Goal: Navigation & Orientation: Find specific page/section

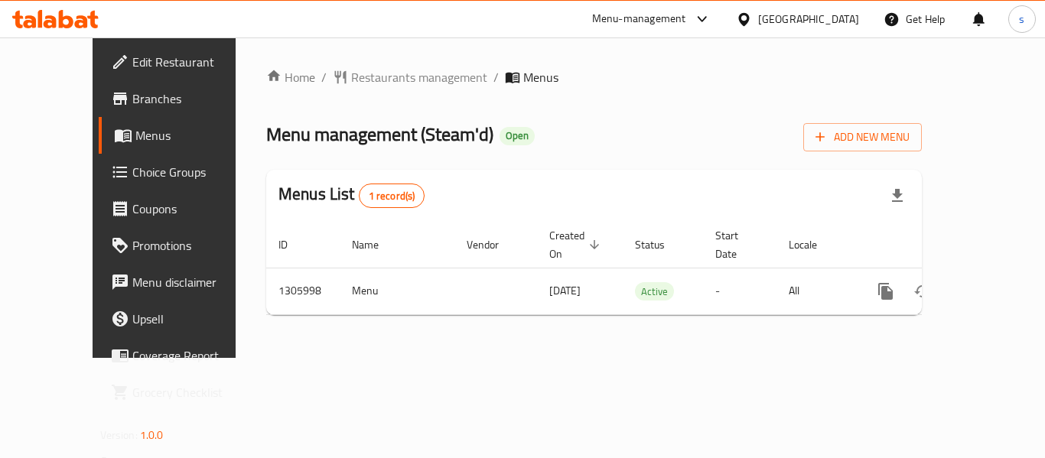
click at [825, 16] on div "United Arab Emirates" at bounding box center [808, 19] width 101 height 17
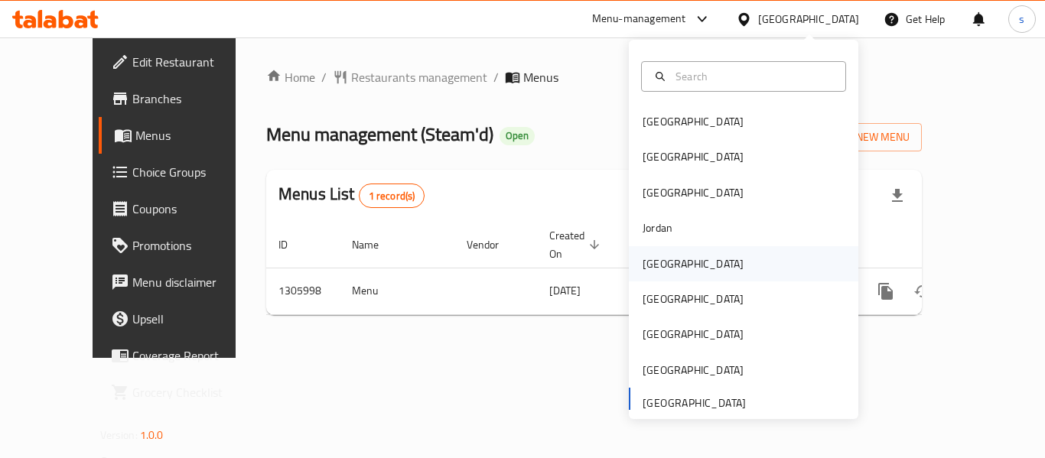
click at [673, 268] on div "[GEOGRAPHIC_DATA]" at bounding box center [694, 263] width 126 height 35
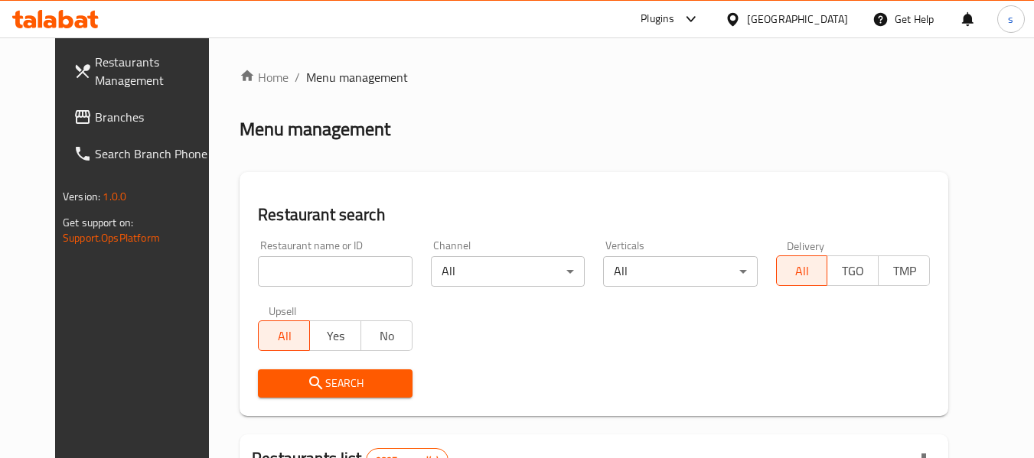
click at [95, 114] on span "Branches" at bounding box center [155, 117] width 121 height 18
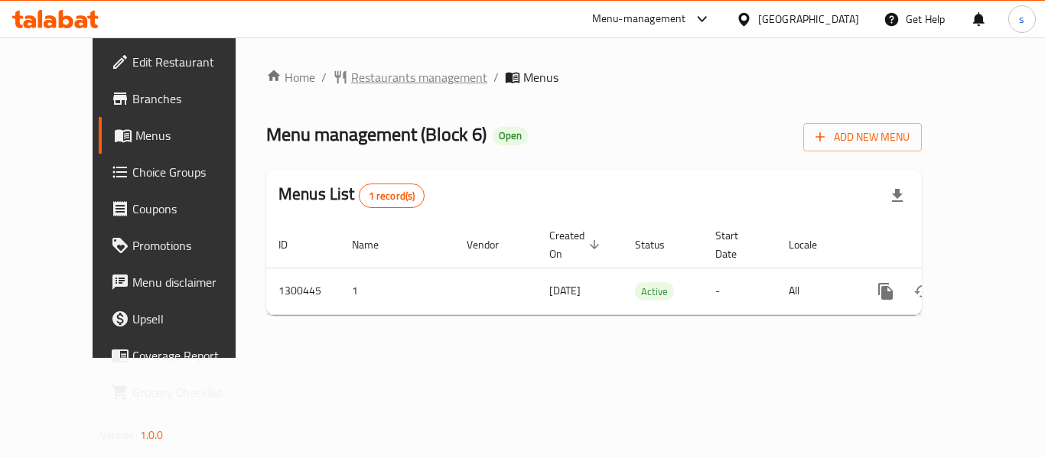
click at [351, 68] on span "Restaurants management" at bounding box center [419, 77] width 136 height 18
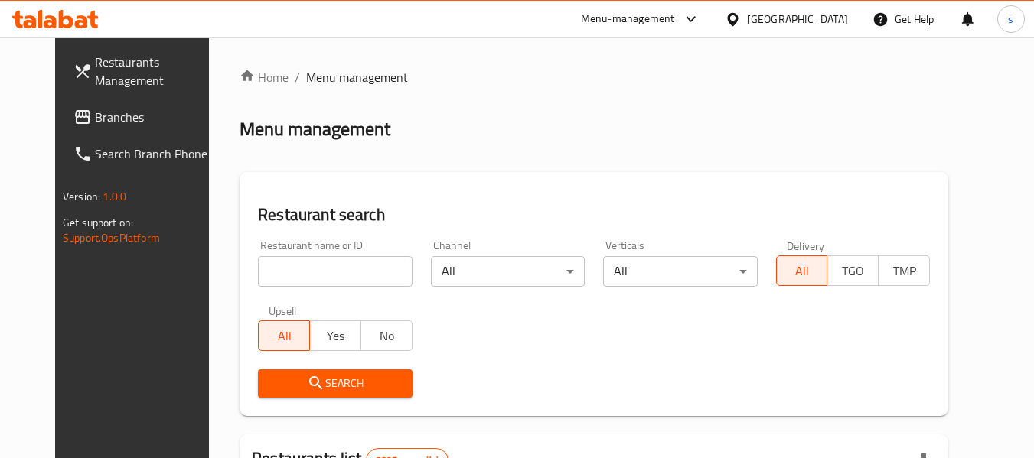
click at [95, 115] on span "Branches" at bounding box center [155, 117] width 121 height 18
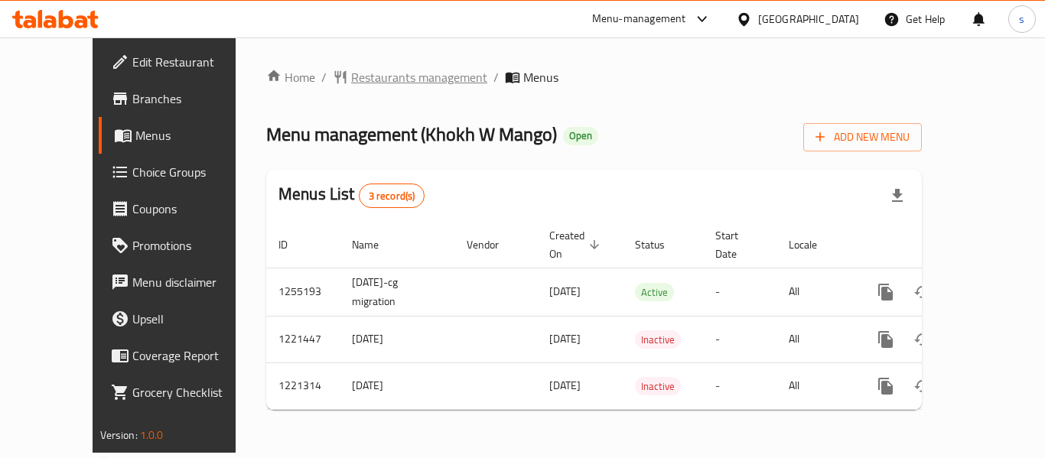
click at [400, 77] on span "Restaurants management" at bounding box center [419, 77] width 136 height 18
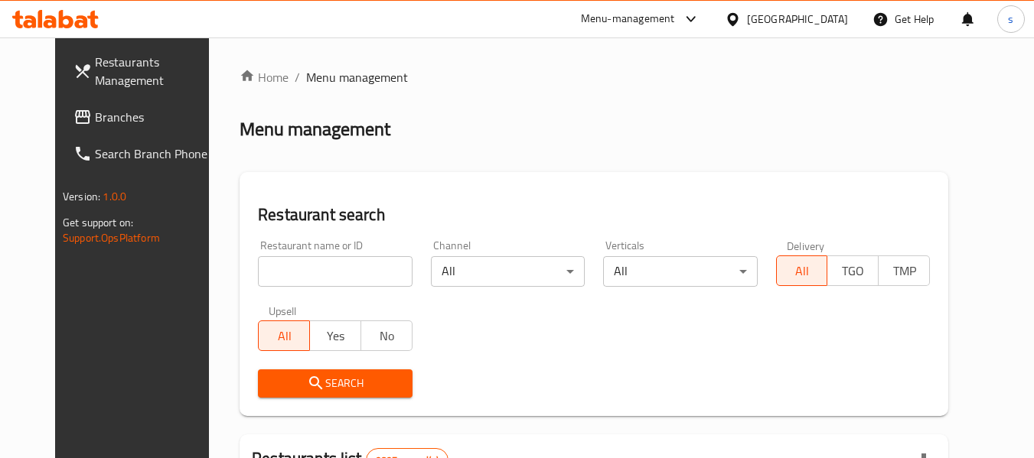
click at [113, 124] on span "Branches" at bounding box center [155, 117] width 121 height 18
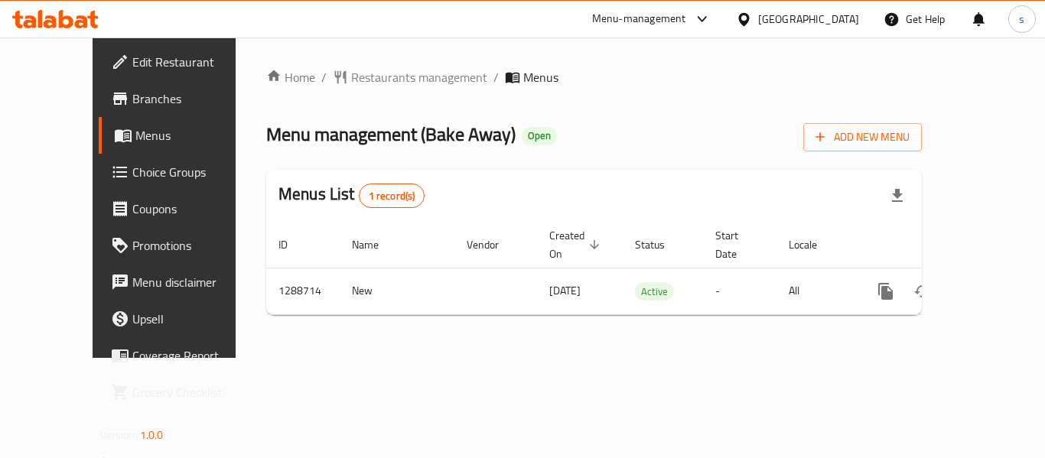
click at [752, 15] on icon at bounding box center [744, 19] width 16 height 16
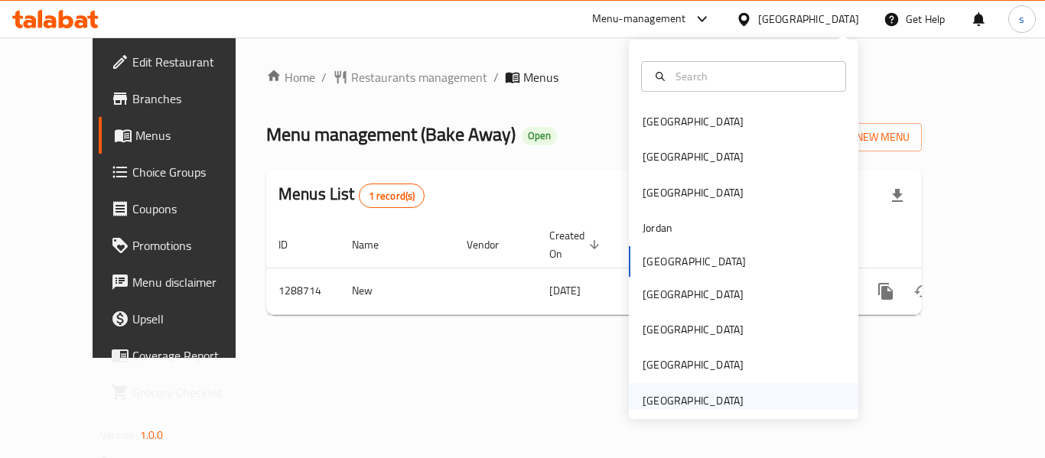
click at [650, 393] on div "United Arab Emirates" at bounding box center [693, 401] width 101 height 17
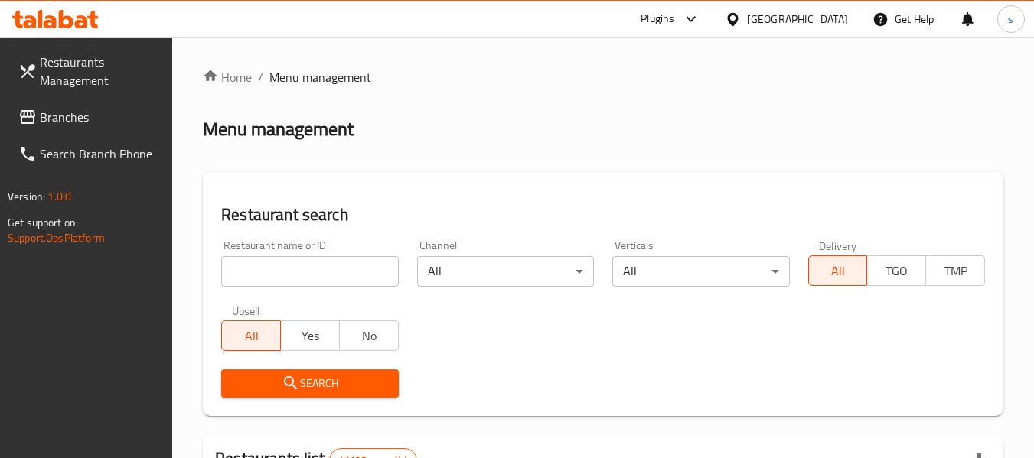
click at [100, 121] on div at bounding box center [517, 229] width 1034 height 458
click at [100, 121] on span "Branches" at bounding box center [100, 117] width 121 height 18
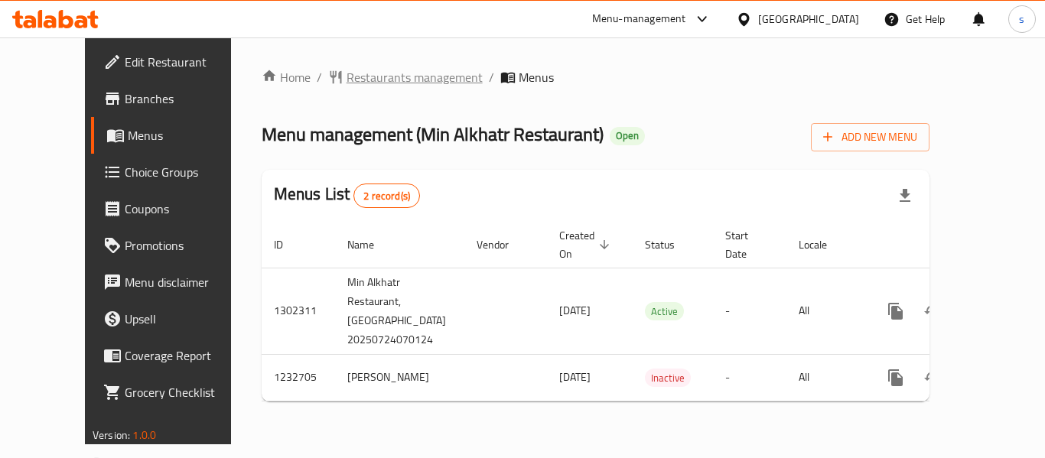
click at [347, 68] on span "Restaurants management" at bounding box center [415, 77] width 136 height 18
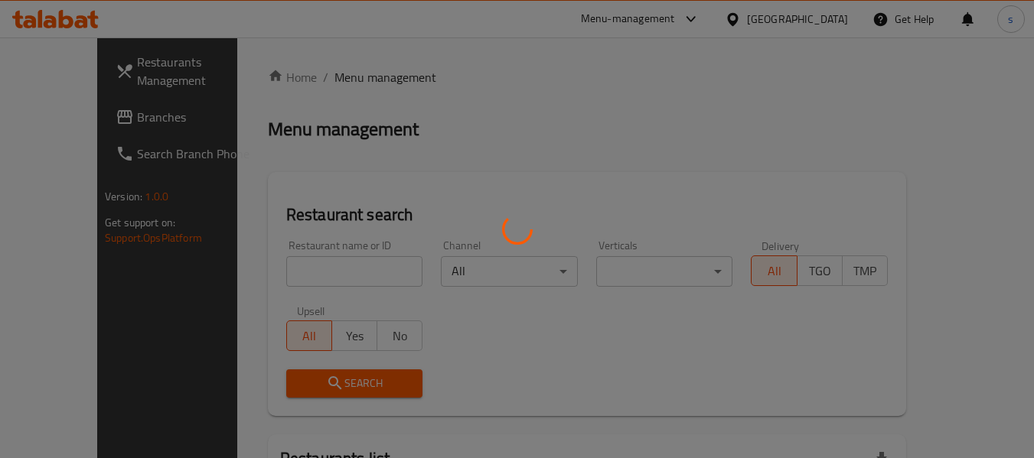
click at [86, 118] on div at bounding box center [517, 229] width 1034 height 458
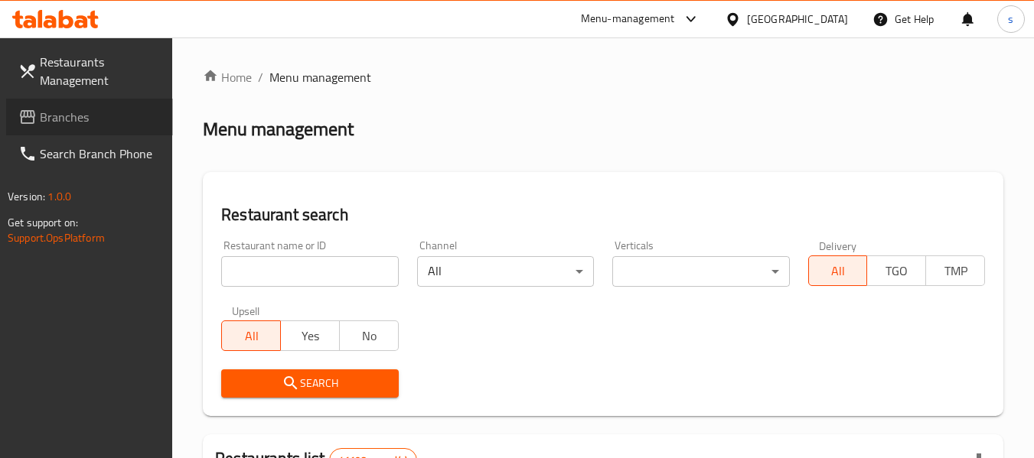
click at [86, 118] on span "Branches" at bounding box center [100, 117] width 121 height 18
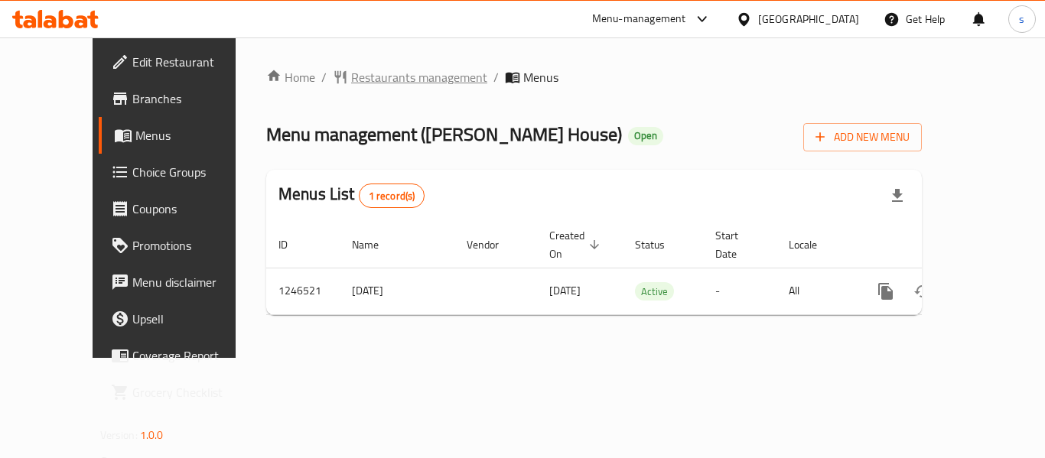
click at [378, 77] on span "Restaurants management" at bounding box center [419, 77] width 136 height 18
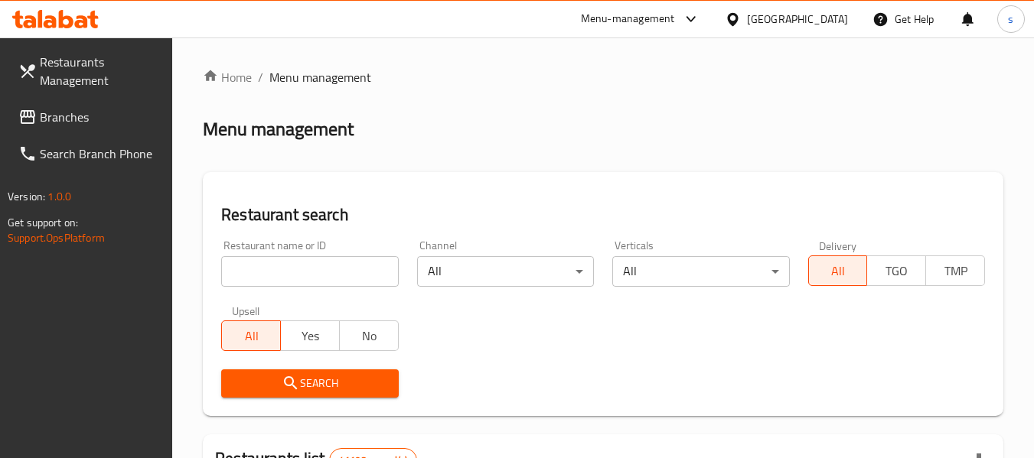
click at [89, 120] on span "Branches" at bounding box center [100, 117] width 121 height 18
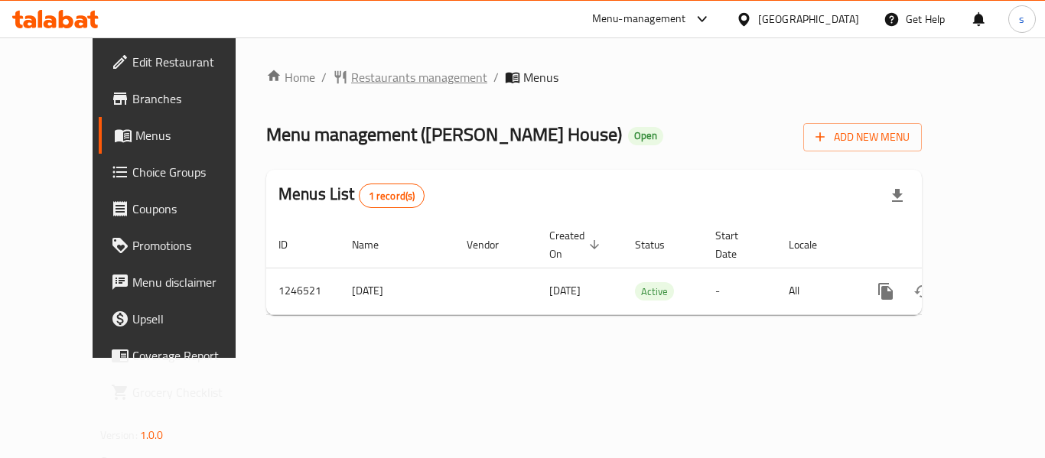
click at [403, 77] on span "Restaurants management" at bounding box center [419, 77] width 136 height 18
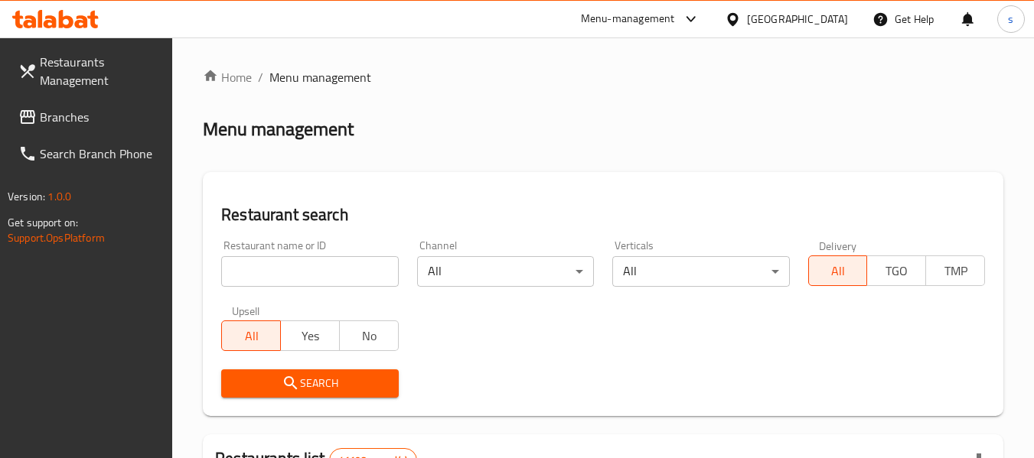
click at [108, 114] on span "Branches" at bounding box center [100, 117] width 121 height 18
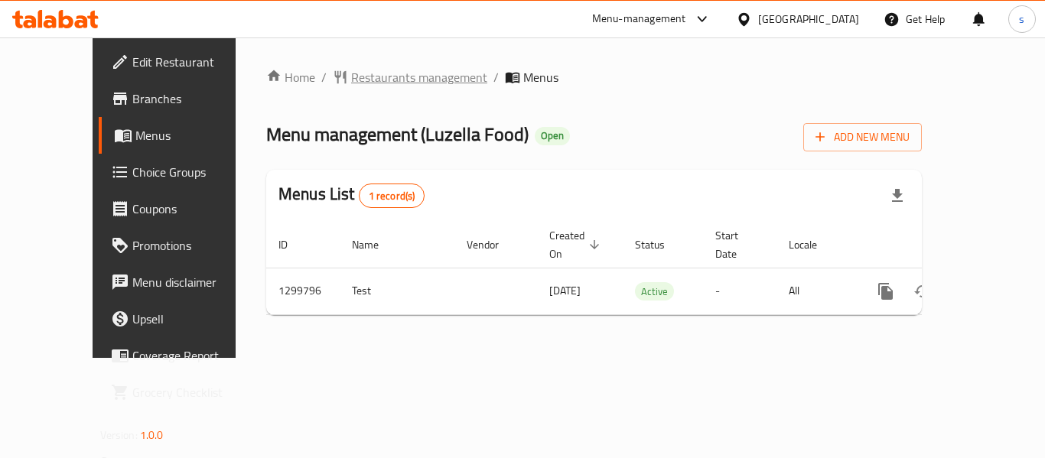
click at [366, 83] on span "Restaurants management" at bounding box center [419, 77] width 136 height 18
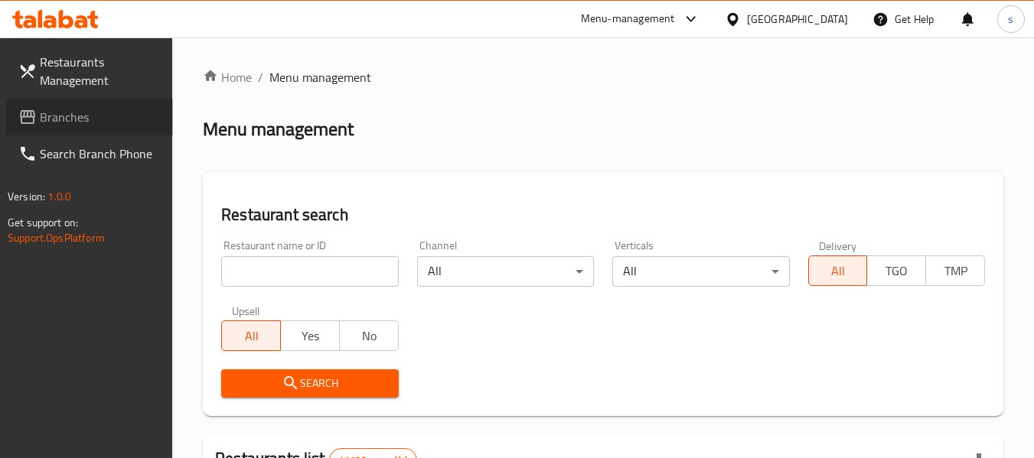
click at [57, 114] on span "Branches" at bounding box center [100, 117] width 121 height 18
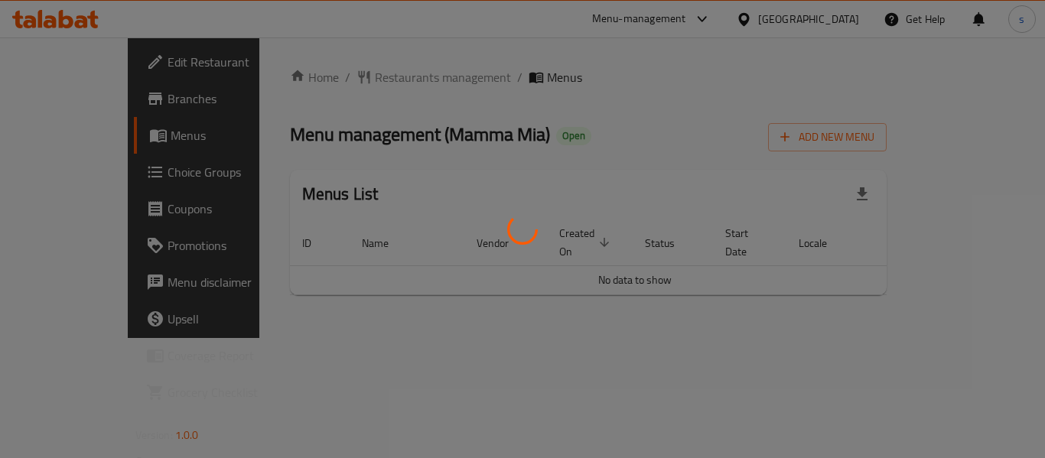
click at [508, 148] on div at bounding box center [522, 229] width 1045 height 458
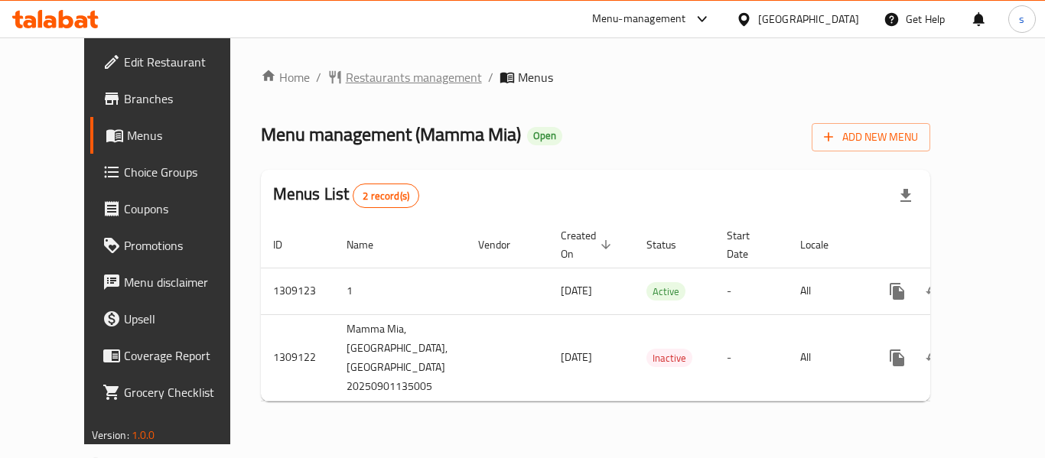
click at [389, 77] on span "Restaurants management" at bounding box center [414, 77] width 136 height 18
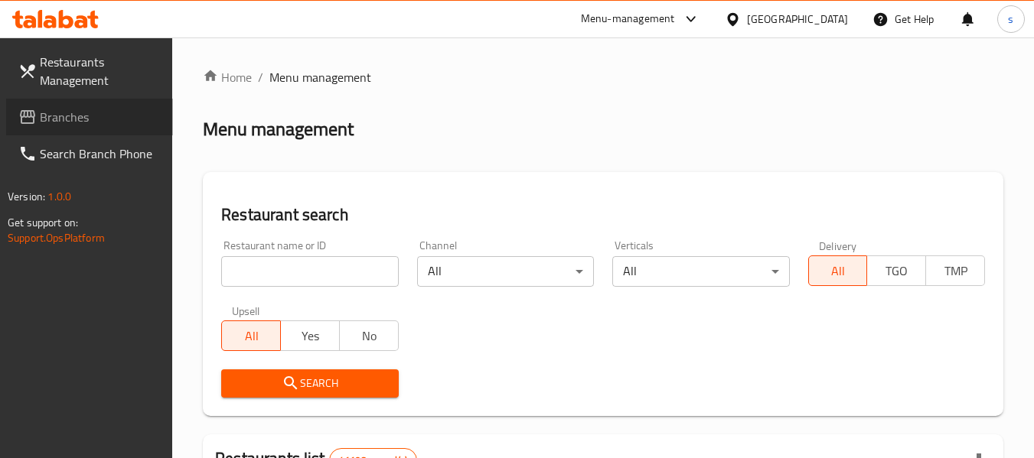
click at [106, 125] on span "Branches" at bounding box center [100, 117] width 121 height 18
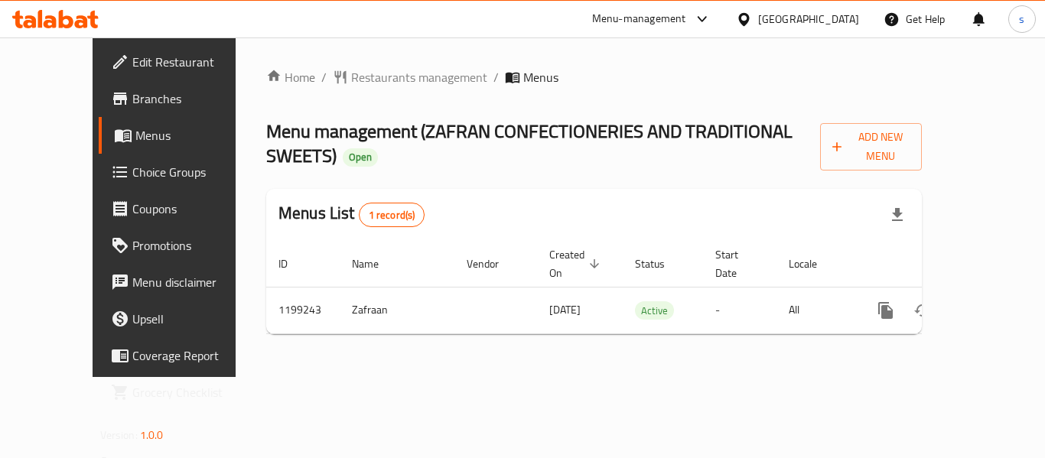
click at [765, 6] on div "[GEOGRAPHIC_DATA]" at bounding box center [798, 19] width 148 height 37
click at [774, 17] on div "[GEOGRAPHIC_DATA]" at bounding box center [808, 19] width 101 height 17
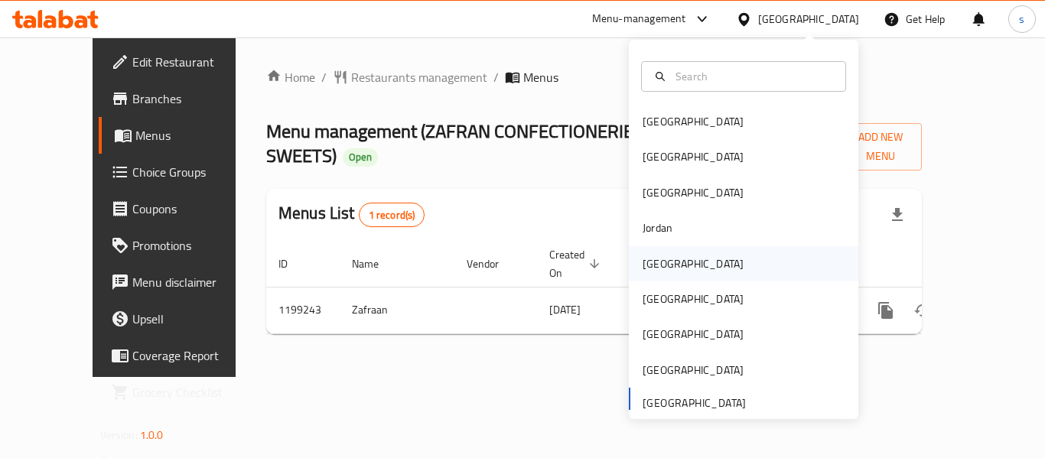
click at [662, 265] on div "[GEOGRAPHIC_DATA]" at bounding box center [693, 264] width 101 height 17
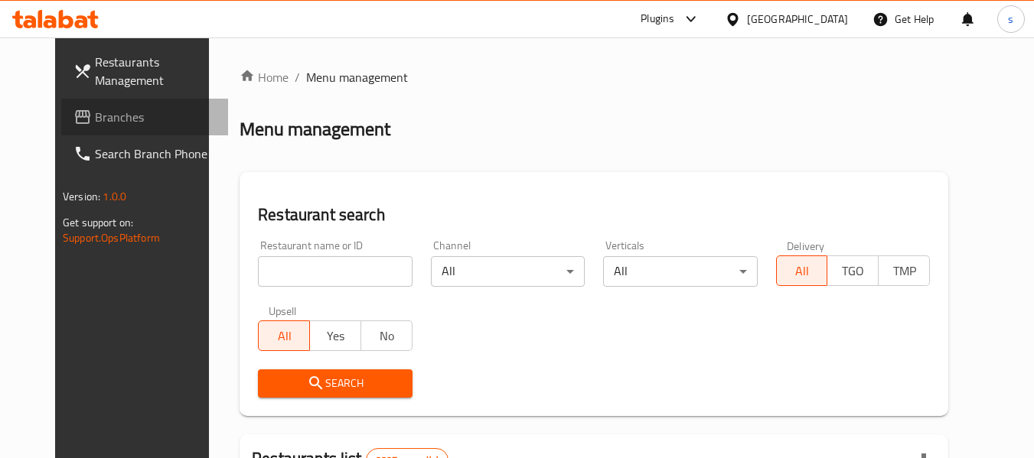
click at [73, 119] on icon at bounding box center [82, 117] width 18 height 18
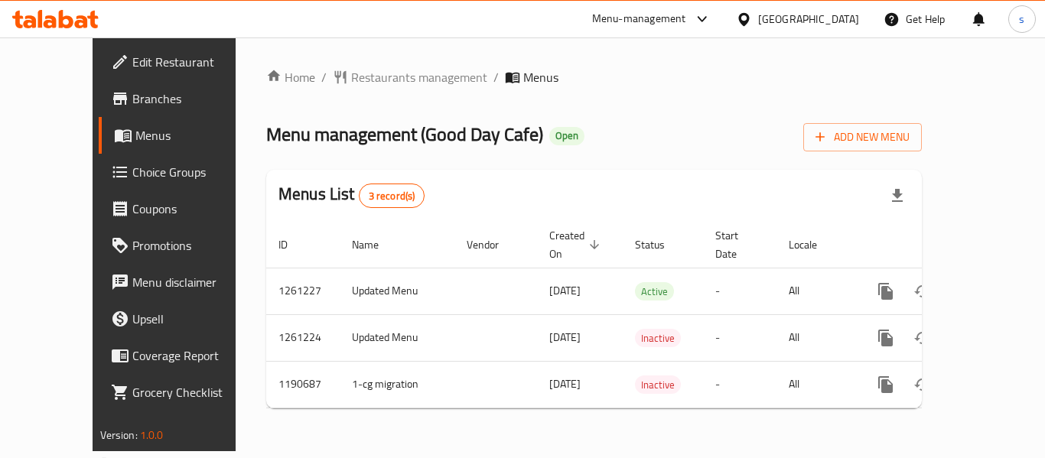
click at [846, 18] on div "[GEOGRAPHIC_DATA]" at bounding box center [808, 19] width 101 height 17
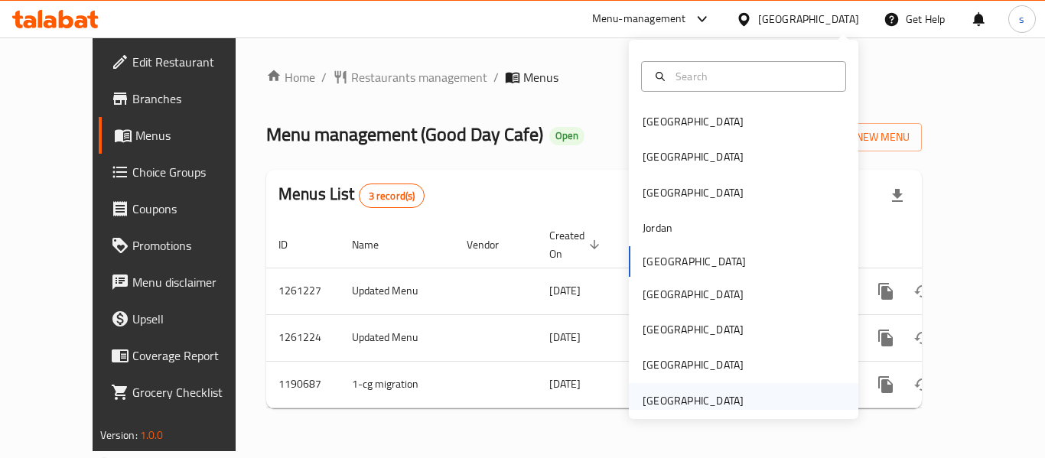
click at [720, 396] on div "[GEOGRAPHIC_DATA]" at bounding box center [693, 401] width 101 height 17
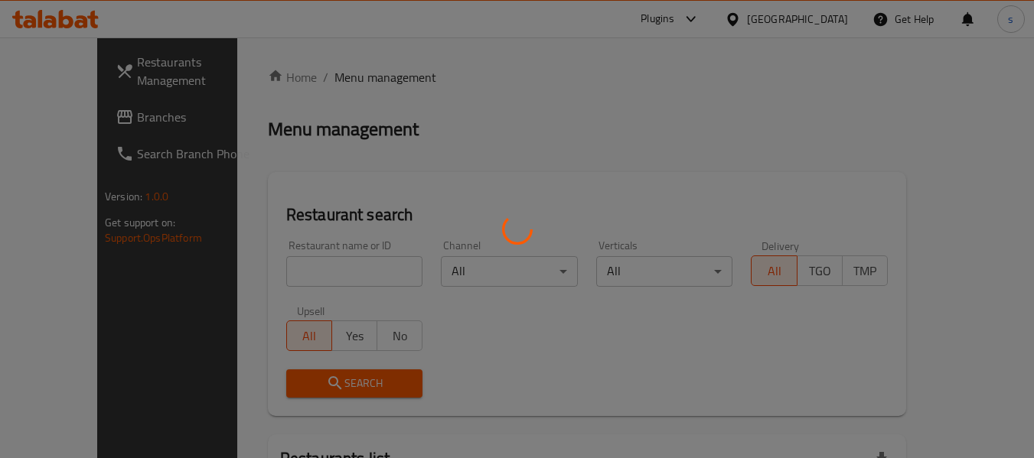
click at [70, 116] on div at bounding box center [517, 229] width 1034 height 458
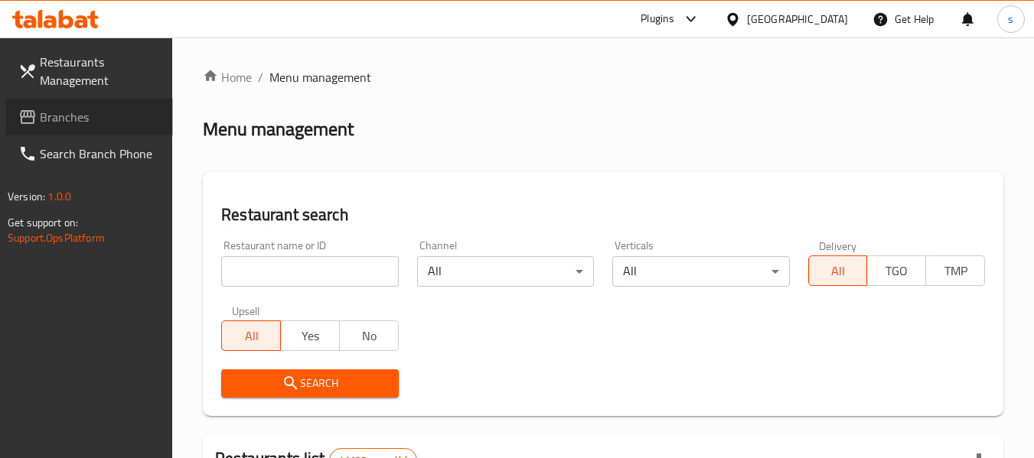
click at [83, 113] on span "Branches" at bounding box center [100, 117] width 121 height 18
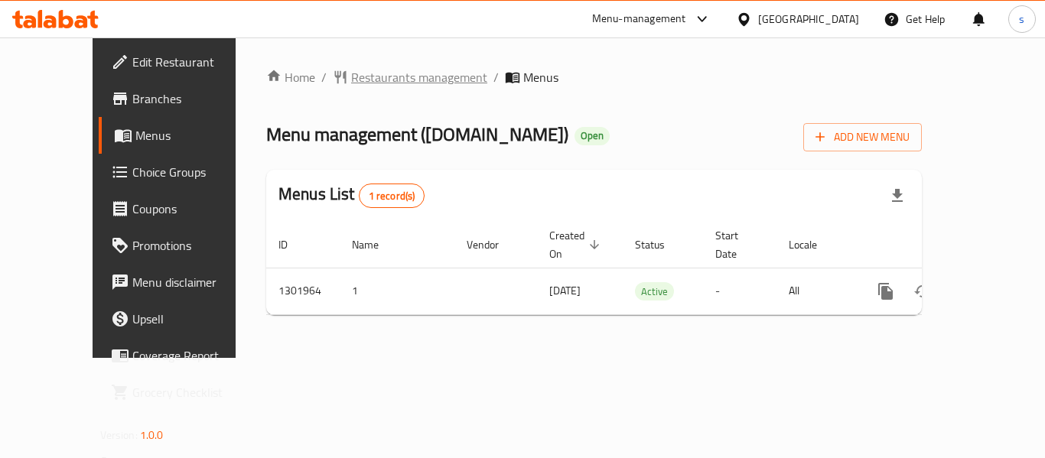
click at [382, 70] on span "Restaurants management" at bounding box center [419, 77] width 136 height 18
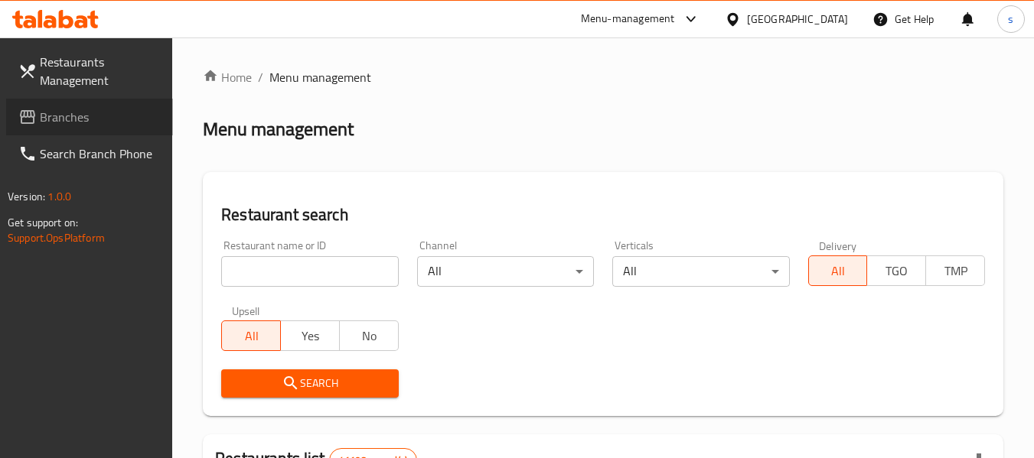
click at [48, 126] on span "Branches" at bounding box center [100, 117] width 121 height 18
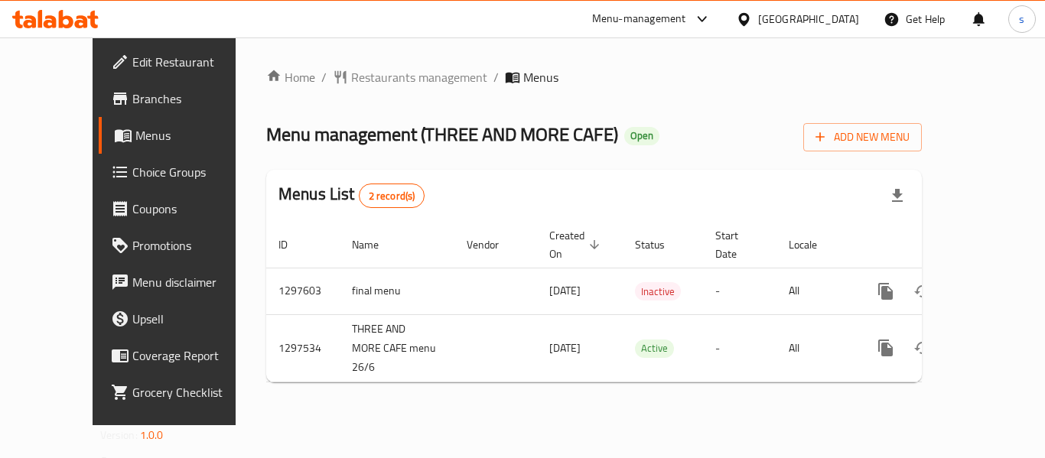
click at [803, 17] on div "[GEOGRAPHIC_DATA]" at bounding box center [808, 19] width 101 height 17
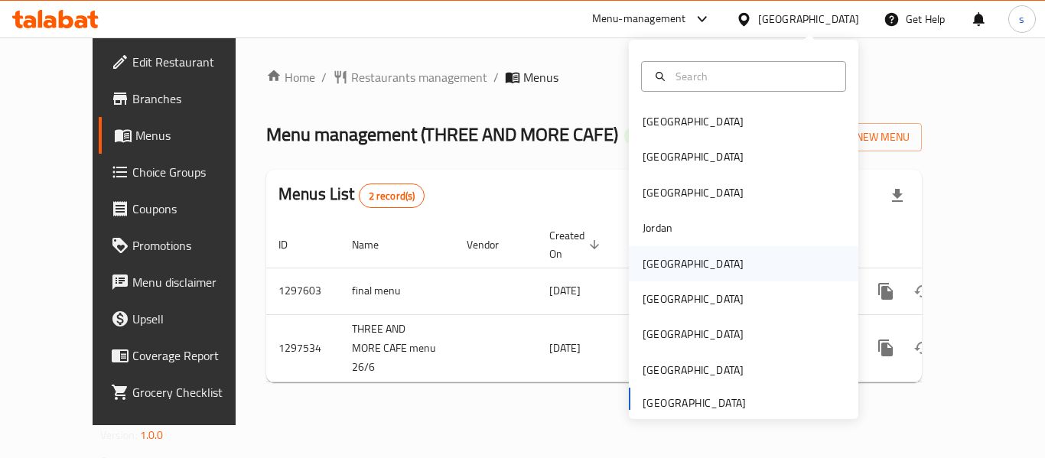
click at [687, 272] on div "[GEOGRAPHIC_DATA]" at bounding box center [744, 263] width 230 height 35
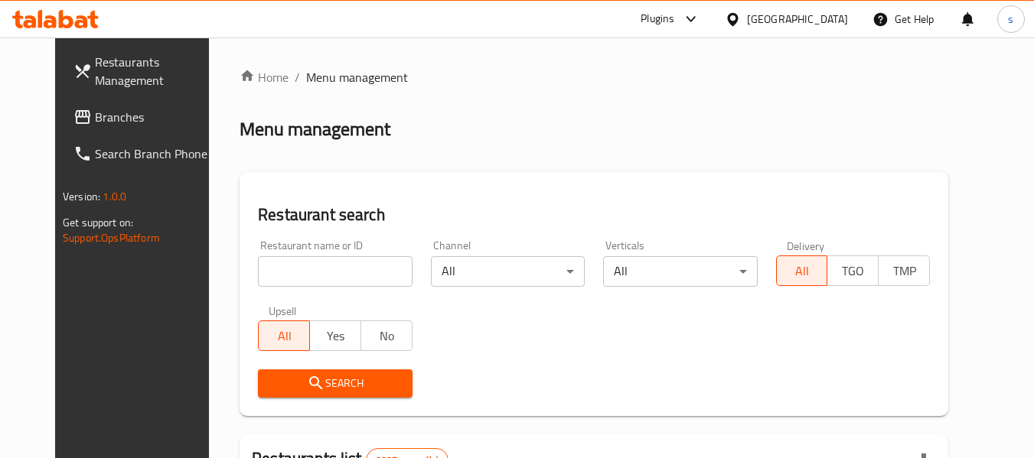
click at [95, 124] on span "Branches" at bounding box center [155, 117] width 121 height 18
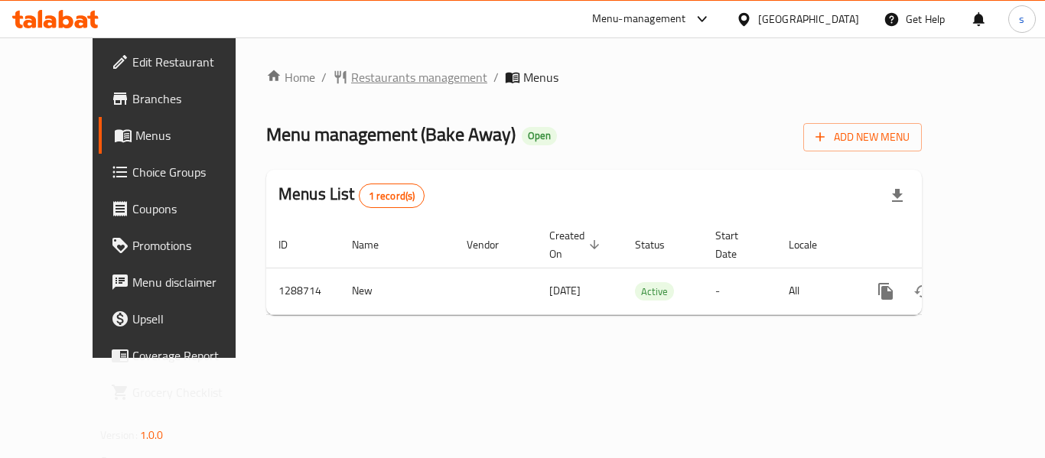
click at [351, 81] on span "Restaurants management" at bounding box center [419, 77] width 136 height 18
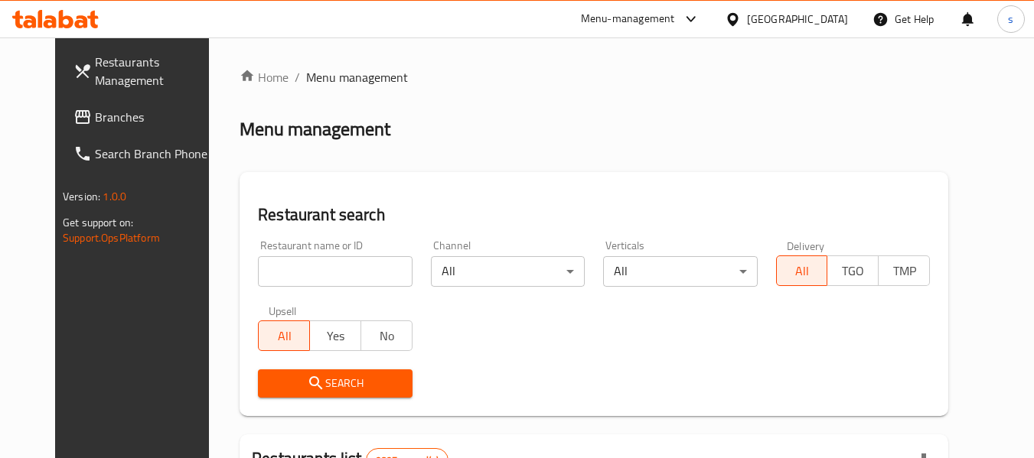
click at [95, 121] on span "Branches" at bounding box center [155, 117] width 121 height 18
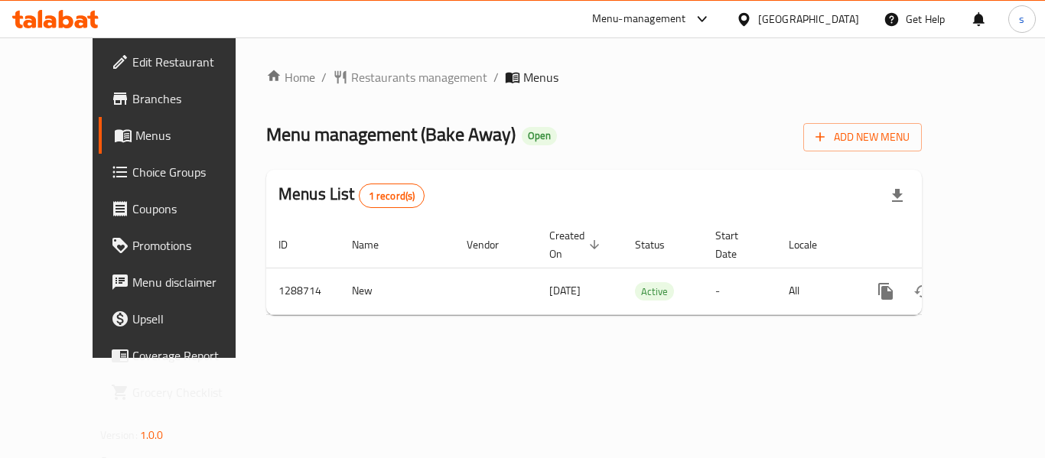
click at [758, 13] on div at bounding box center [747, 19] width 22 height 17
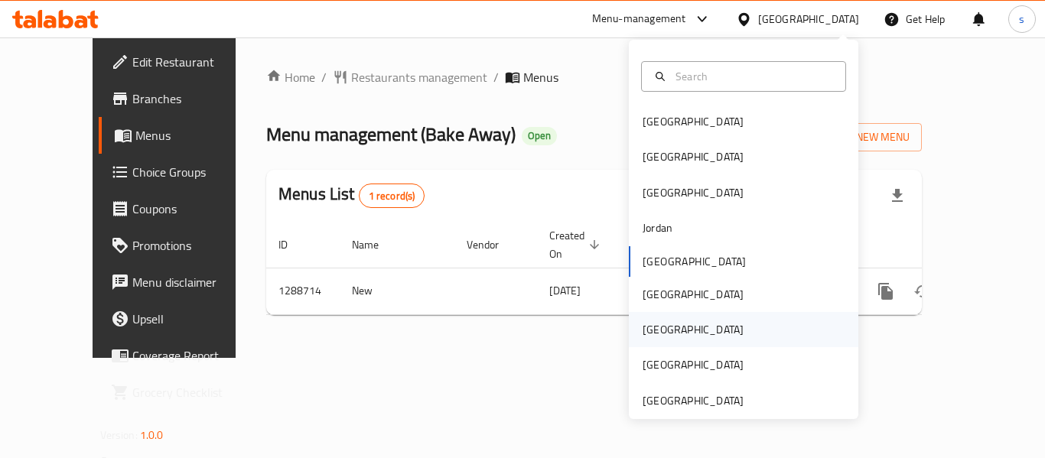
click at [656, 327] on div "[GEOGRAPHIC_DATA]" at bounding box center [693, 329] width 101 height 17
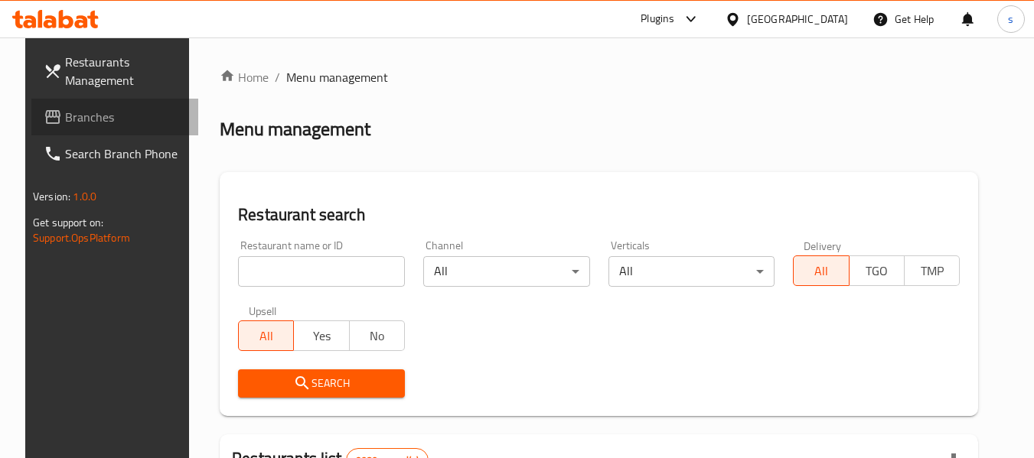
click at [73, 122] on span "Branches" at bounding box center [125, 117] width 121 height 18
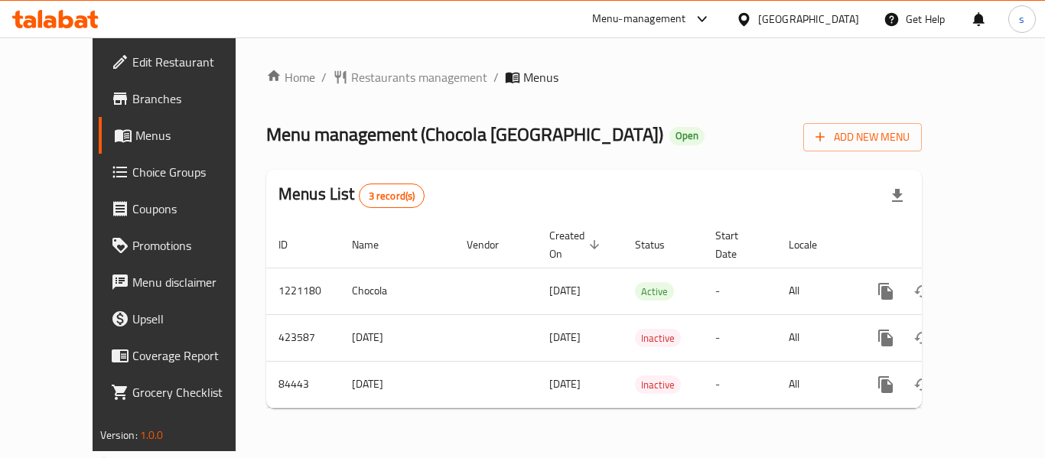
click at [758, 24] on div at bounding box center [747, 19] width 22 height 17
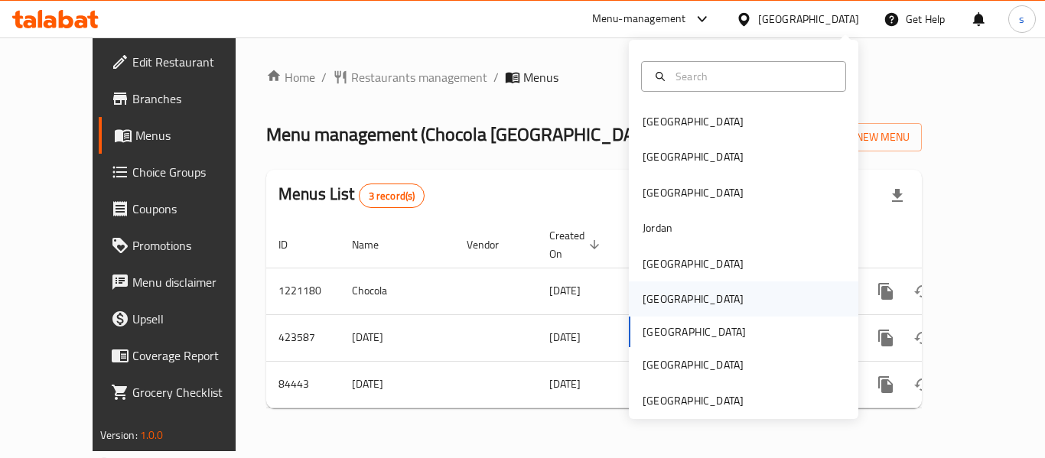
click at [664, 295] on div "[GEOGRAPHIC_DATA]" at bounding box center [694, 299] width 126 height 35
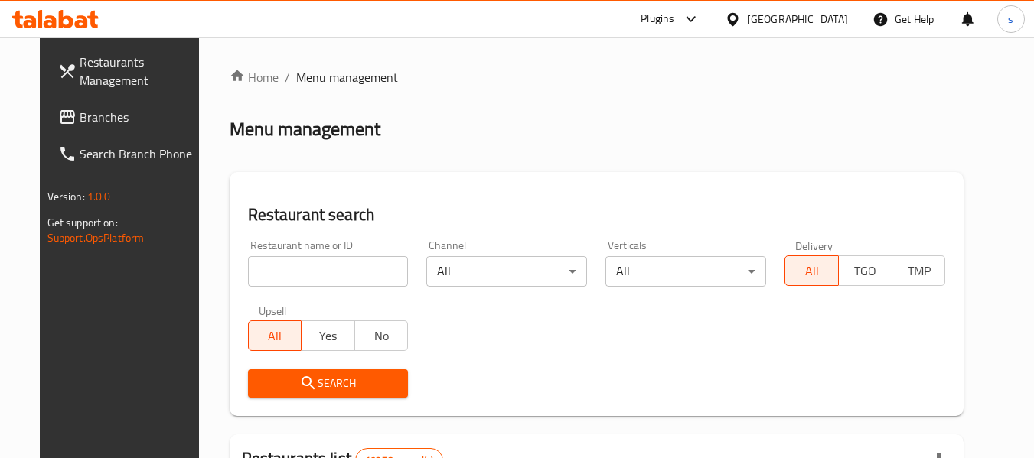
click at [67, 105] on link "Branches" at bounding box center [129, 117] width 167 height 37
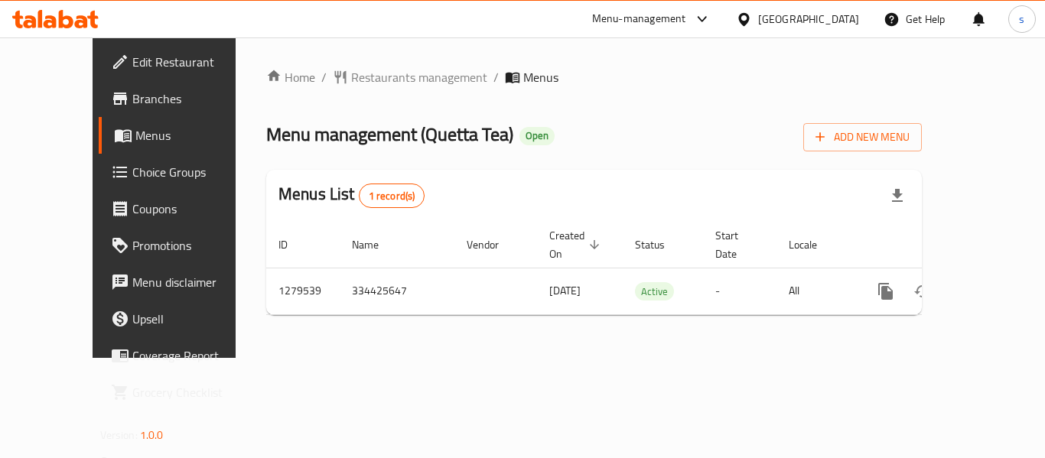
click at [752, 21] on icon at bounding box center [744, 19] width 16 height 16
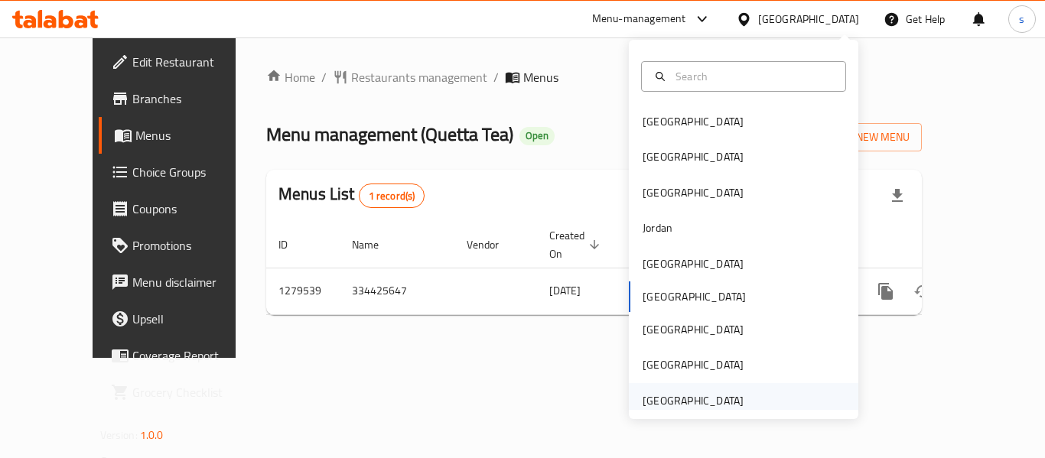
click at [631, 399] on div "[GEOGRAPHIC_DATA]" at bounding box center [694, 400] width 126 height 35
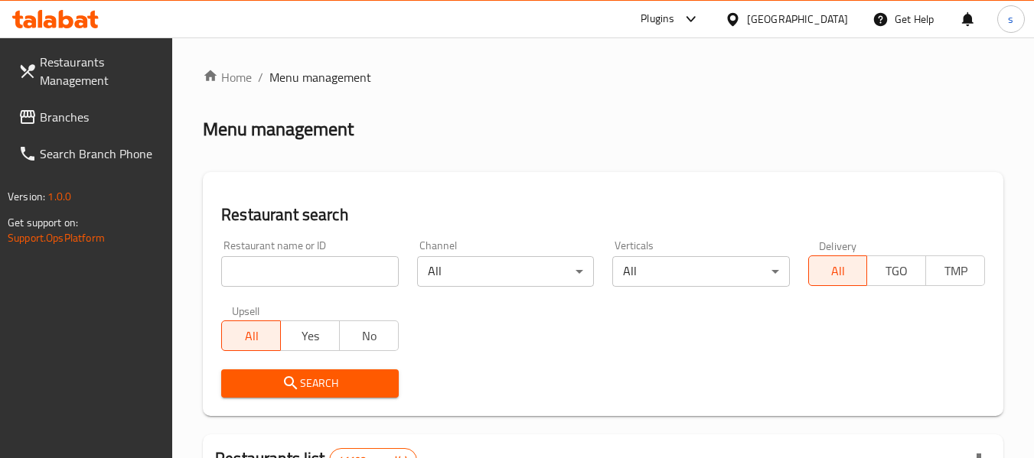
click at [67, 115] on span "Branches" at bounding box center [100, 117] width 121 height 18
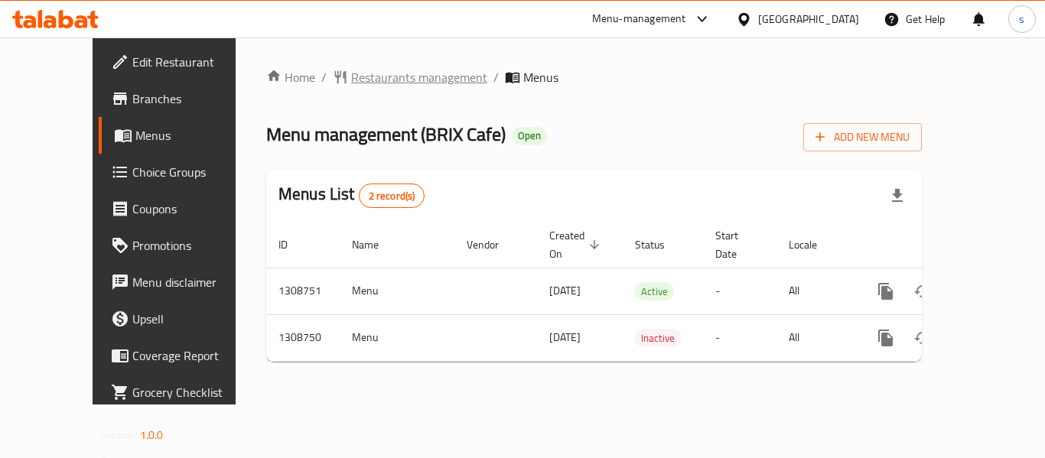
click at [357, 83] on span "Restaurants management" at bounding box center [419, 77] width 136 height 18
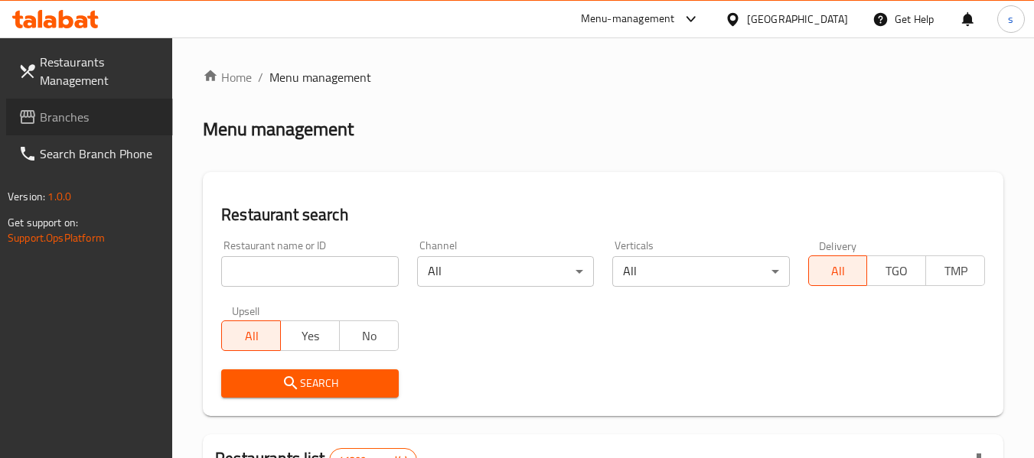
click at [77, 116] on span "Branches" at bounding box center [100, 117] width 121 height 18
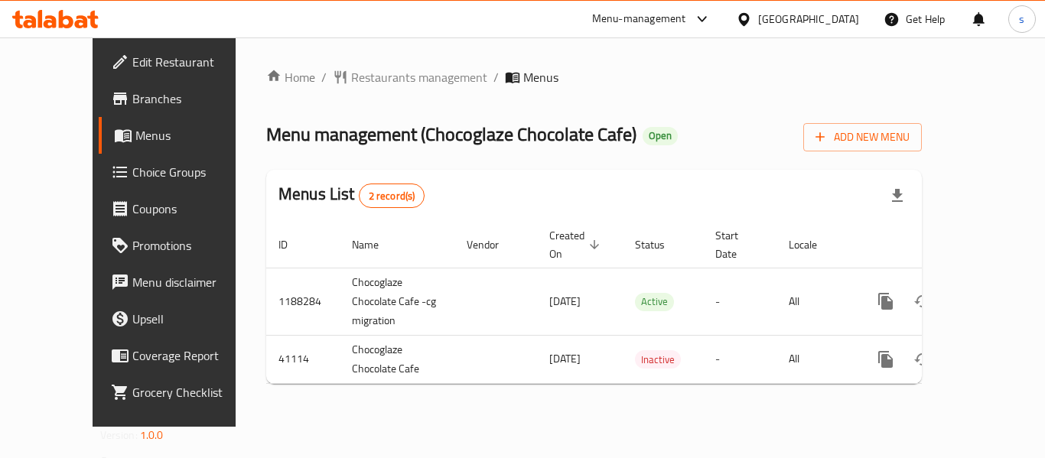
click at [837, 13] on div "[GEOGRAPHIC_DATA]" at bounding box center [808, 19] width 101 height 17
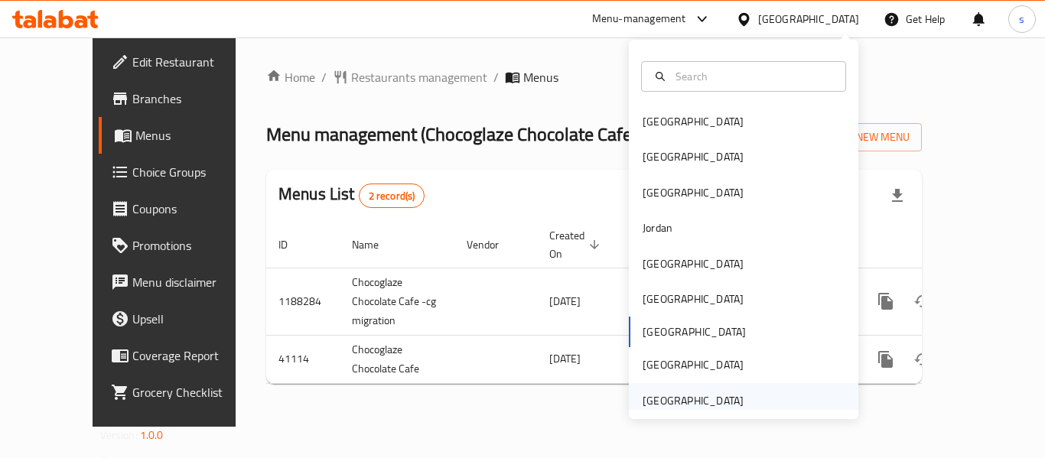
click at [709, 400] on div "[GEOGRAPHIC_DATA]" at bounding box center [693, 401] width 101 height 17
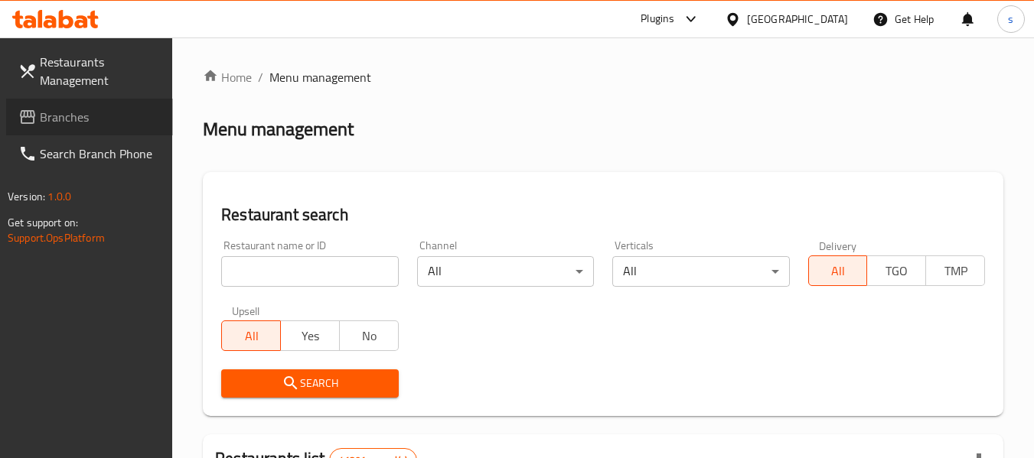
click at [97, 116] on span "Branches" at bounding box center [100, 117] width 121 height 18
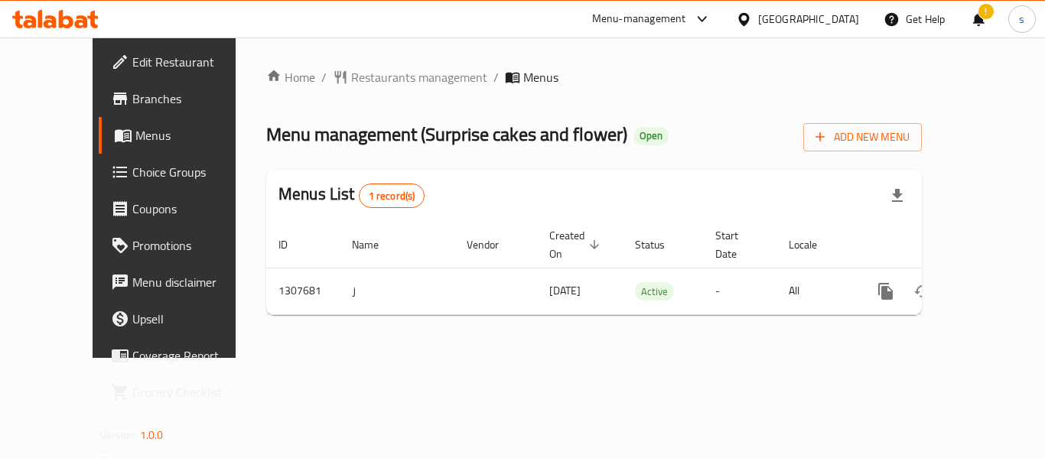
click at [788, 19] on div "[GEOGRAPHIC_DATA]" at bounding box center [808, 19] width 101 height 17
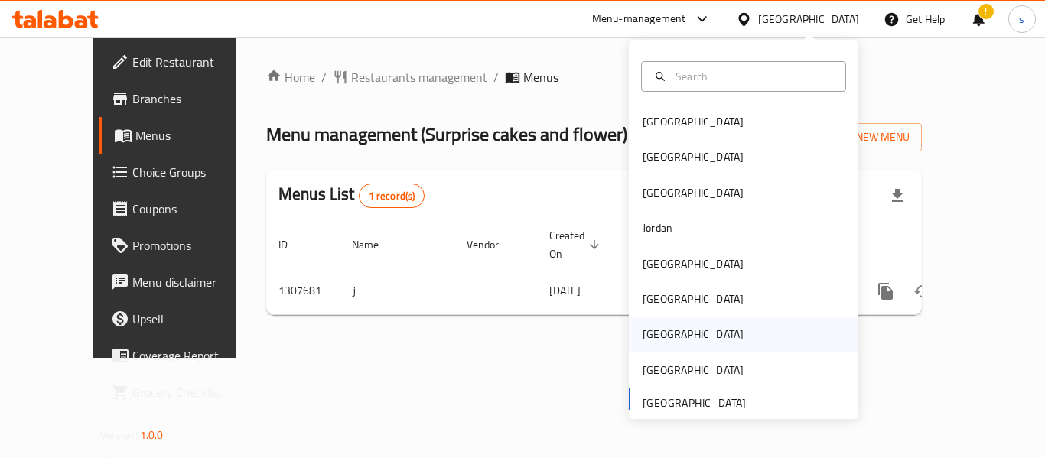
click at [653, 331] on div "[GEOGRAPHIC_DATA]" at bounding box center [693, 334] width 101 height 17
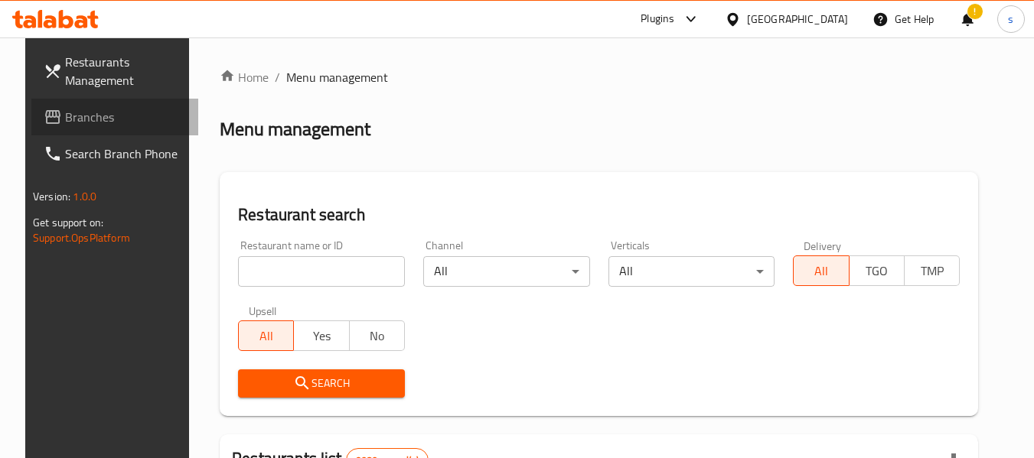
click at [106, 119] on span "Branches" at bounding box center [125, 117] width 121 height 18
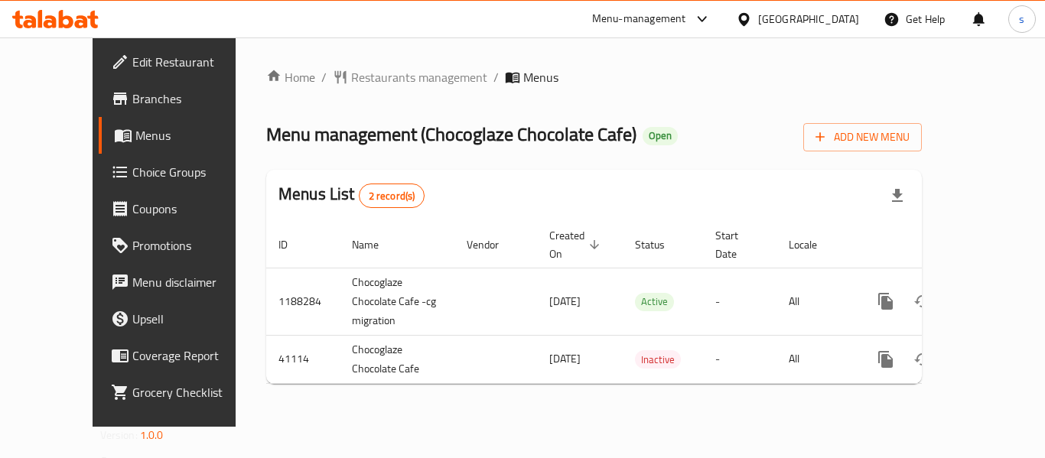
click at [132, 174] on span "Choice Groups" at bounding box center [193, 172] width 122 height 18
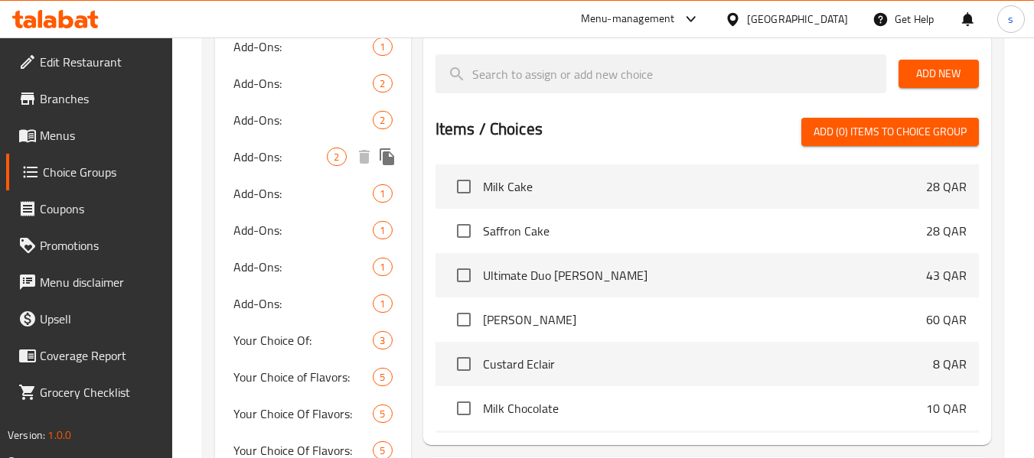
scroll to position [612, 0]
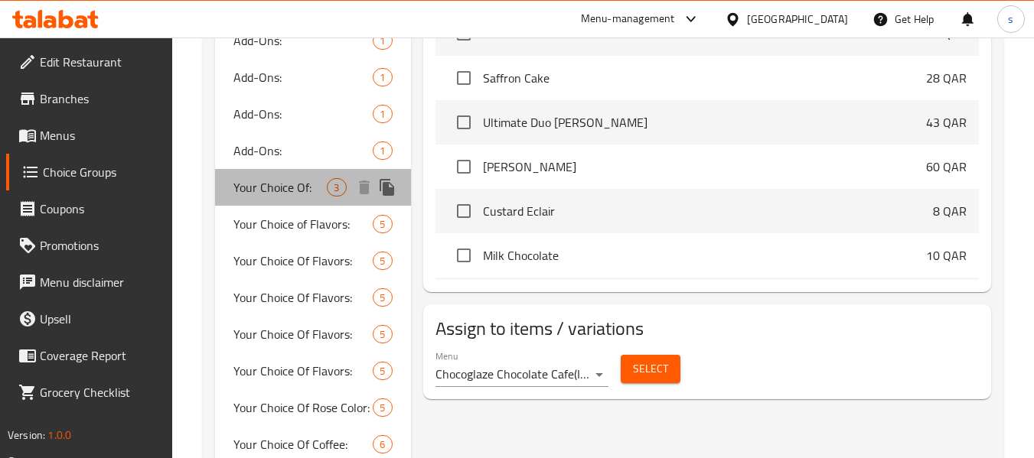
click at [276, 197] on span "Your Choice Of:" at bounding box center [279, 187] width 93 height 18
type input "Your Choice Of:"
type input "إختيارك من:"
type input "1"
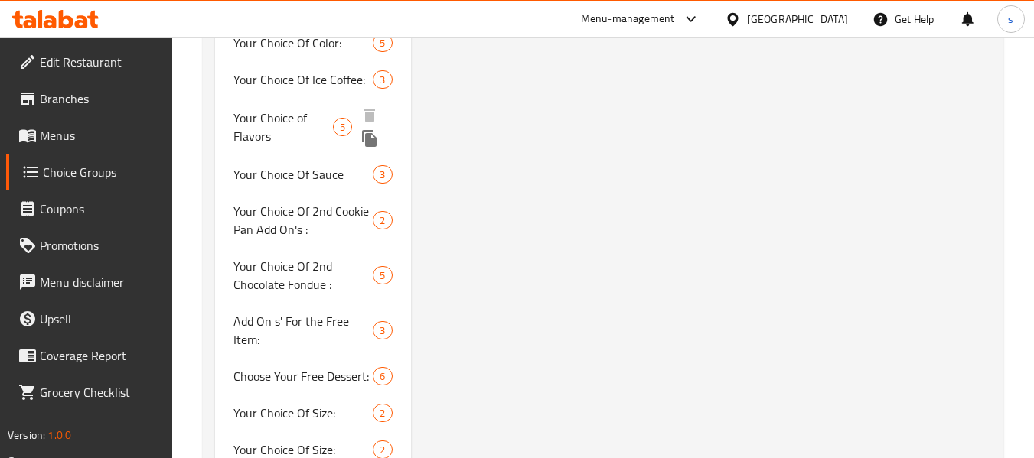
scroll to position [1225, 0]
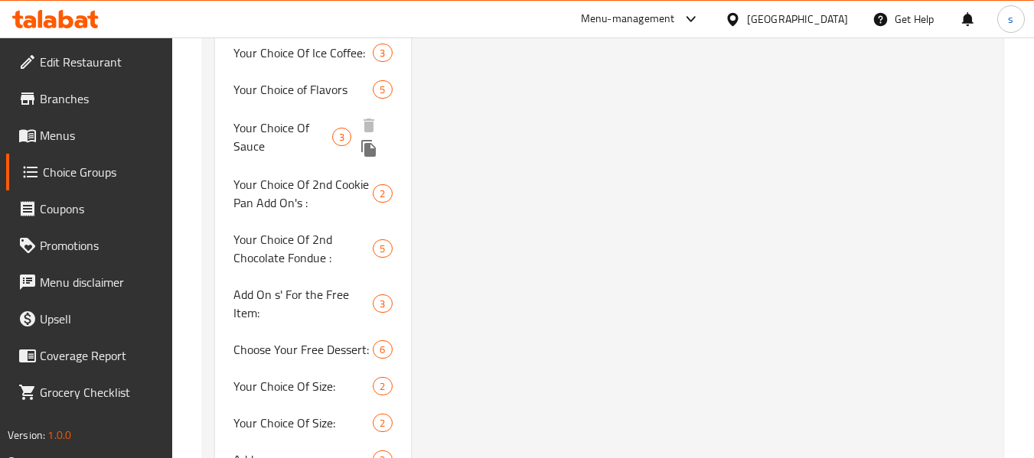
click at [300, 132] on span "Your Choice Of Sauce" at bounding box center [282, 137] width 99 height 37
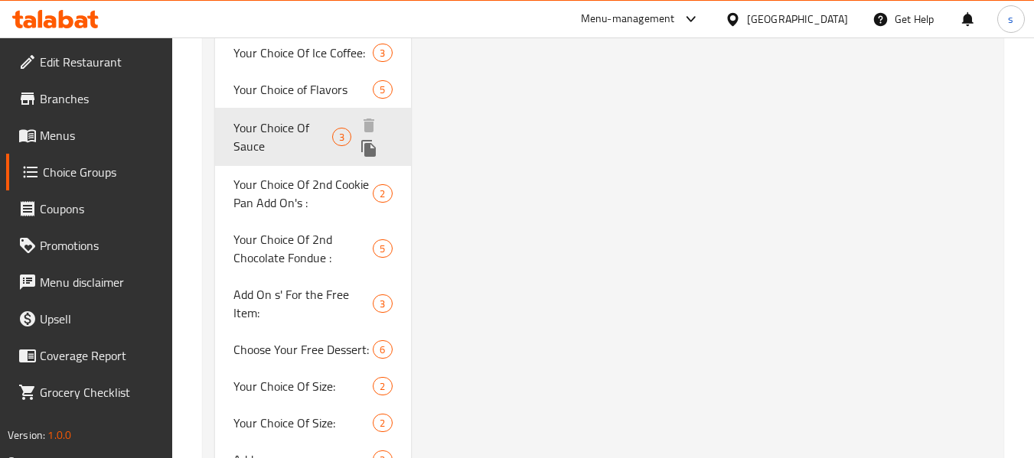
type input "Your Choice Of Sauce"
type input "اختيارك من صلصة"
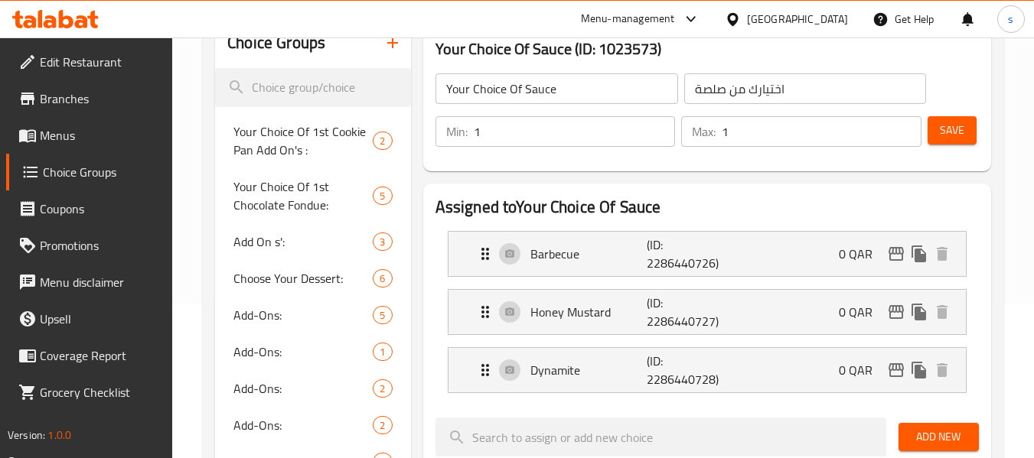
scroll to position [153, 0]
click at [747, 23] on div at bounding box center [736, 19] width 22 height 17
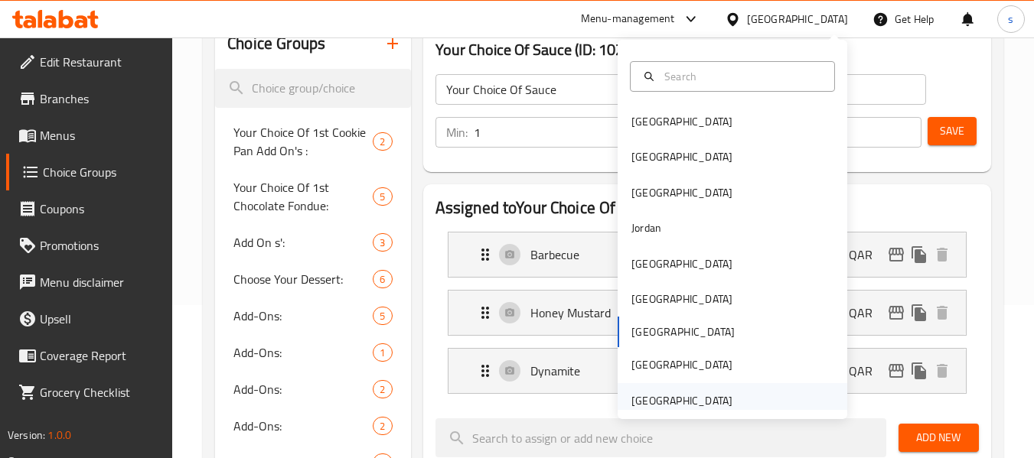
click at [703, 405] on div "[GEOGRAPHIC_DATA]" at bounding box center [681, 401] width 101 height 17
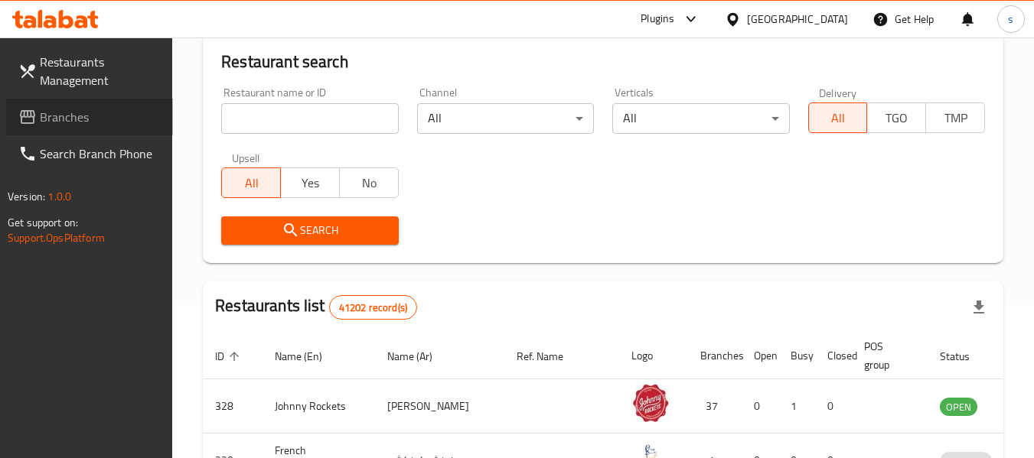
click at [73, 119] on span "Branches" at bounding box center [100, 117] width 121 height 18
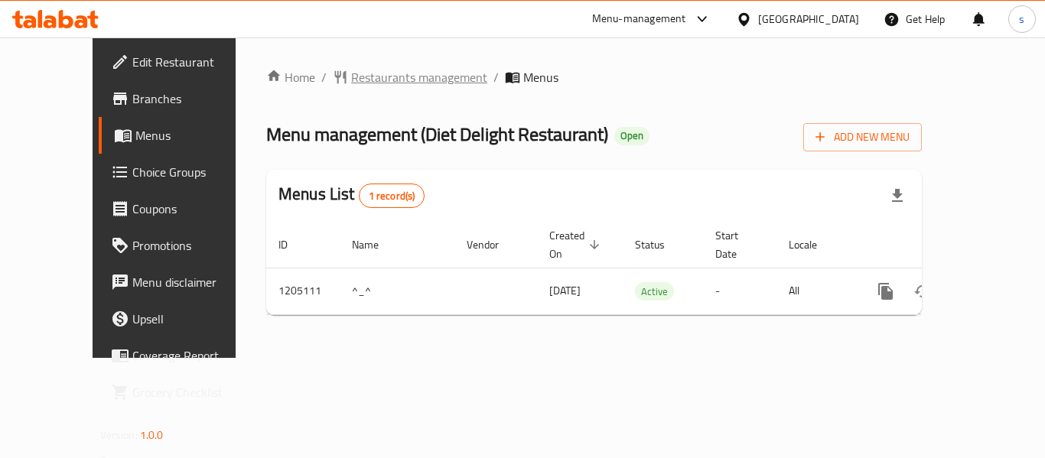
click at [357, 83] on span "Restaurants management" at bounding box center [419, 77] width 136 height 18
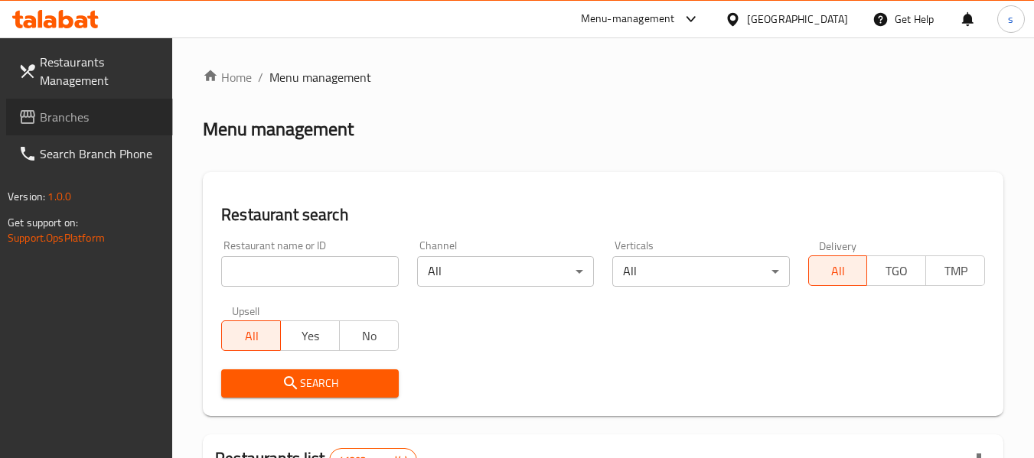
click at [80, 108] on span "Branches" at bounding box center [100, 117] width 121 height 18
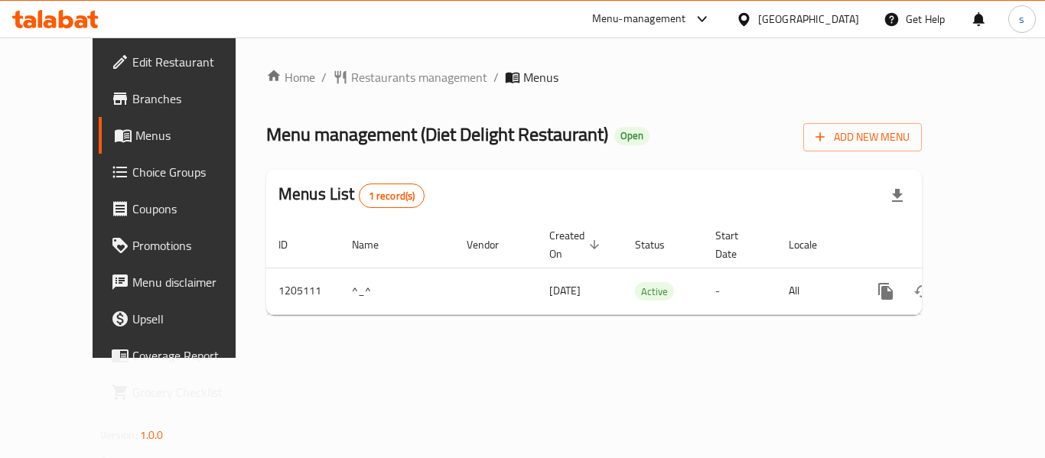
click at [764, 24] on div "[GEOGRAPHIC_DATA]" at bounding box center [808, 19] width 101 height 17
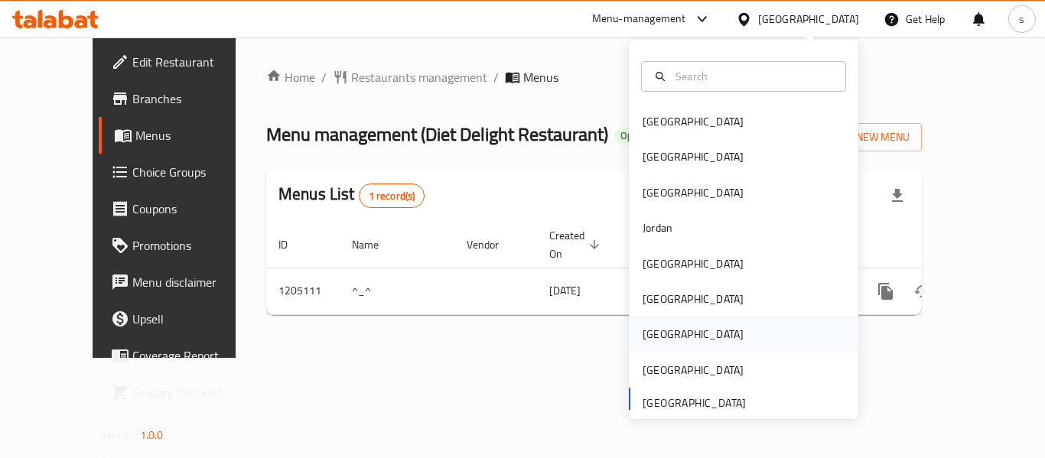
click at [664, 324] on div "[GEOGRAPHIC_DATA]" at bounding box center [694, 334] width 126 height 35
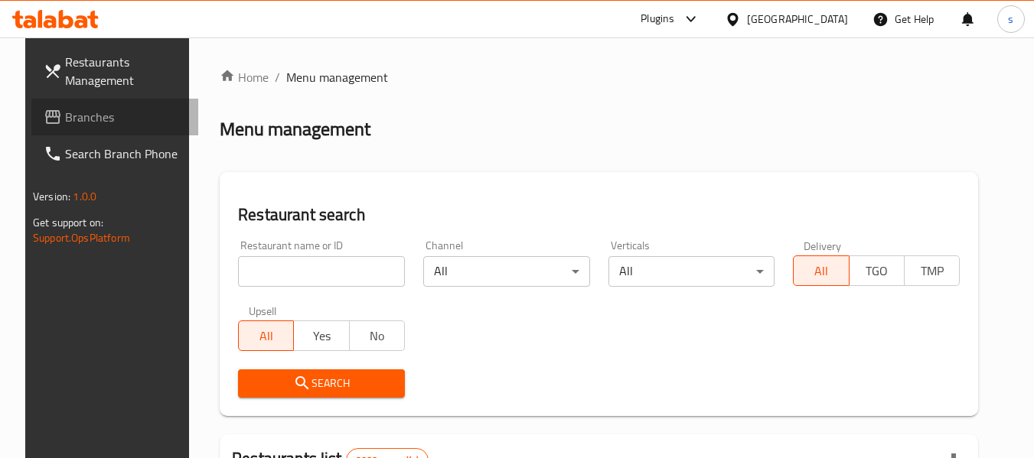
click at [92, 123] on span "Branches" at bounding box center [125, 117] width 121 height 18
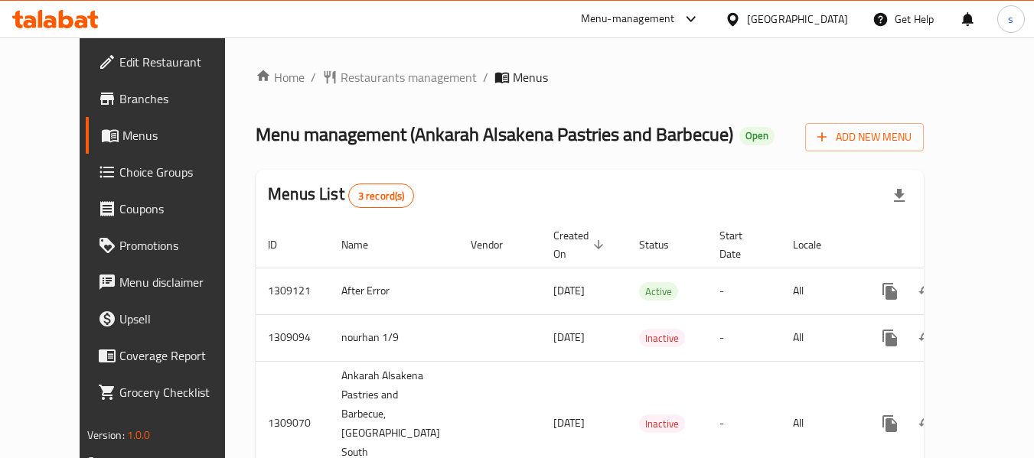
click at [824, 23] on div "[GEOGRAPHIC_DATA]" at bounding box center [797, 19] width 101 height 17
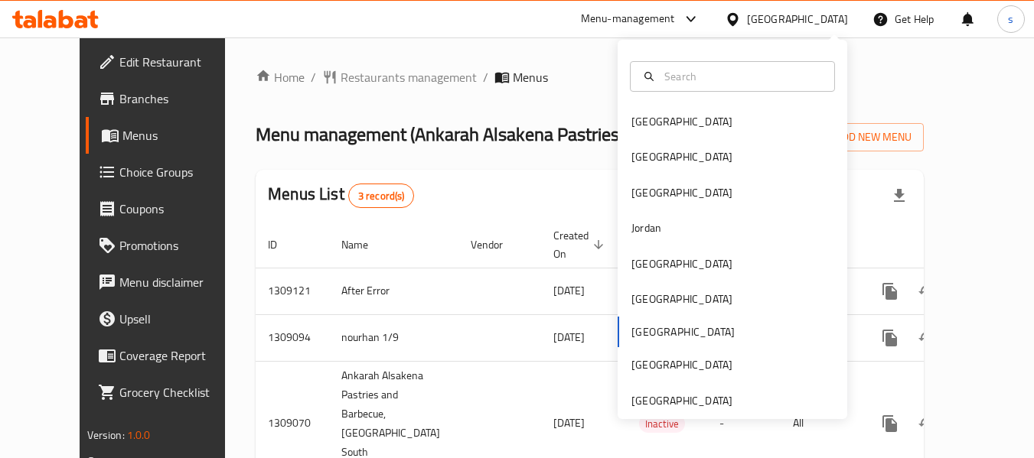
click at [656, 338] on div "[GEOGRAPHIC_DATA] [GEOGRAPHIC_DATA] [GEOGRAPHIC_DATA] [GEOGRAPHIC_DATA] [GEOGRA…" at bounding box center [733, 261] width 230 height 315
click at [830, 11] on div "[GEOGRAPHIC_DATA]" at bounding box center [797, 19] width 101 height 17
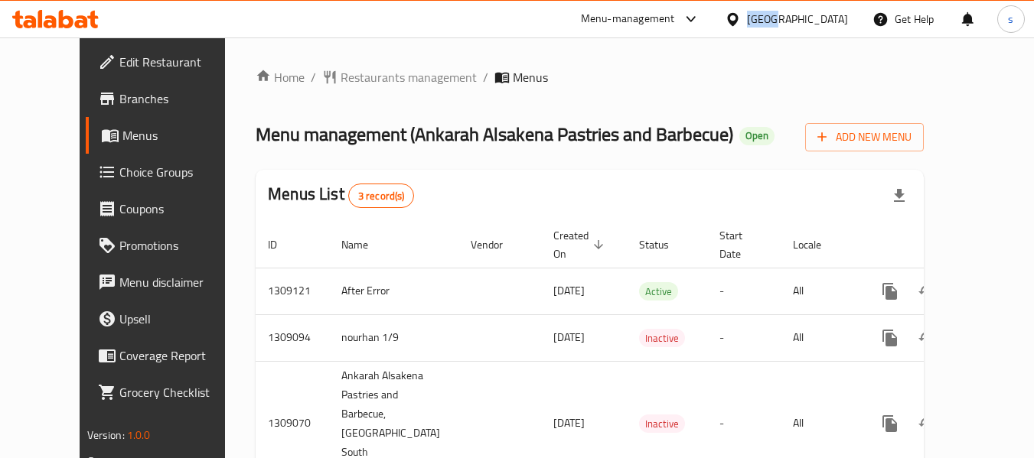
click at [830, 11] on div "[GEOGRAPHIC_DATA]" at bounding box center [797, 19] width 101 height 17
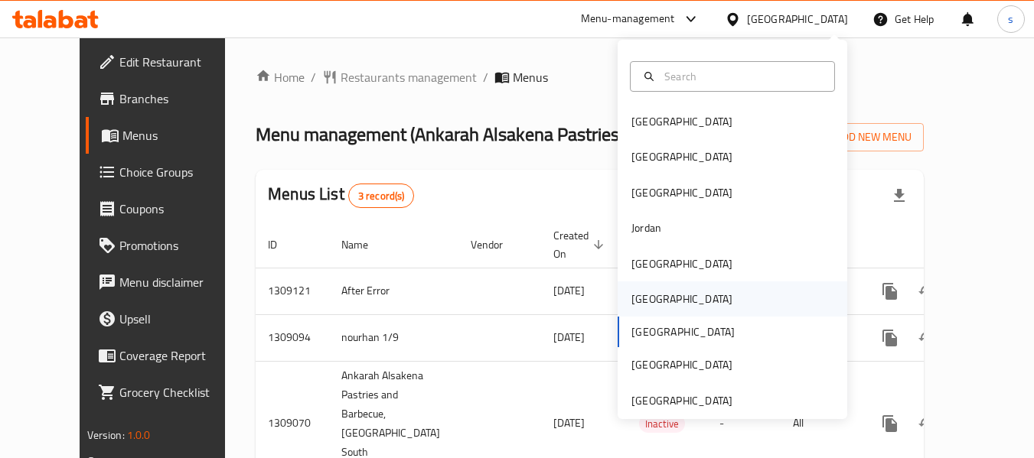
click at [631, 305] on div "Oman" at bounding box center [681, 299] width 101 height 17
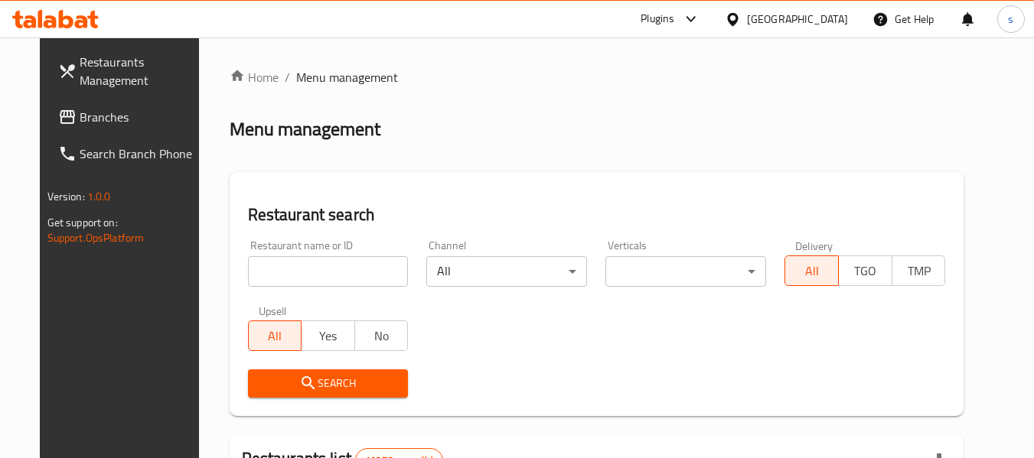
click at [86, 121] on span "Branches" at bounding box center [140, 117] width 121 height 18
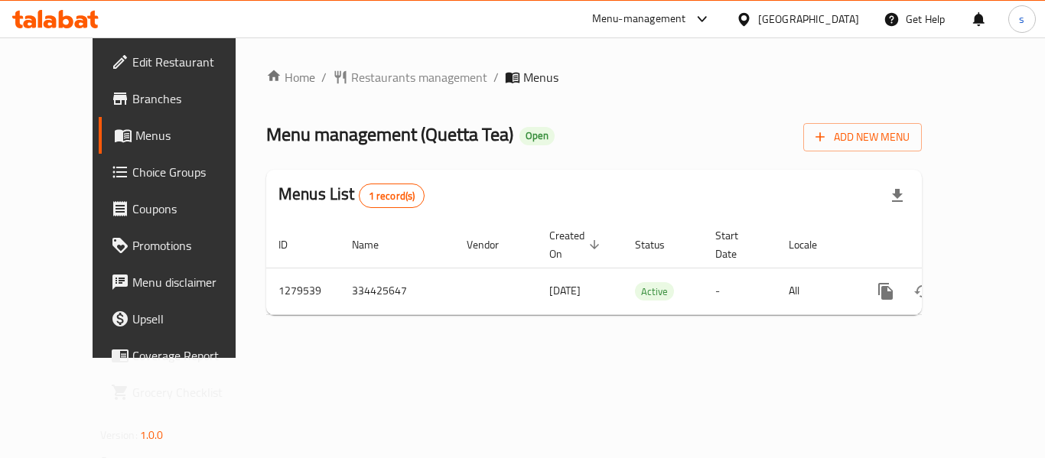
click at [855, 17] on div "Oman" at bounding box center [808, 19] width 101 height 17
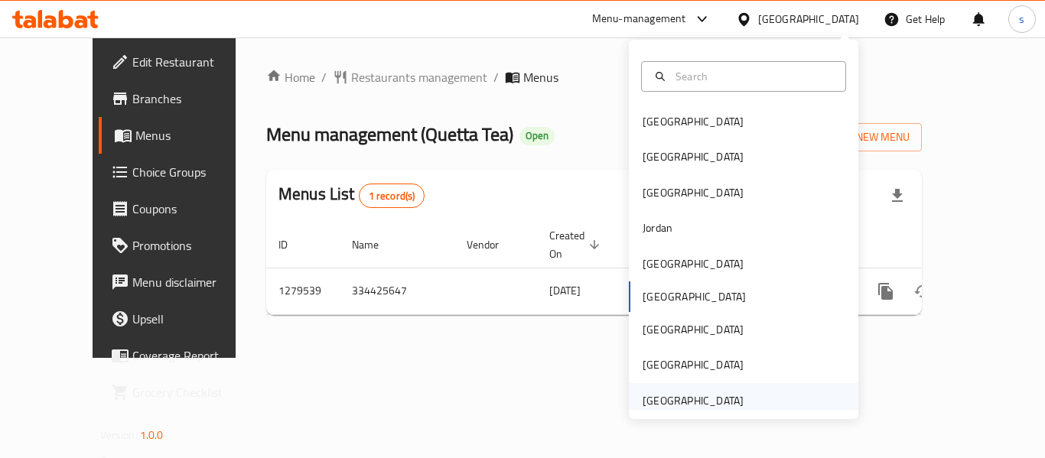
click at [691, 401] on div "[GEOGRAPHIC_DATA]" at bounding box center [693, 401] width 101 height 17
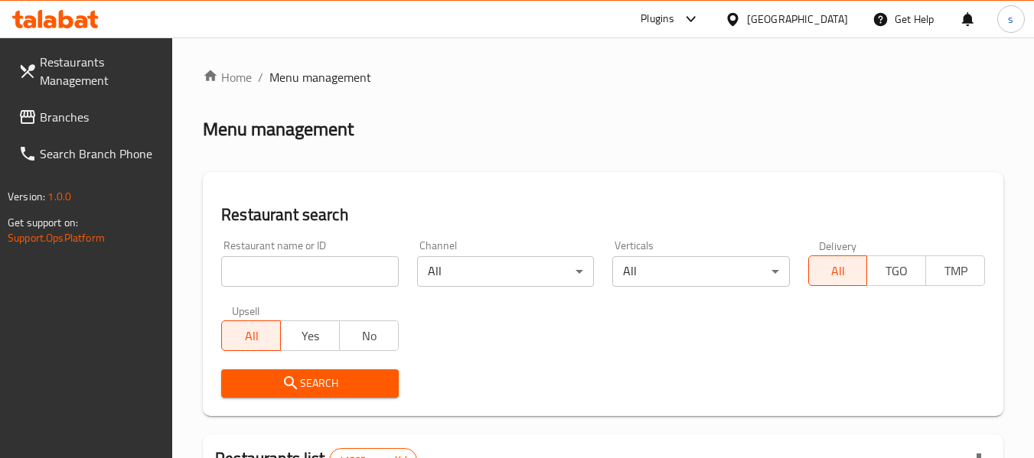
click at [68, 121] on span "Branches" at bounding box center [100, 117] width 121 height 18
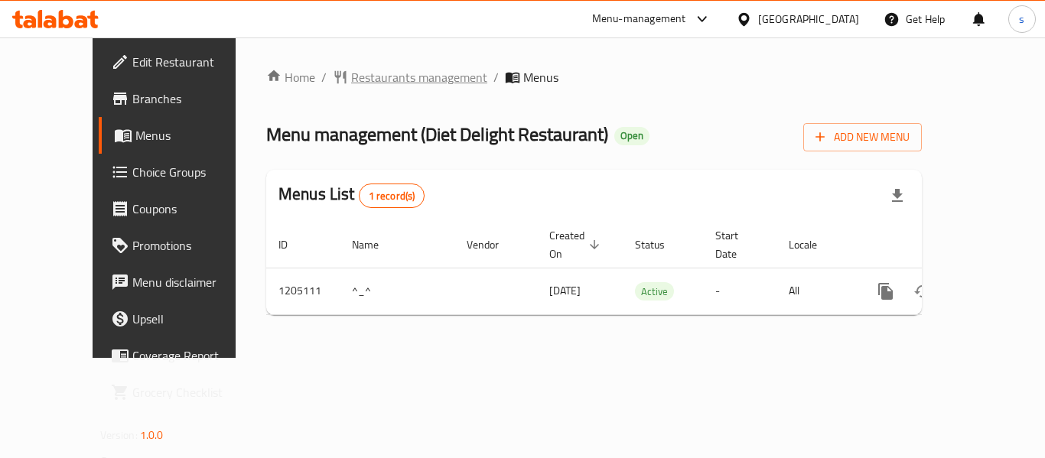
click at [401, 80] on span "Restaurants management" at bounding box center [419, 77] width 136 height 18
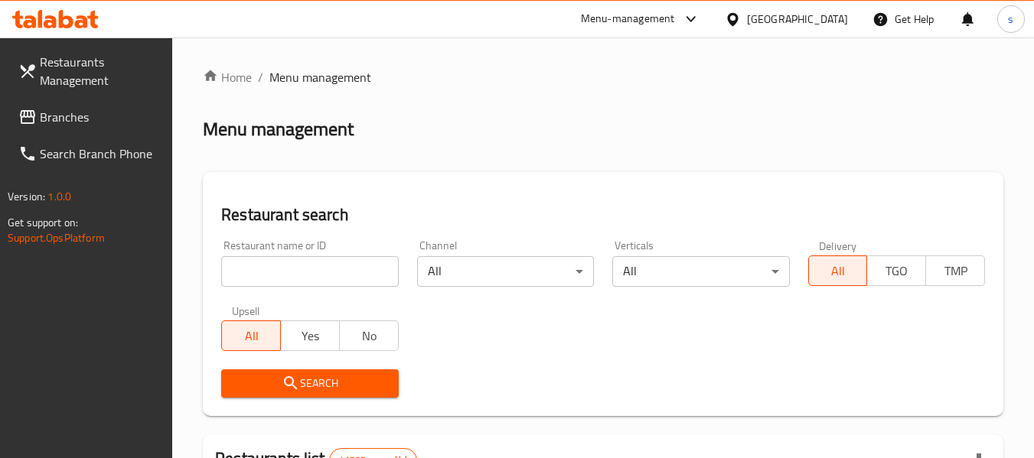
click at [114, 126] on link "Branches" at bounding box center [89, 117] width 167 height 37
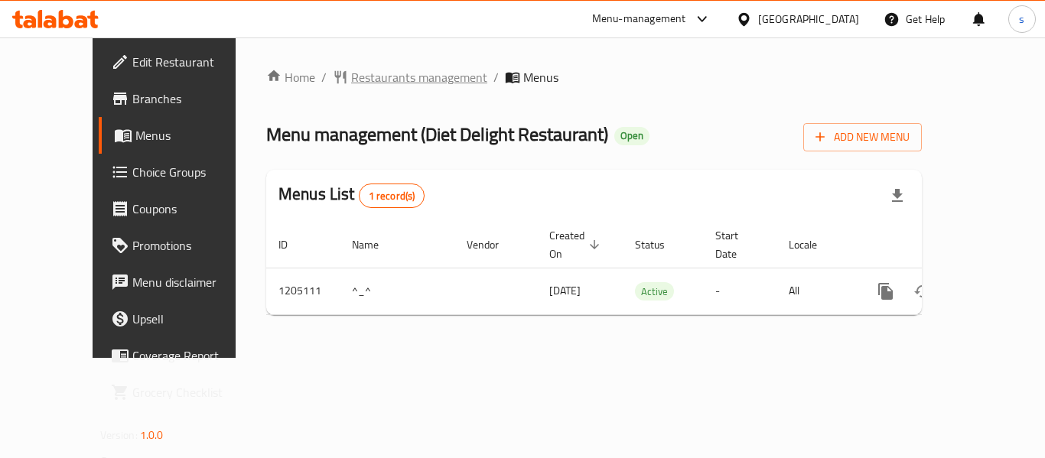
click at [359, 76] on span "Restaurants management" at bounding box center [419, 77] width 136 height 18
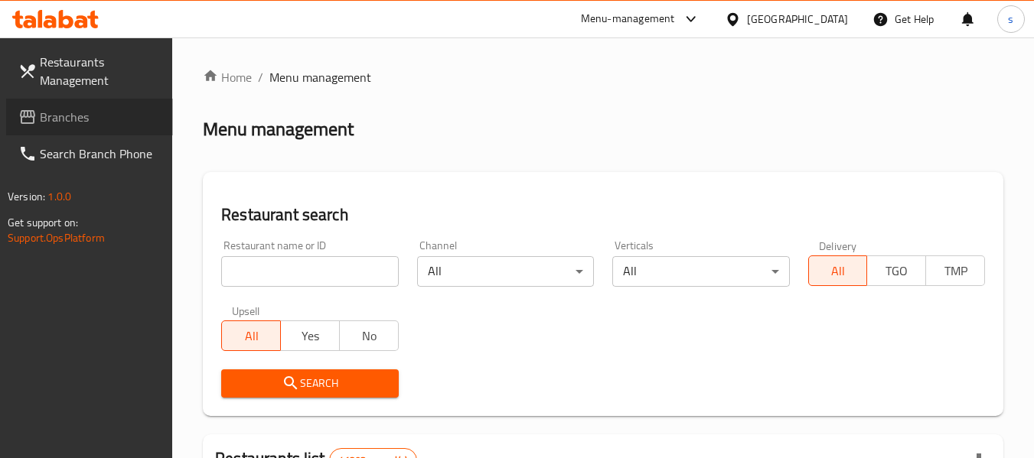
click at [69, 126] on span "Branches" at bounding box center [100, 117] width 121 height 18
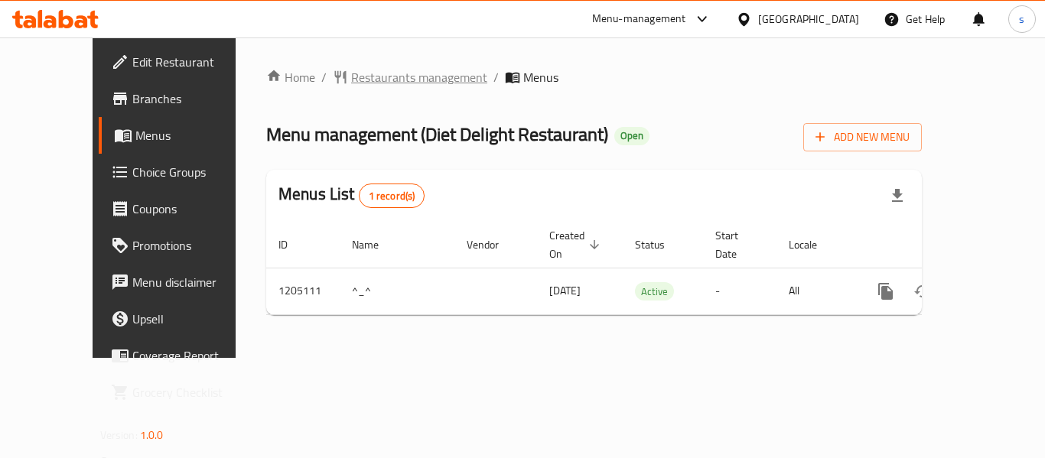
click at [315, 93] on div "Home / Restaurants management / Menus Menu management ( Diet Delight Restaurant…" at bounding box center [594, 197] width 656 height 259
click at [351, 86] on span "Restaurants management" at bounding box center [419, 77] width 136 height 18
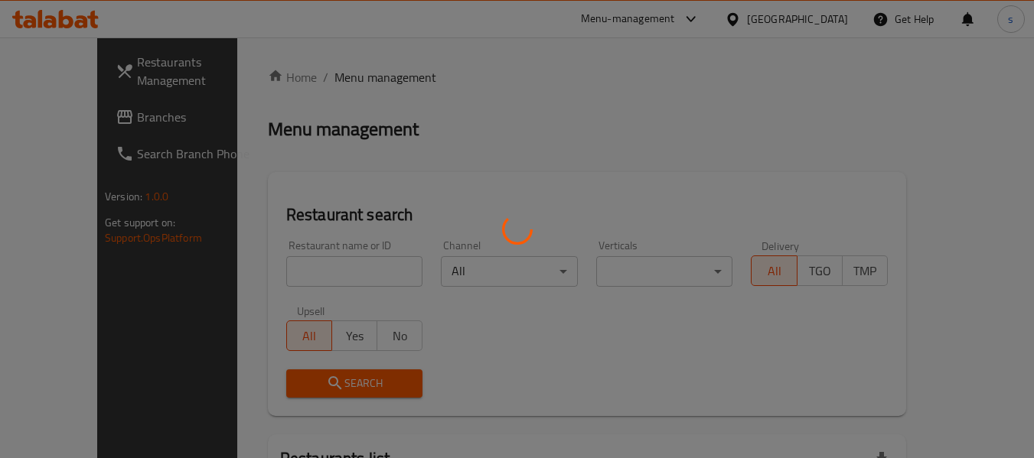
click at [93, 117] on div at bounding box center [517, 229] width 1034 height 458
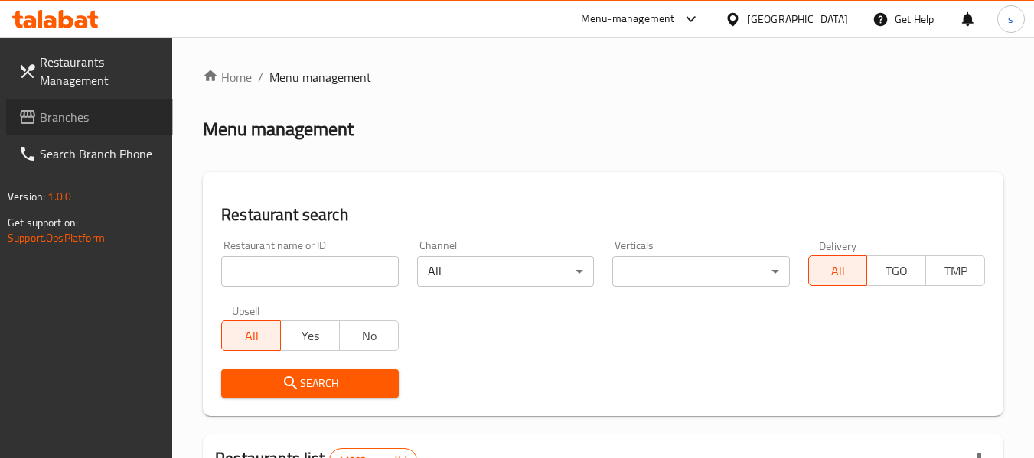
click at [93, 122] on span "Branches" at bounding box center [100, 117] width 121 height 18
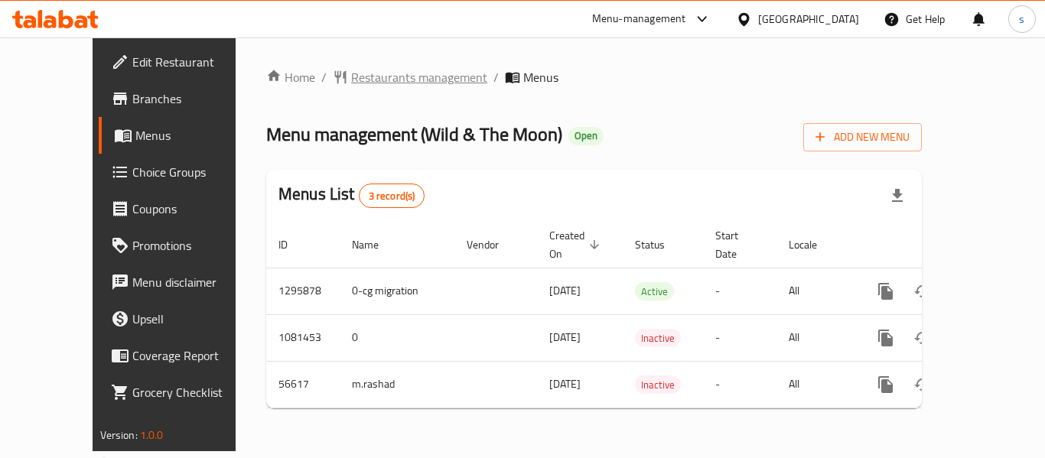
click at [351, 80] on span "Restaurants management" at bounding box center [419, 77] width 136 height 18
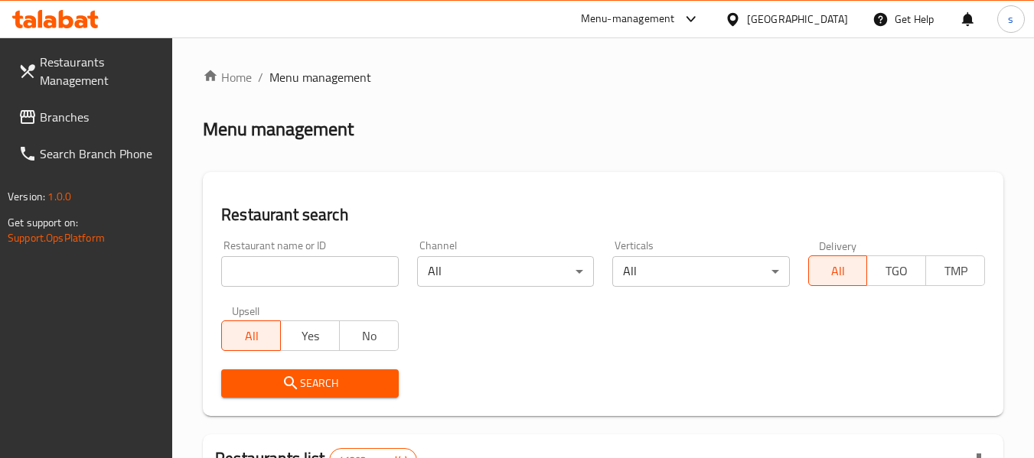
click at [105, 122] on span "Branches" at bounding box center [100, 117] width 121 height 18
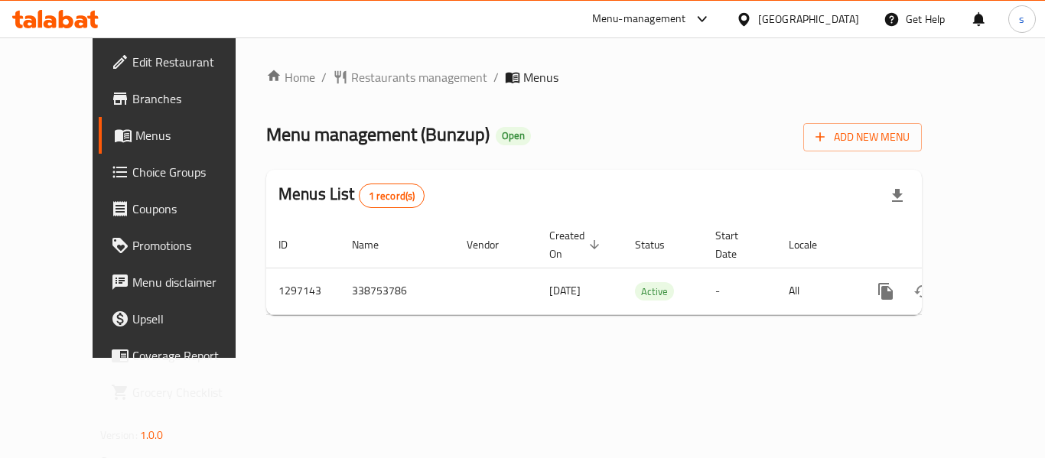
click at [801, 24] on div "[GEOGRAPHIC_DATA]" at bounding box center [808, 19] width 101 height 17
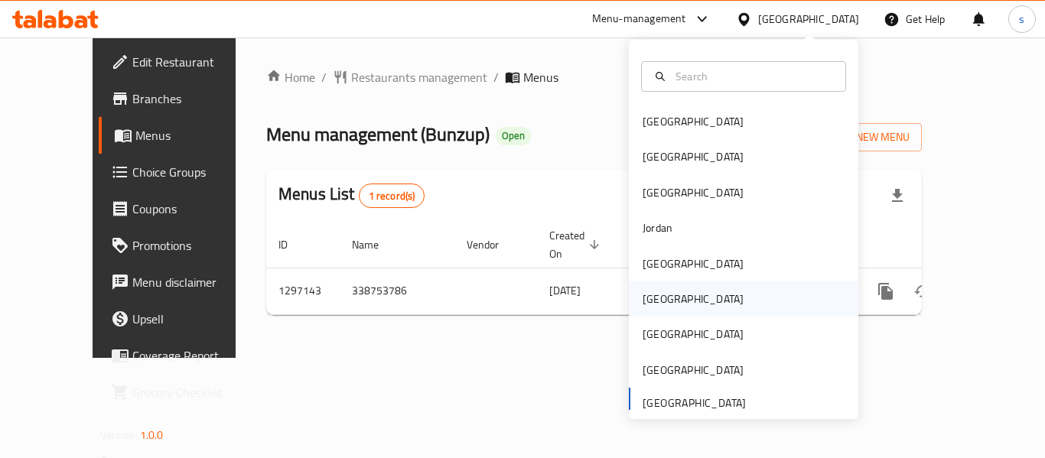
click at [677, 307] on div "Oman" at bounding box center [744, 299] width 230 height 35
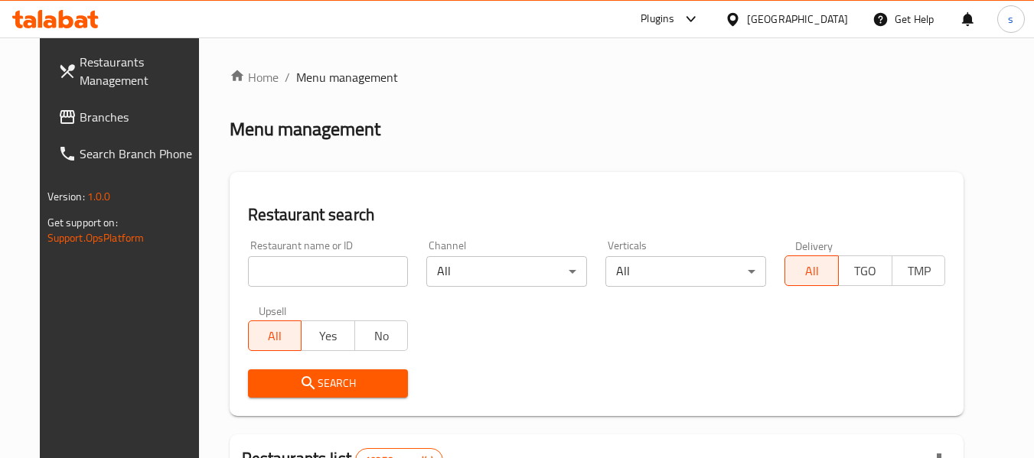
click at [80, 122] on span "Branches" at bounding box center [140, 117] width 121 height 18
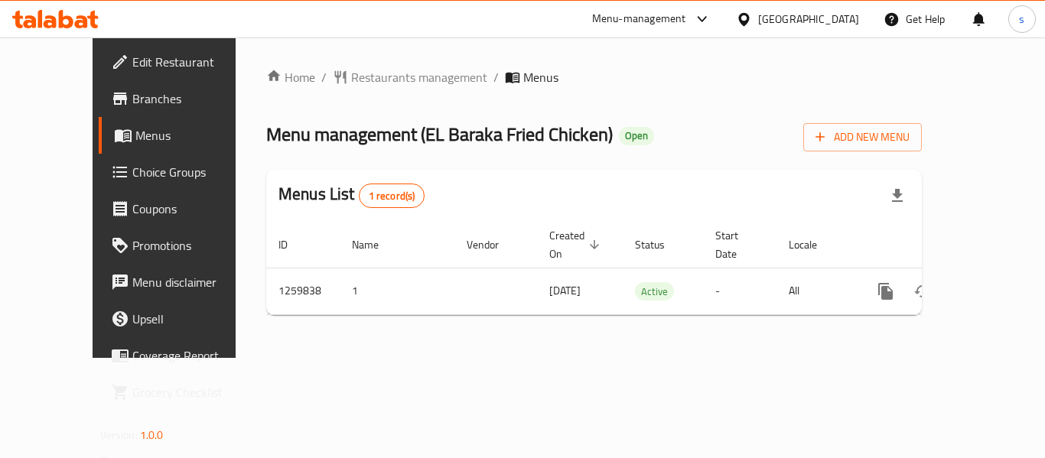
click at [752, 17] on icon at bounding box center [744, 19] width 16 height 16
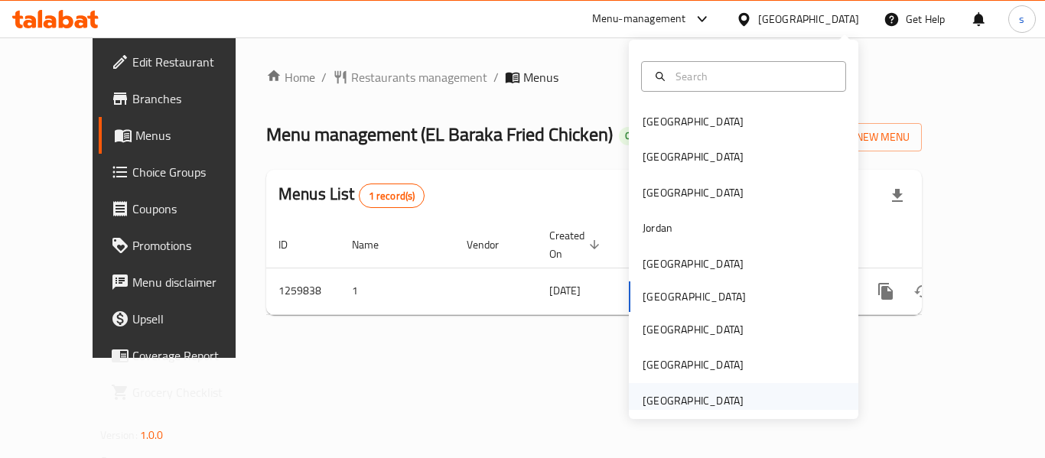
click at [646, 393] on div "[GEOGRAPHIC_DATA]" at bounding box center [693, 401] width 101 height 17
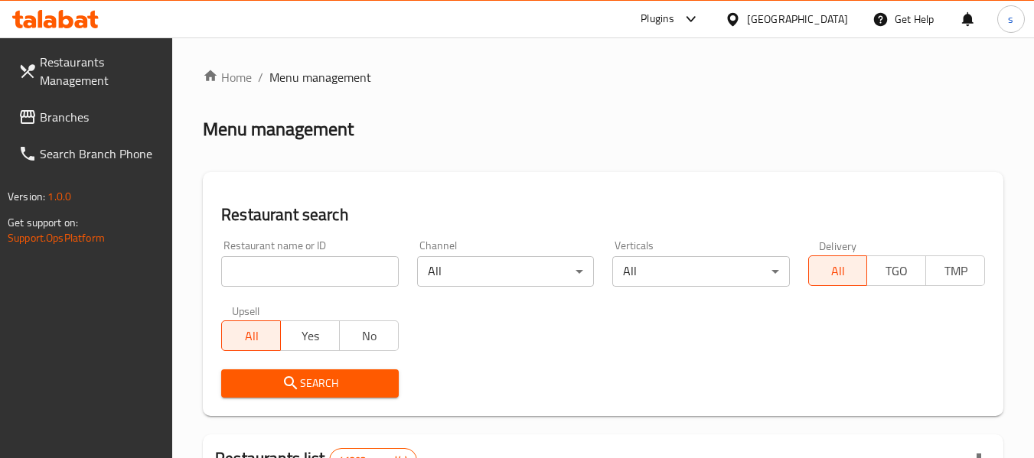
click at [74, 112] on span "Branches" at bounding box center [100, 117] width 121 height 18
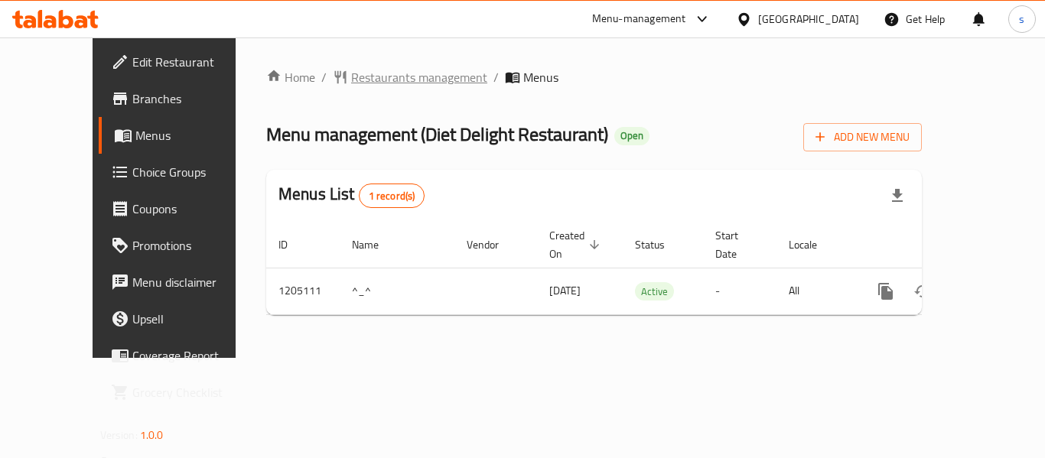
click at [384, 74] on span "Restaurants management" at bounding box center [419, 77] width 136 height 18
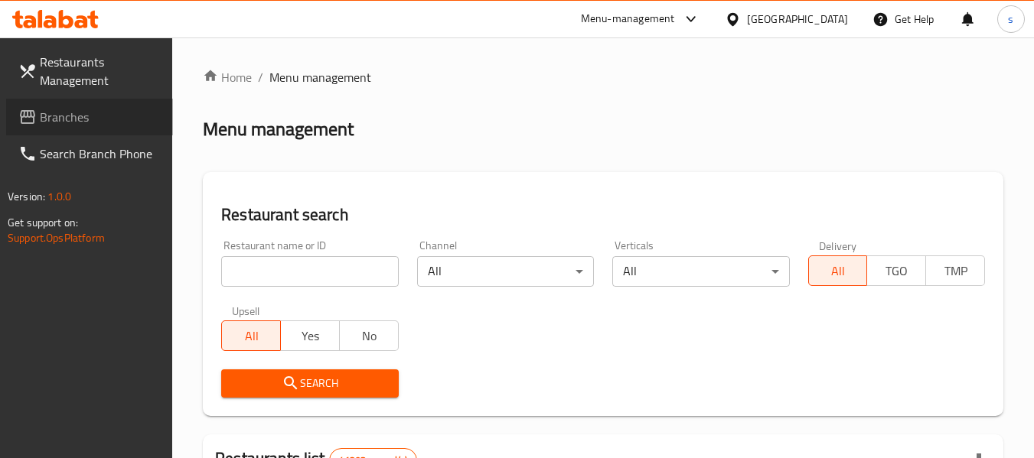
click at [70, 126] on span "Branches" at bounding box center [100, 117] width 121 height 18
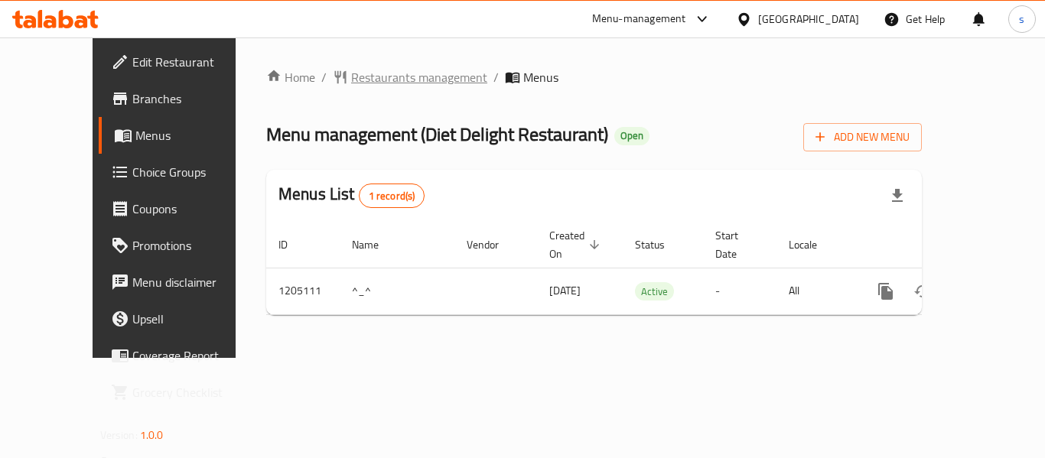
click at [351, 86] on span "Restaurants management" at bounding box center [419, 77] width 136 height 18
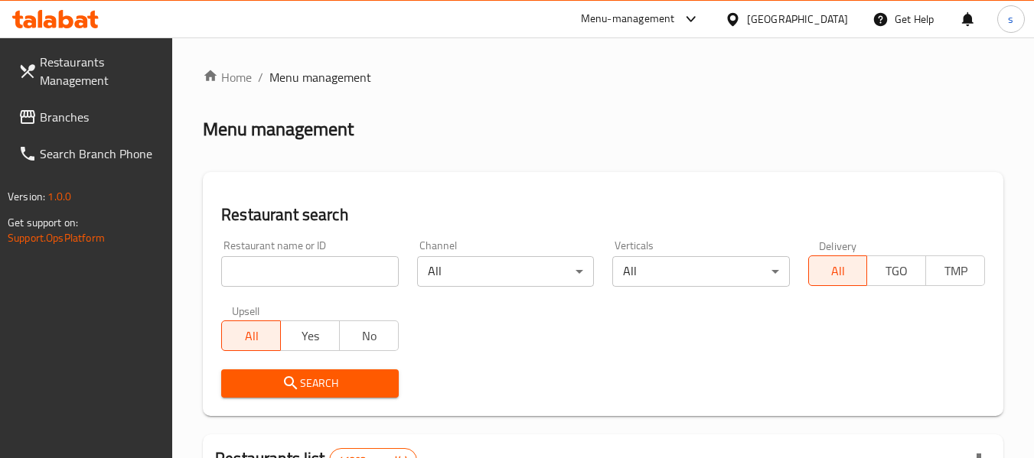
click at [386, 76] on ol "Home / Menu management" at bounding box center [603, 77] width 801 height 18
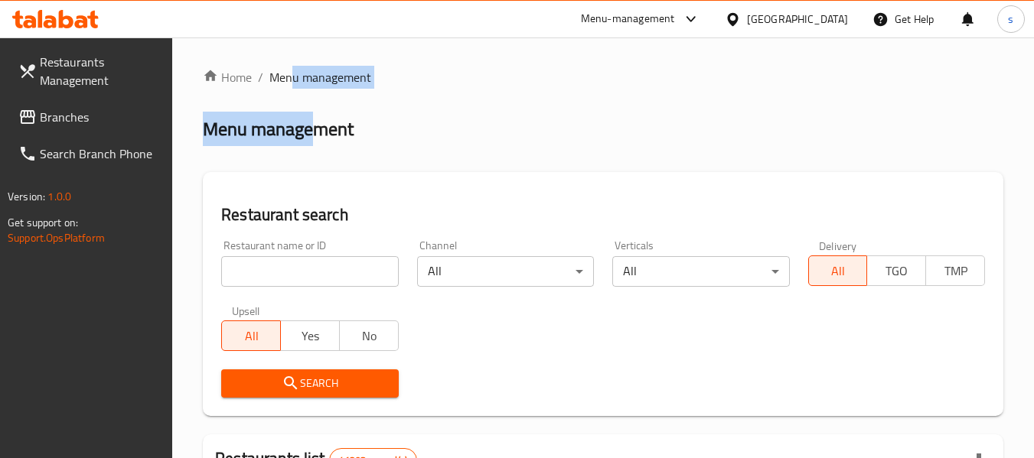
drag, startPoint x: 295, startPoint y: 77, endPoint x: 317, endPoint y: 143, distance: 69.5
click at [73, 103] on link "Branches" at bounding box center [89, 117] width 167 height 37
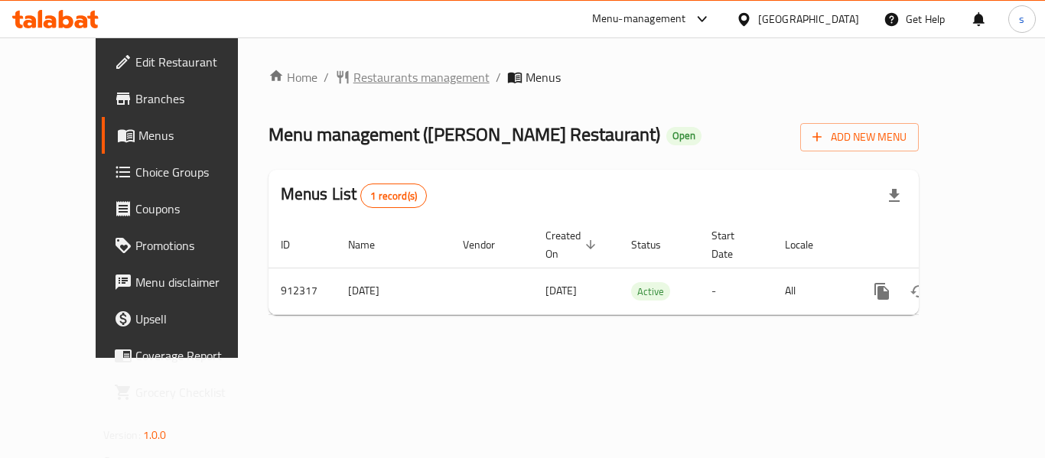
click at [354, 84] on span "Restaurants management" at bounding box center [422, 77] width 136 height 18
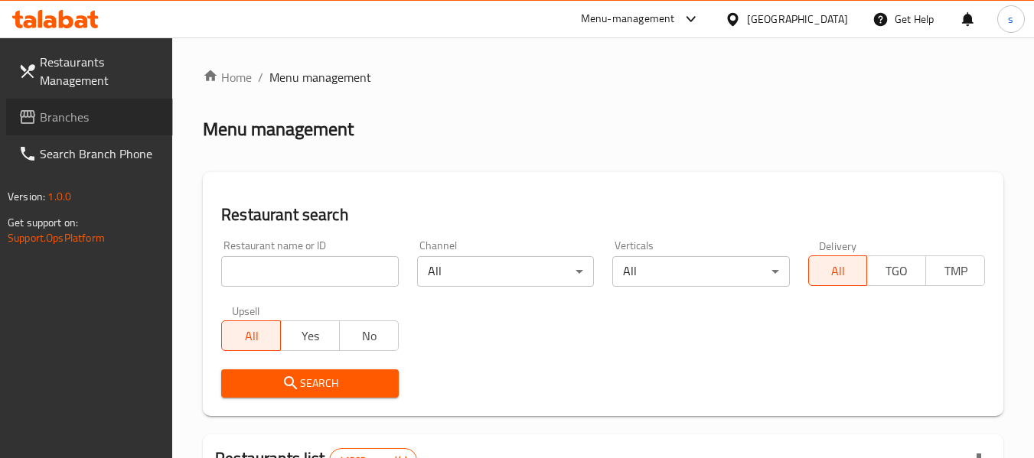
click at [80, 120] on span "Branches" at bounding box center [100, 117] width 121 height 18
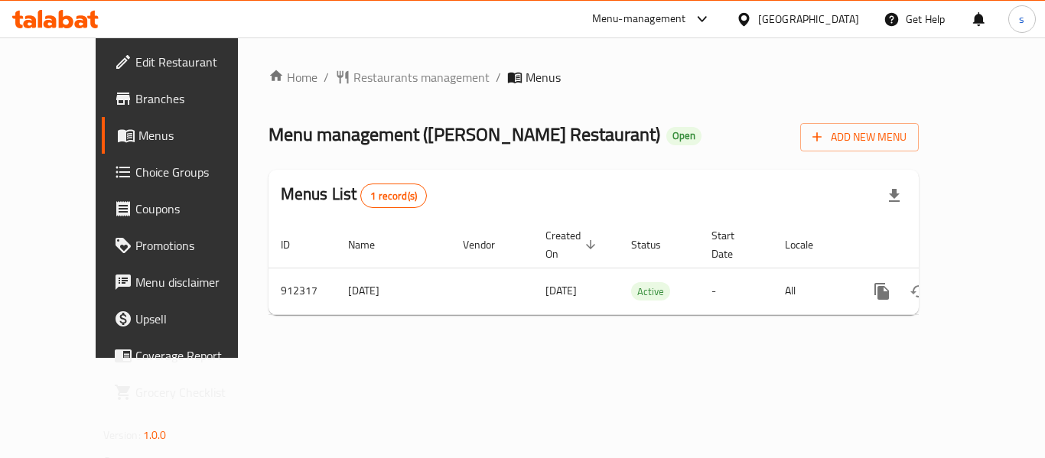
click at [778, 20] on div "[GEOGRAPHIC_DATA]" at bounding box center [808, 19] width 101 height 17
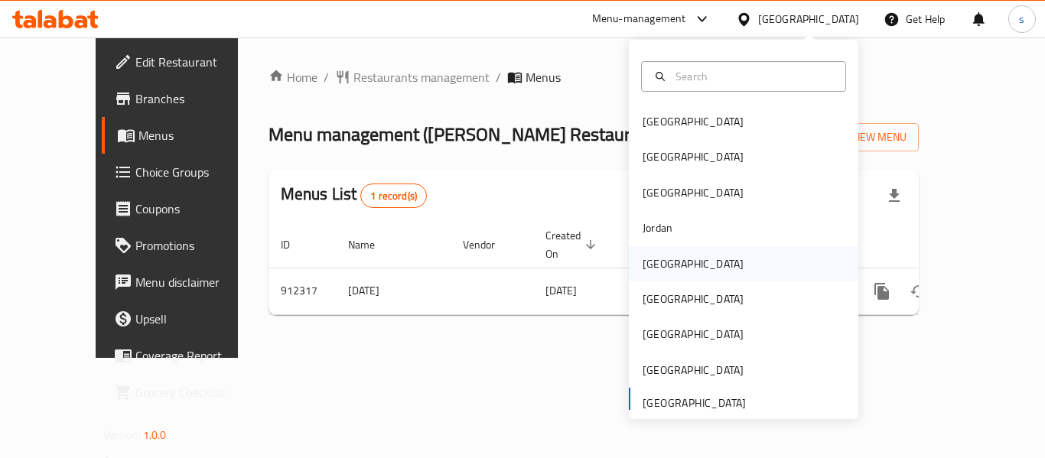
click at [677, 257] on div "Kuwait" at bounding box center [744, 263] width 230 height 35
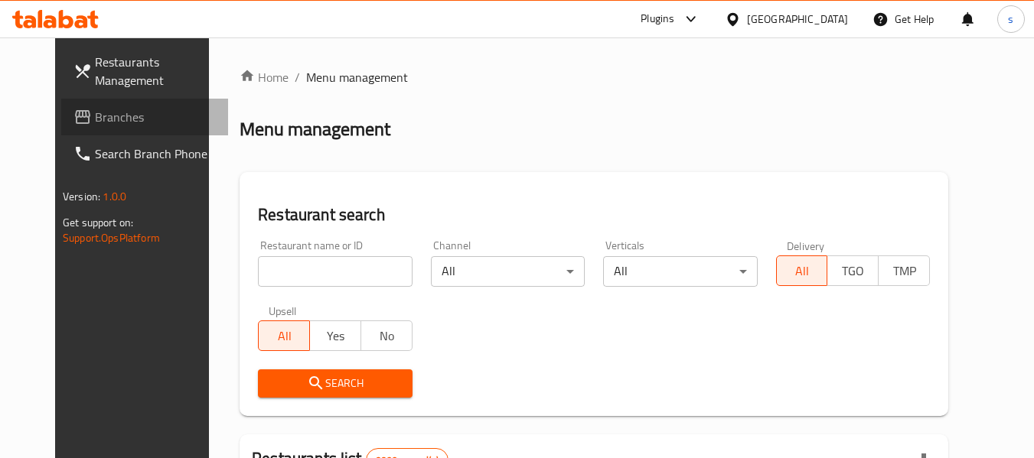
click at [95, 113] on span "Branches" at bounding box center [155, 117] width 121 height 18
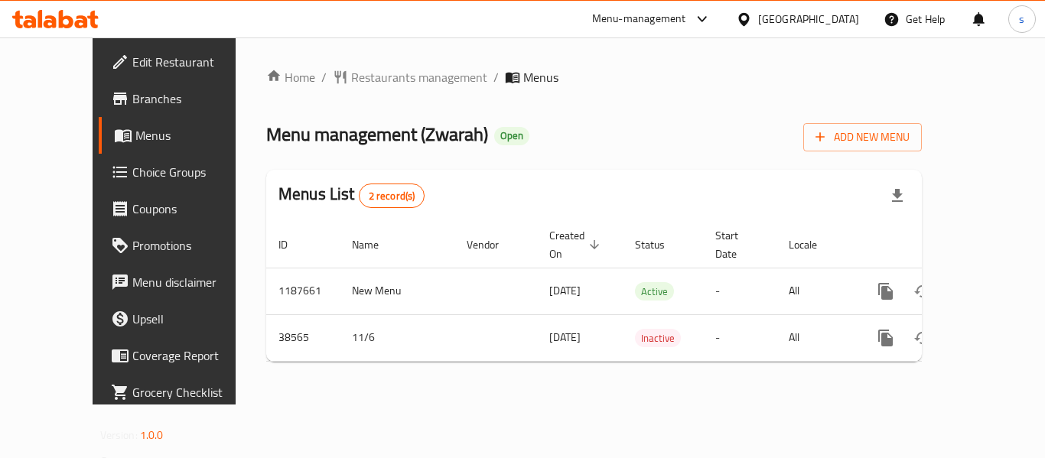
click at [830, 17] on div "[GEOGRAPHIC_DATA]" at bounding box center [808, 19] width 101 height 17
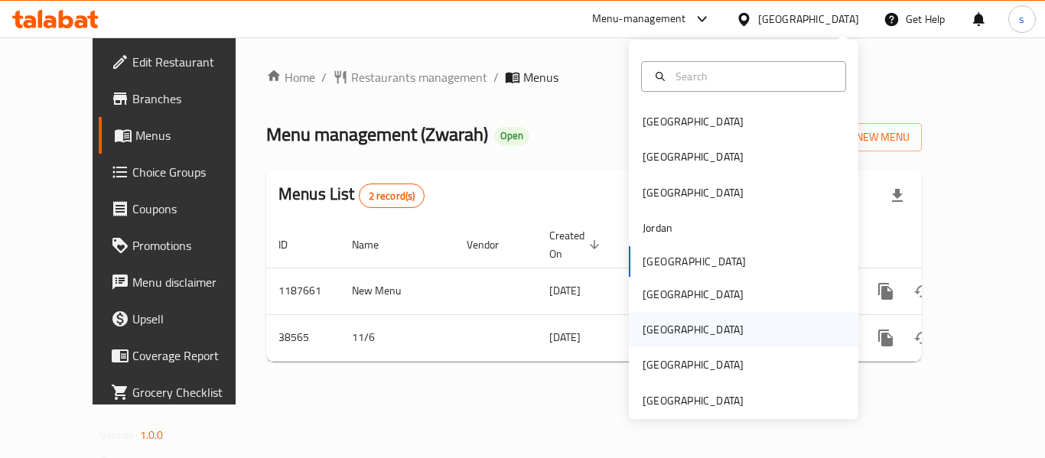
click at [680, 328] on div "[GEOGRAPHIC_DATA]" at bounding box center [744, 329] width 230 height 35
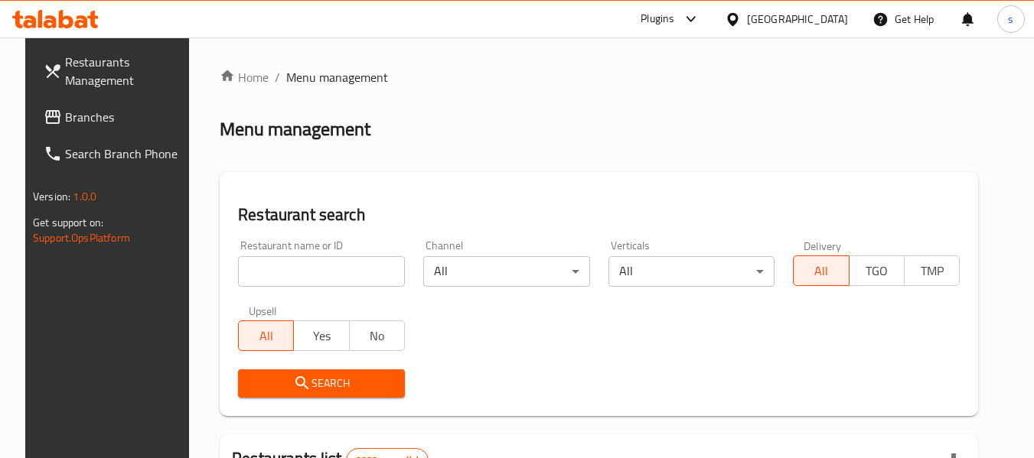
click at [66, 116] on span "Branches" at bounding box center [125, 117] width 121 height 18
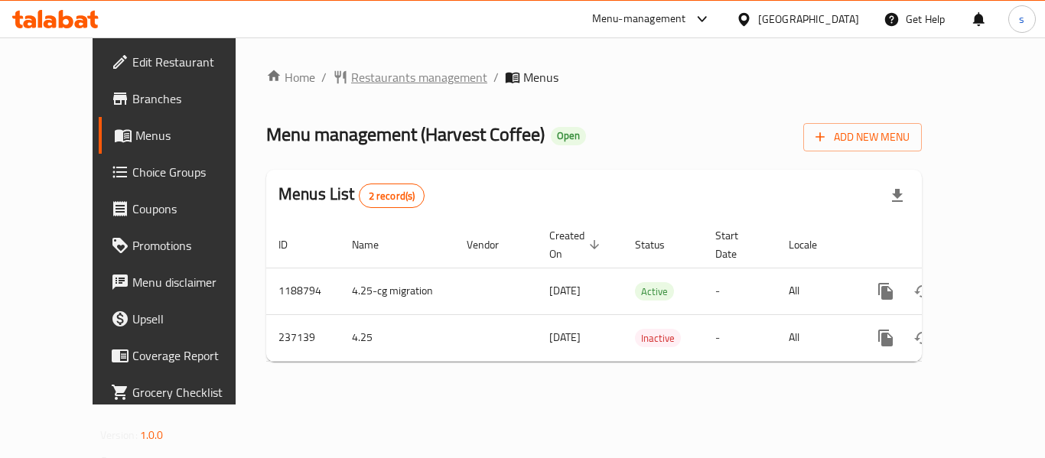
click at [357, 73] on span "Restaurants management" at bounding box center [419, 77] width 136 height 18
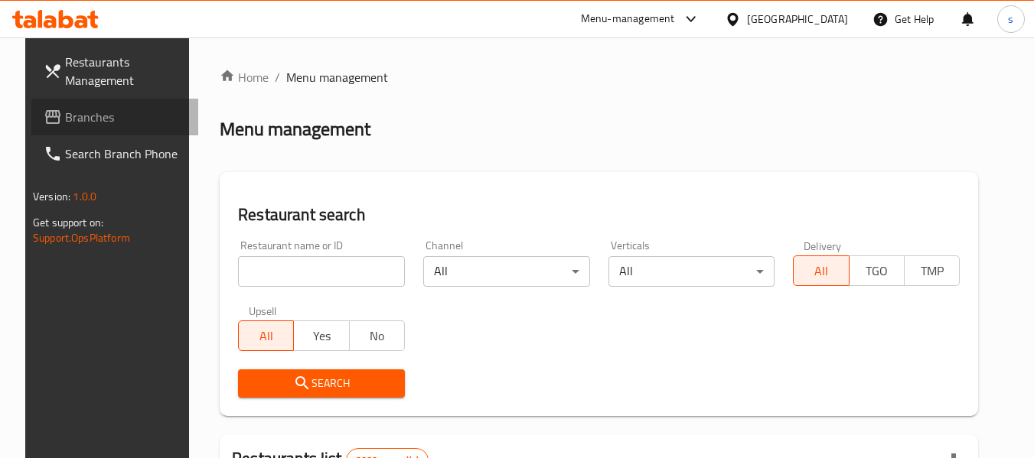
click at [124, 111] on span "Branches" at bounding box center [125, 117] width 121 height 18
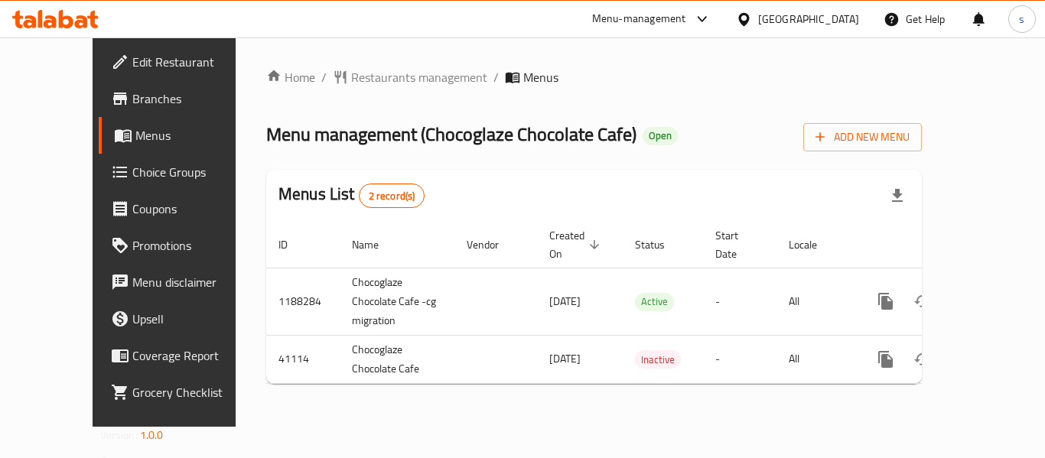
click at [758, 18] on div at bounding box center [747, 19] width 22 height 17
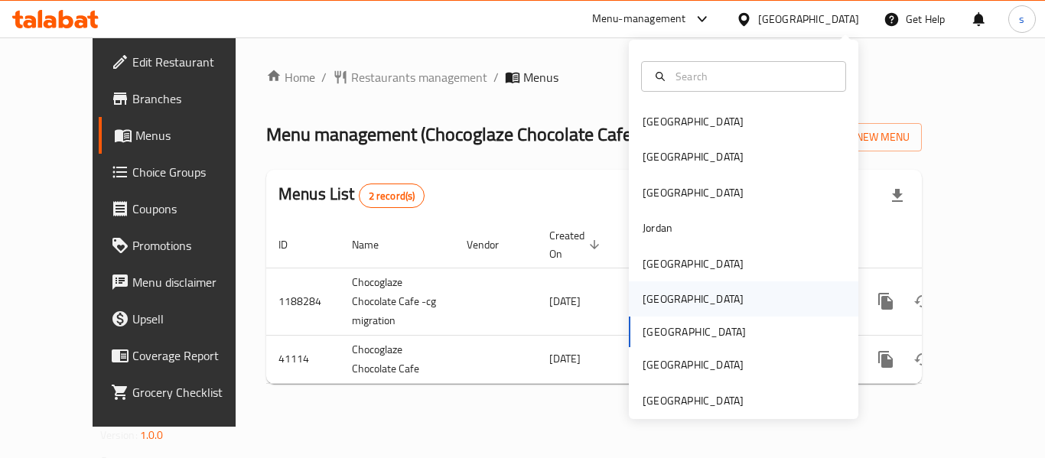
click at [691, 296] on div "[GEOGRAPHIC_DATA]" at bounding box center [744, 299] width 230 height 35
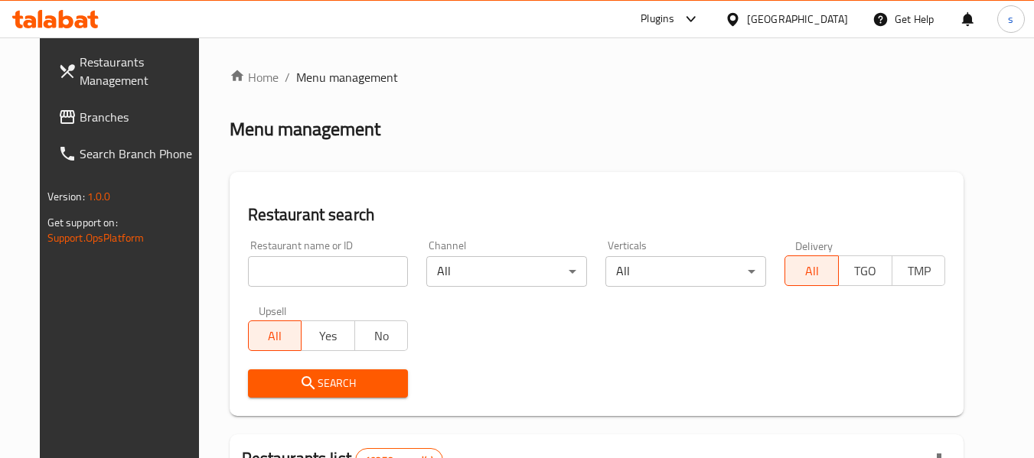
click at [90, 116] on span "Branches" at bounding box center [140, 117] width 121 height 18
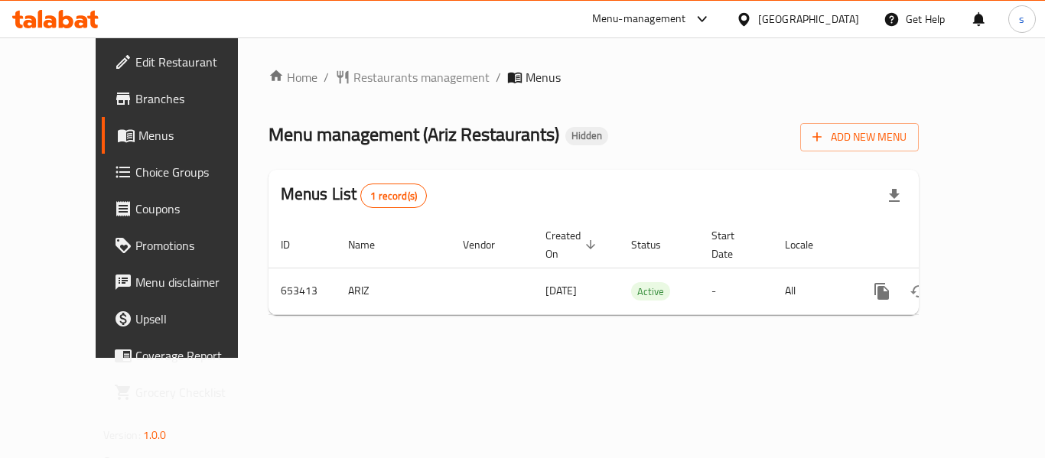
click at [749, 16] on icon at bounding box center [744, 18] width 11 height 13
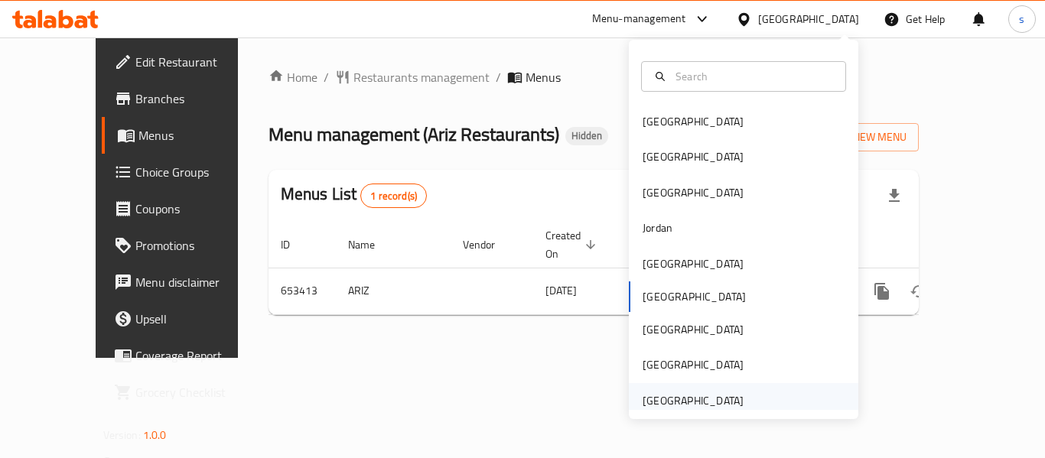
click at [678, 400] on div "[GEOGRAPHIC_DATA]" at bounding box center [693, 401] width 101 height 17
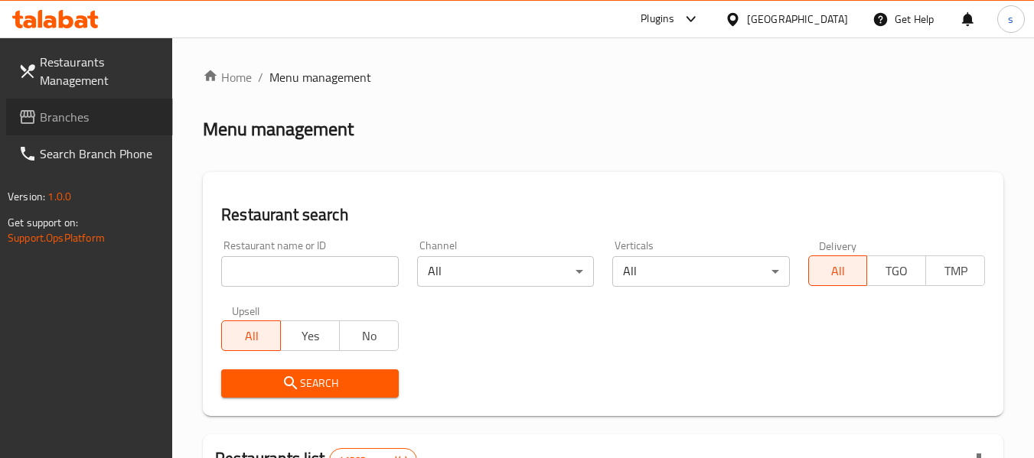
click at [92, 118] on span "Branches" at bounding box center [100, 117] width 121 height 18
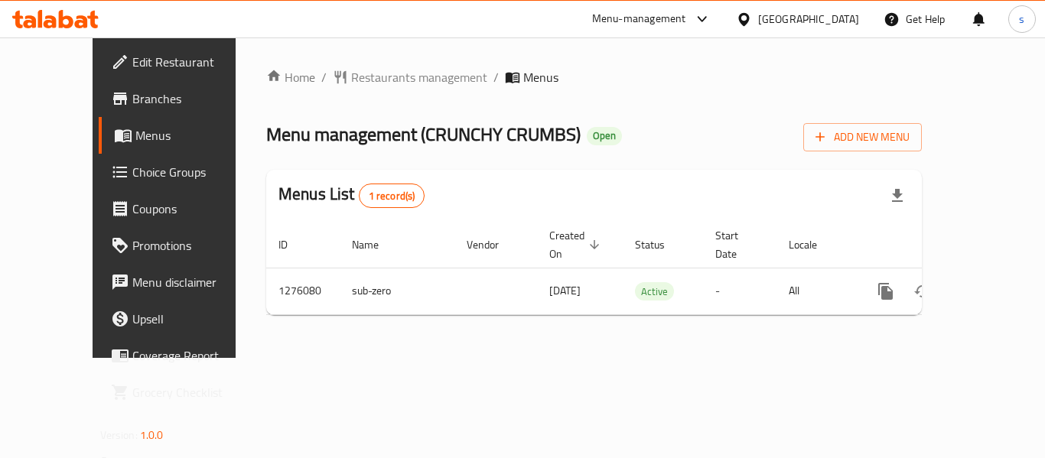
click at [778, 24] on div "[GEOGRAPHIC_DATA]" at bounding box center [808, 19] width 101 height 17
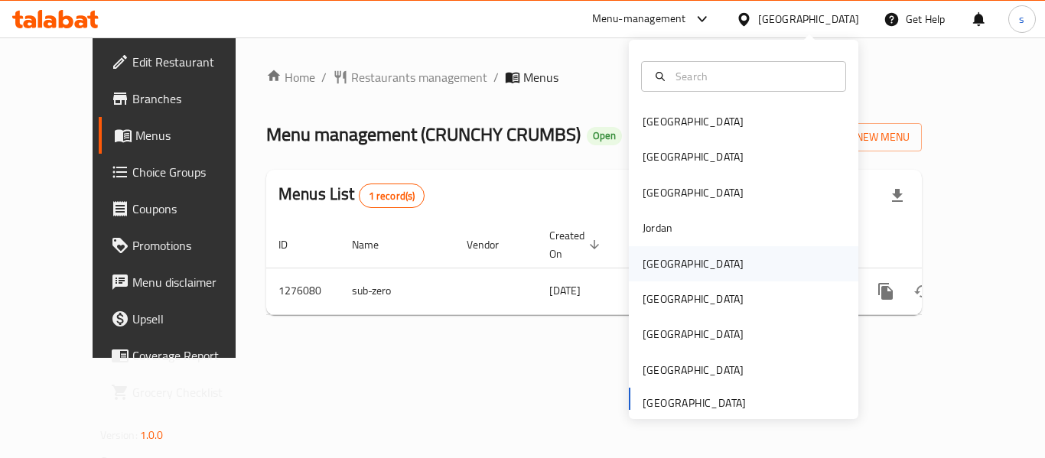
click at [708, 276] on div "[GEOGRAPHIC_DATA]" at bounding box center [744, 263] width 230 height 35
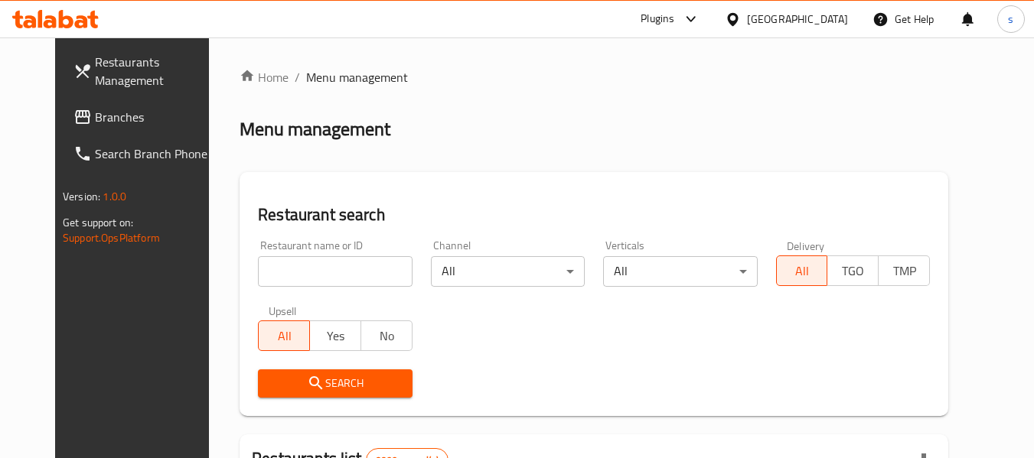
click at [64, 116] on div at bounding box center [517, 229] width 1034 height 458
click at [95, 116] on span "Branches" at bounding box center [155, 117] width 121 height 18
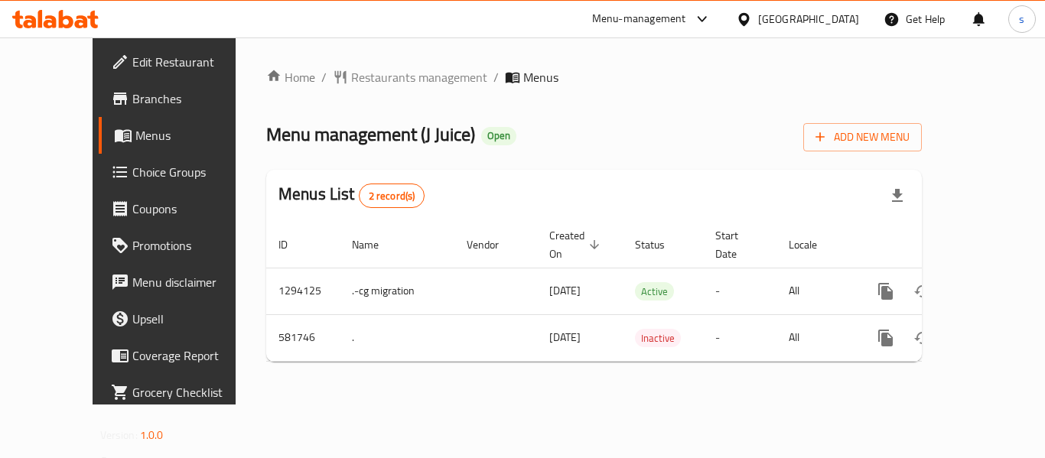
click at [749, 14] on icon at bounding box center [744, 18] width 11 height 13
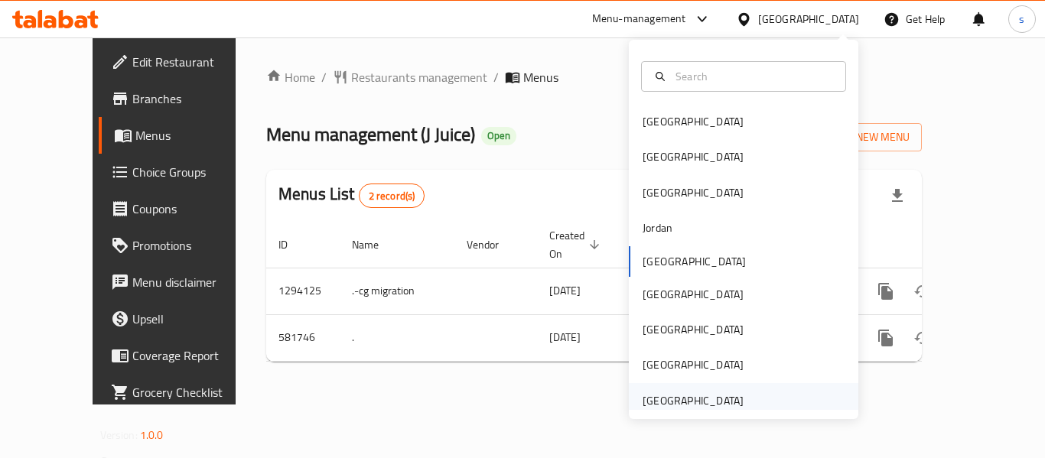
click at [688, 397] on div "[GEOGRAPHIC_DATA]" at bounding box center [693, 401] width 101 height 17
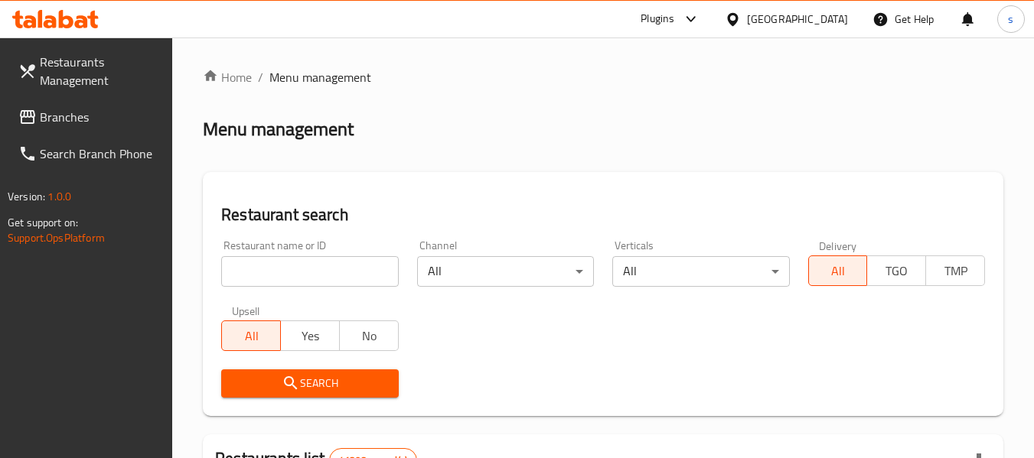
click at [90, 116] on span "Branches" at bounding box center [100, 117] width 121 height 18
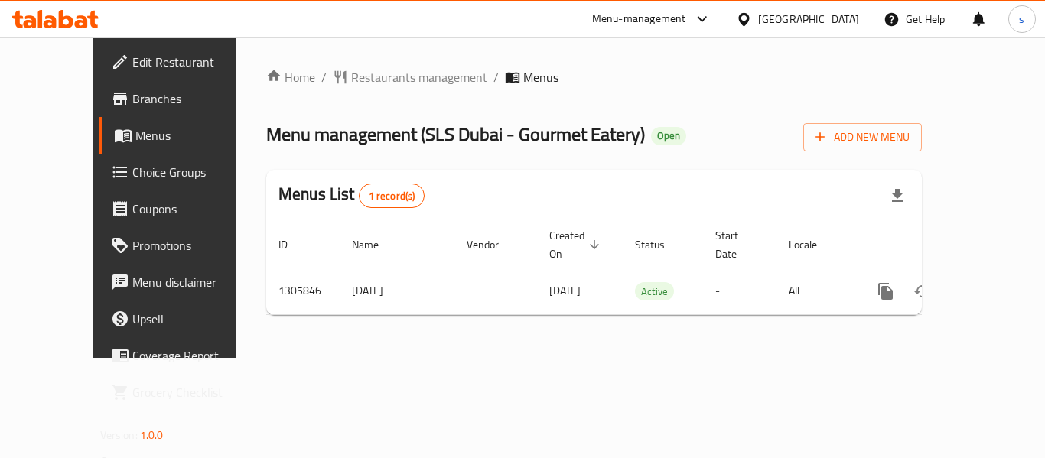
click at [351, 75] on span "Restaurants management" at bounding box center [419, 77] width 136 height 18
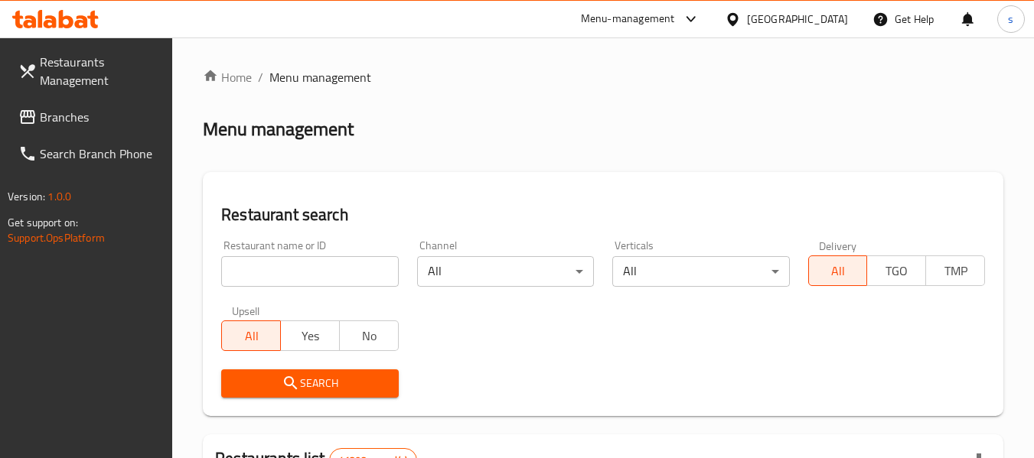
click at [85, 117] on span "Branches" at bounding box center [100, 117] width 121 height 18
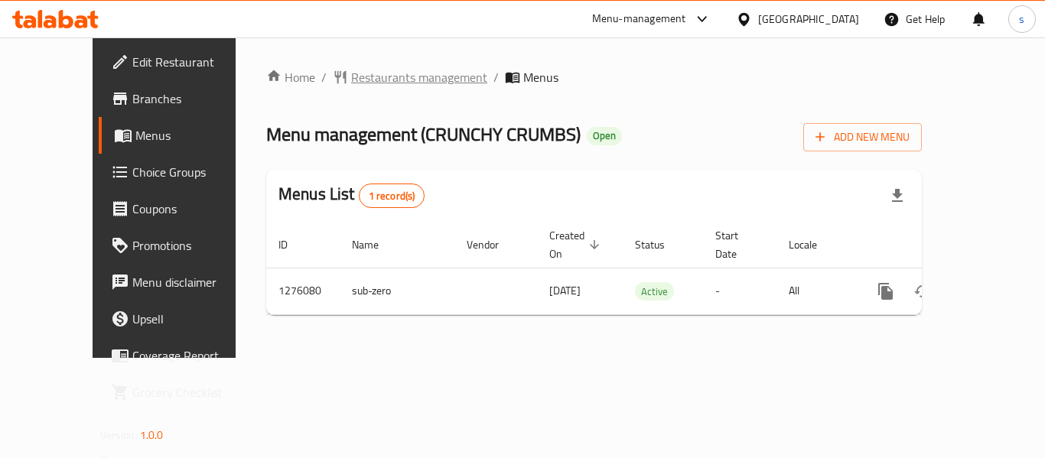
click at [365, 77] on span "Restaurants management" at bounding box center [419, 77] width 136 height 18
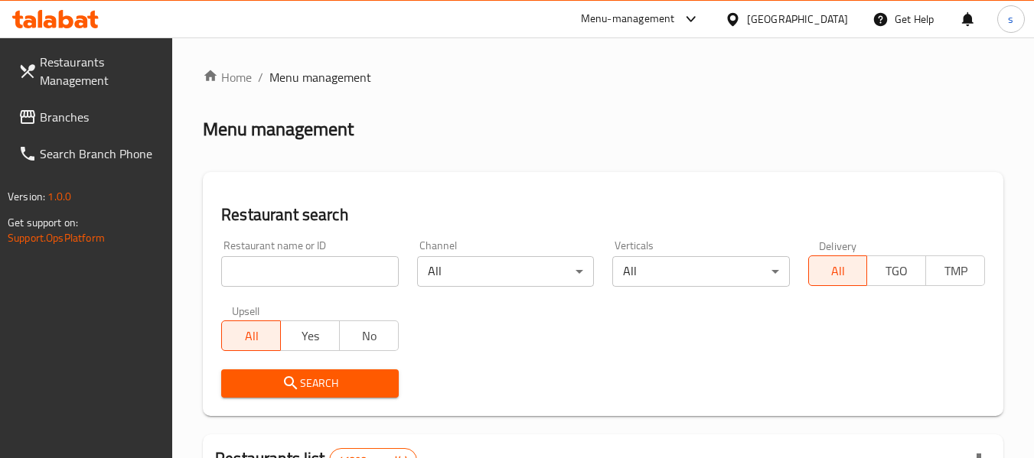
click at [74, 126] on span "Branches" at bounding box center [100, 117] width 121 height 18
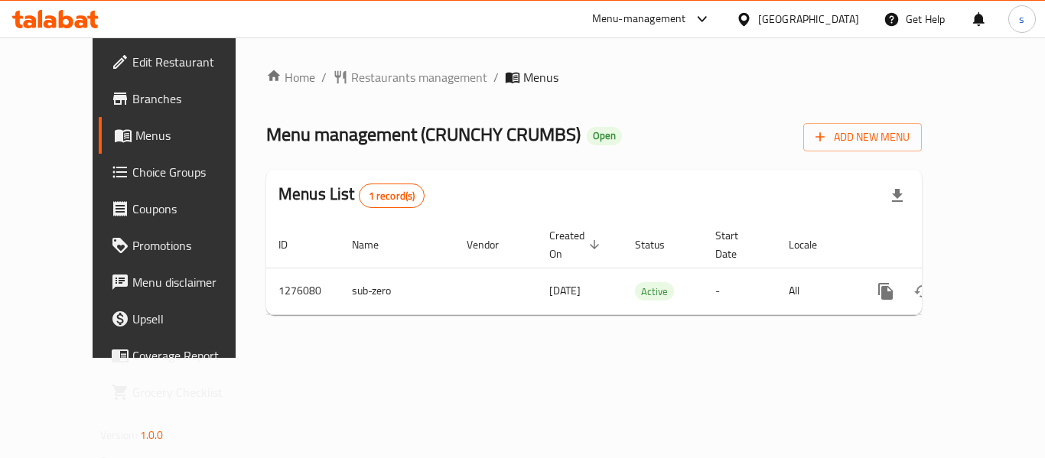
click at [762, 16] on div "[GEOGRAPHIC_DATA]" at bounding box center [808, 19] width 101 height 17
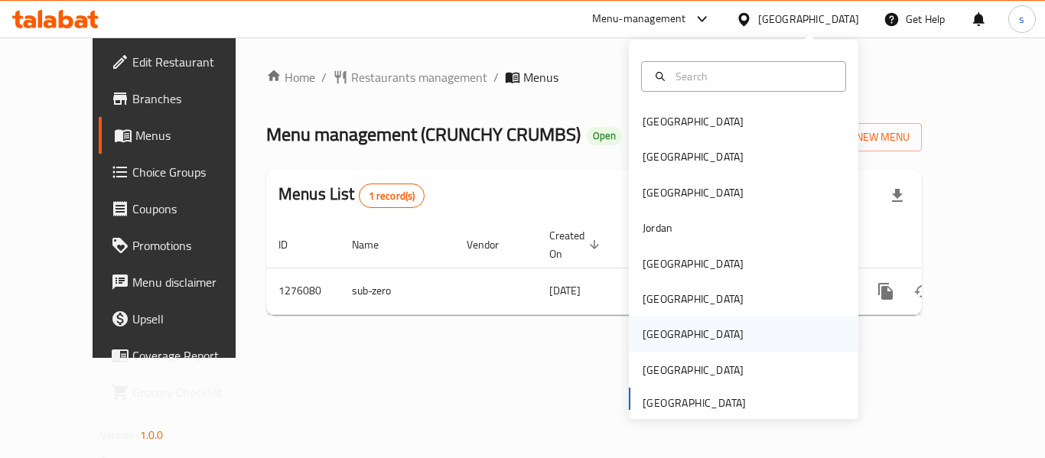
click at [644, 334] on div "[GEOGRAPHIC_DATA]" at bounding box center [693, 334] width 101 height 17
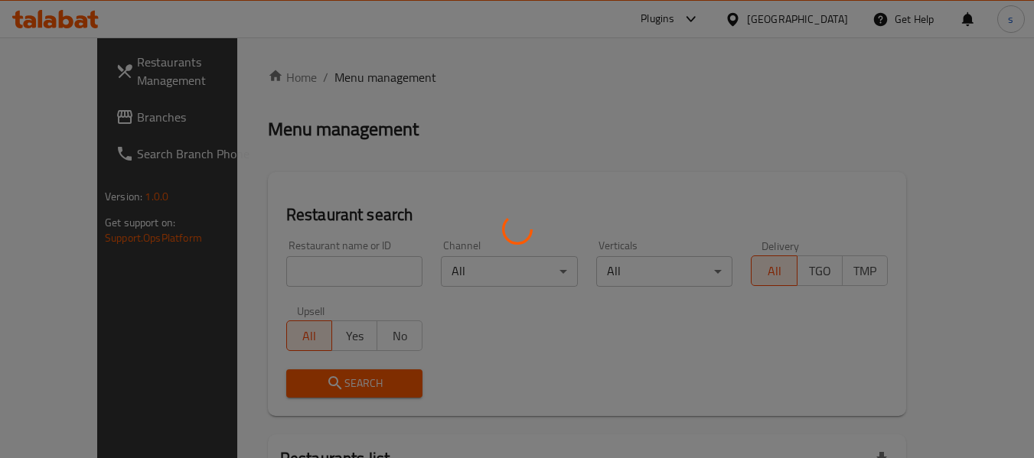
click at [71, 118] on div at bounding box center [517, 229] width 1034 height 458
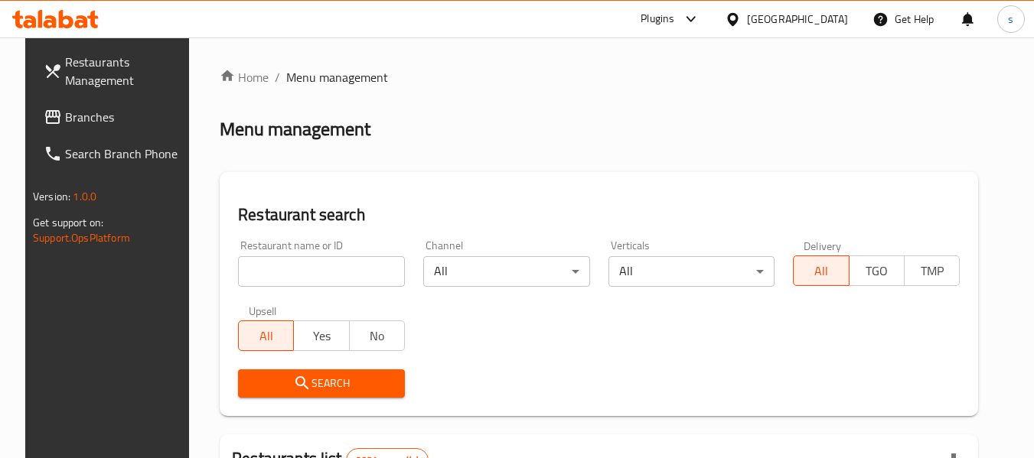
click at [71, 118] on span "Branches" at bounding box center [125, 117] width 121 height 18
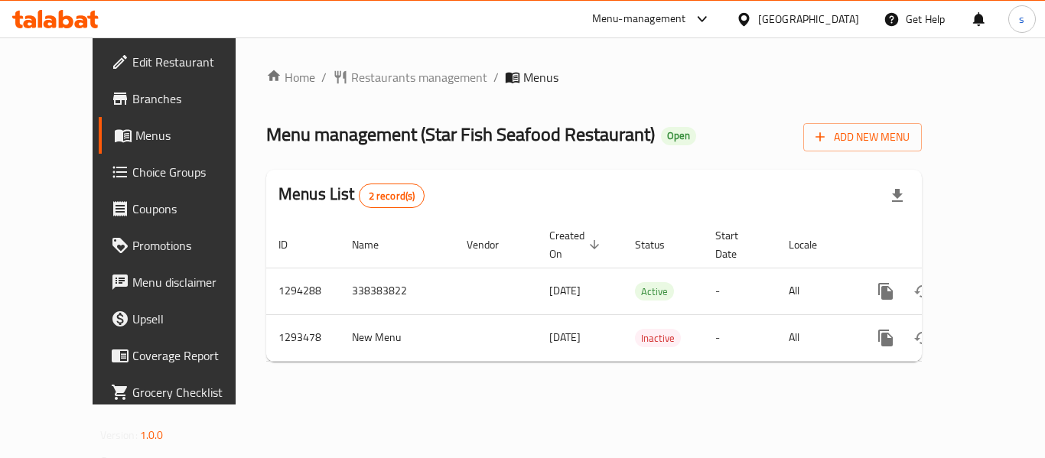
click at [758, 20] on div at bounding box center [747, 19] width 22 height 17
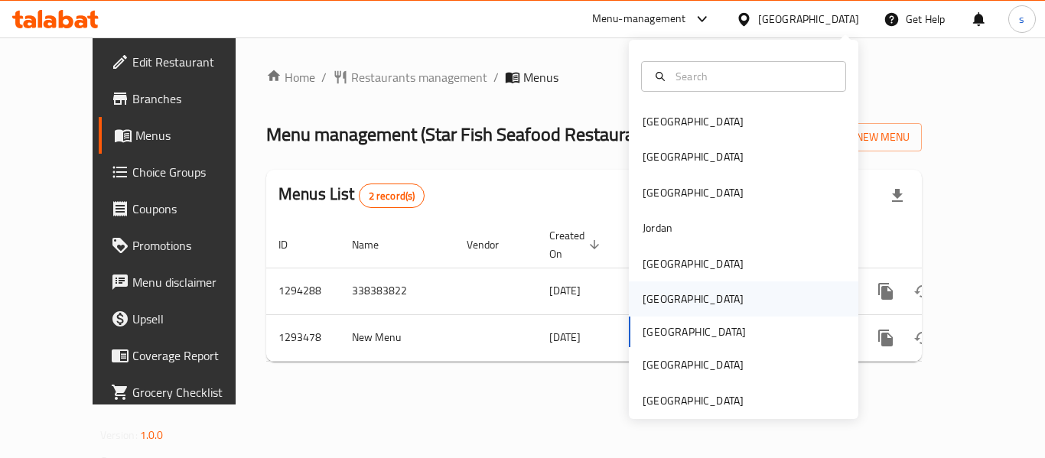
click at [722, 302] on div "Oman" at bounding box center [744, 299] width 230 height 35
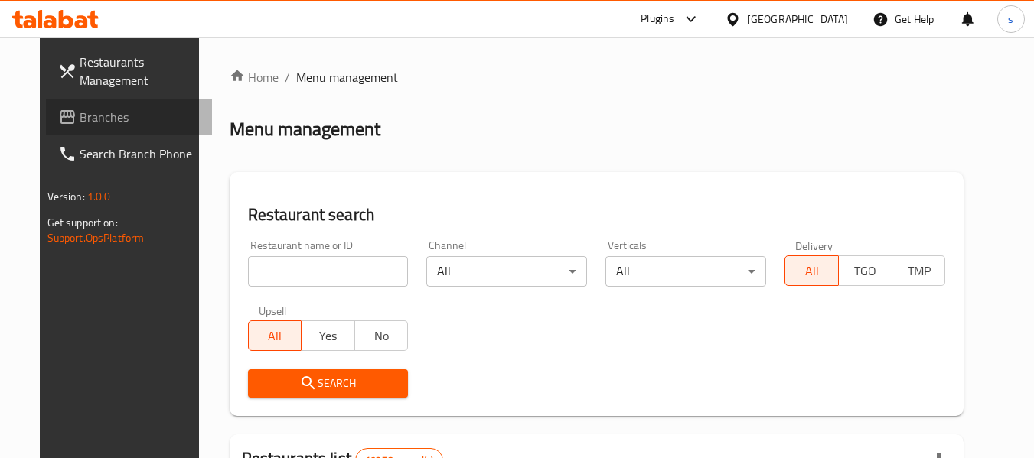
click at [80, 123] on span "Branches" at bounding box center [140, 117] width 121 height 18
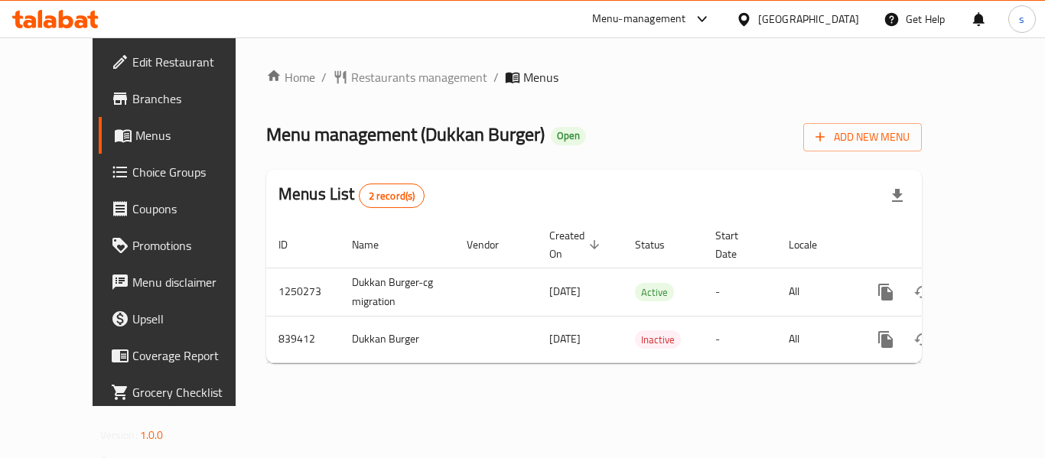
click at [758, 15] on div at bounding box center [747, 19] width 22 height 17
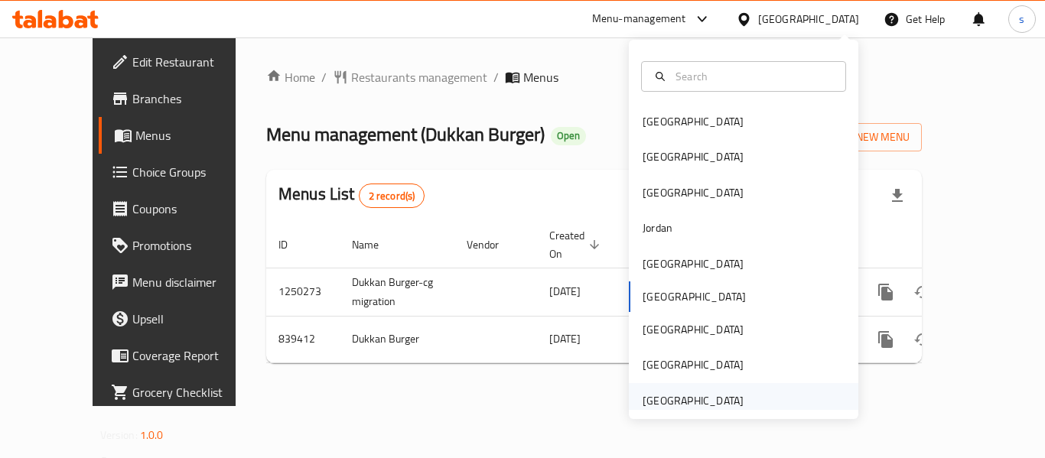
click at [679, 396] on div "[GEOGRAPHIC_DATA]" at bounding box center [693, 401] width 101 height 17
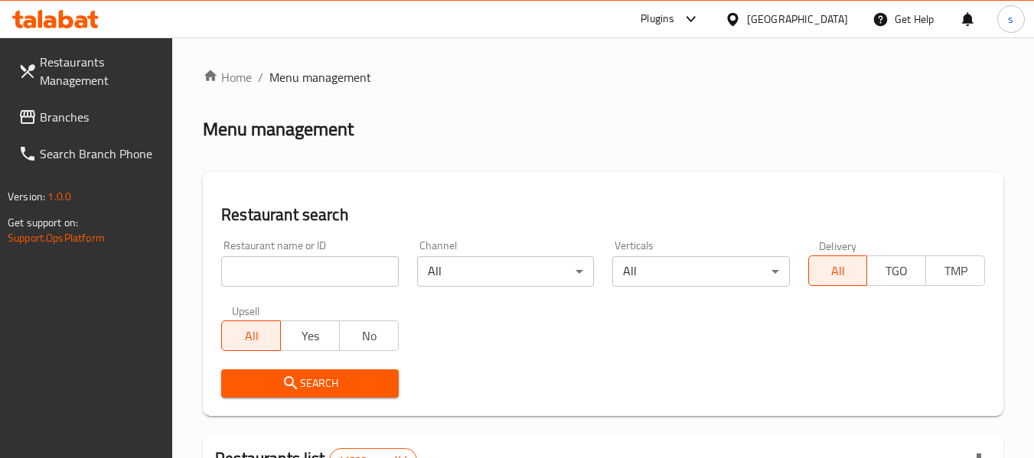
click at [77, 113] on span "Branches" at bounding box center [100, 117] width 121 height 18
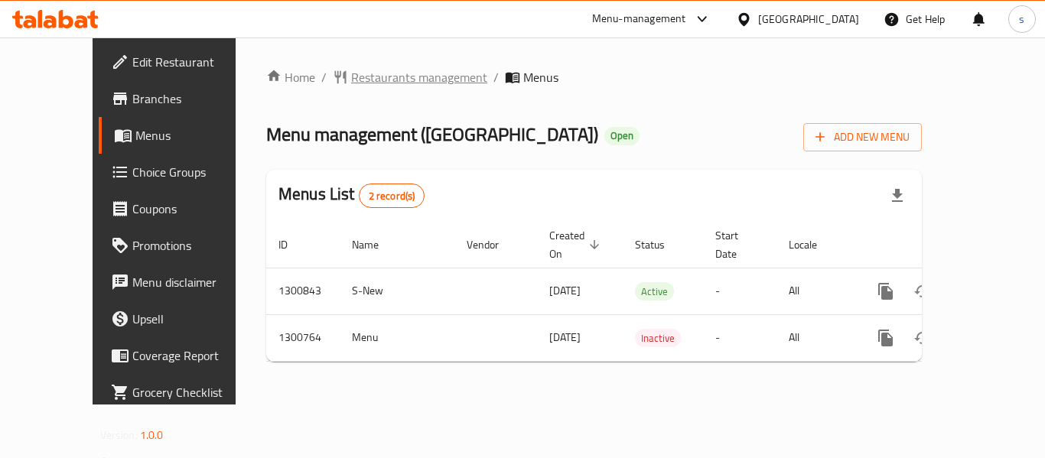
click at [356, 76] on span "Restaurants management" at bounding box center [419, 77] width 136 height 18
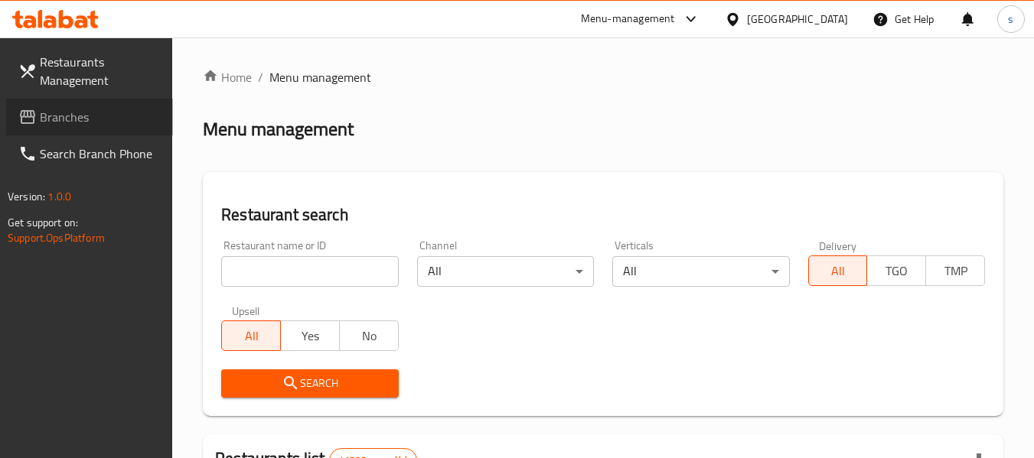
click at [54, 134] on link "Branches" at bounding box center [89, 117] width 167 height 37
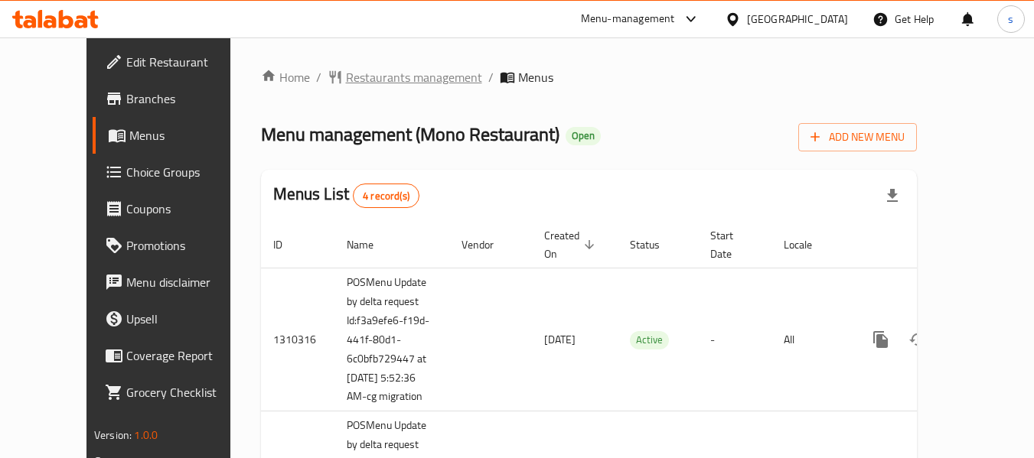
click at [352, 80] on span "Restaurants management" at bounding box center [414, 77] width 136 height 18
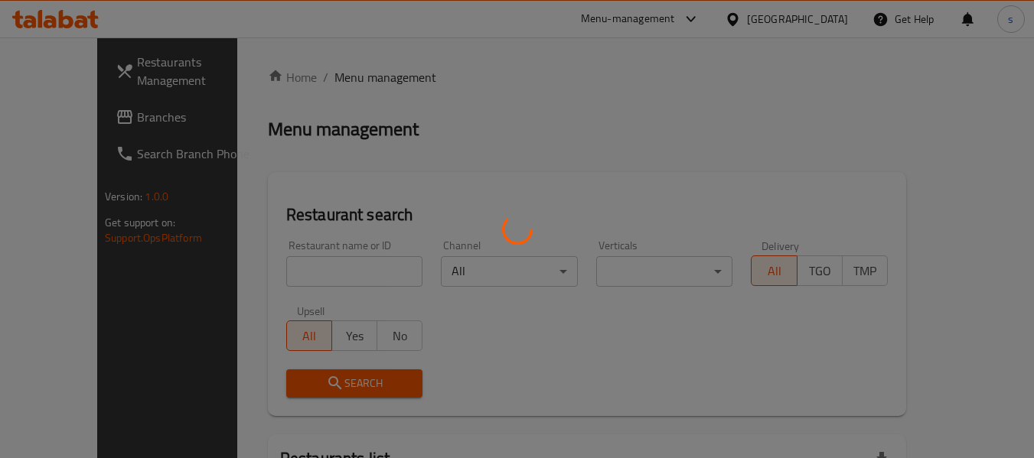
click at [313, 266] on div at bounding box center [517, 229] width 1034 height 458
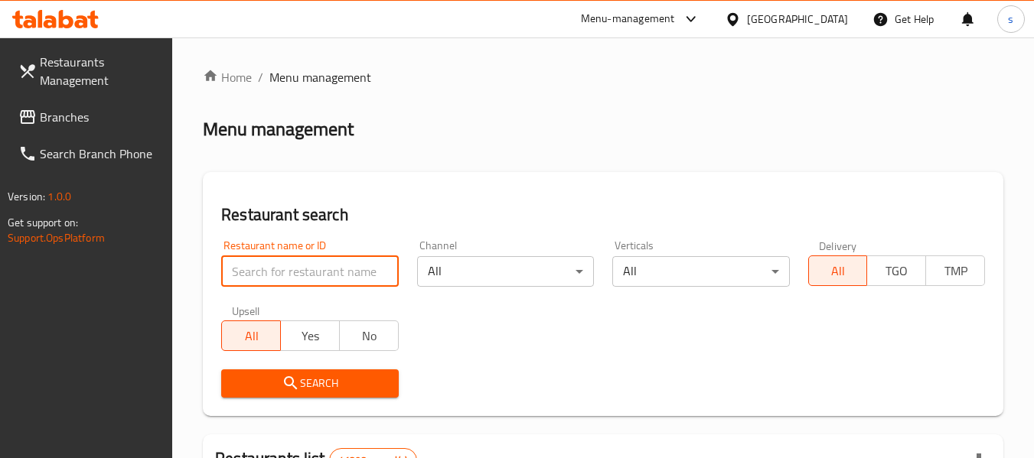
click at [313, 266] on input "search" at bounding box center [309, 271] width 177 height 31
paste input "654551"
type input "654551"
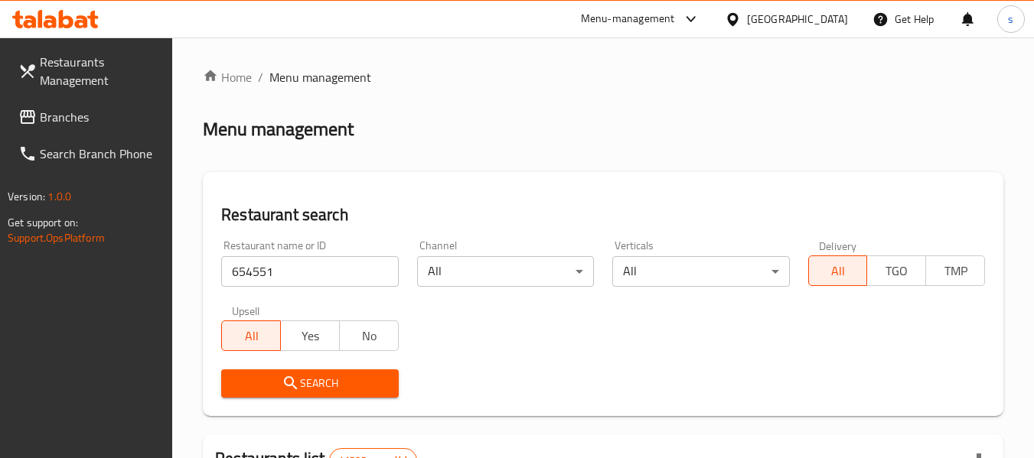
click at [310, 377] on span "Search" at bounding box center [309, 383] width 152 height 19
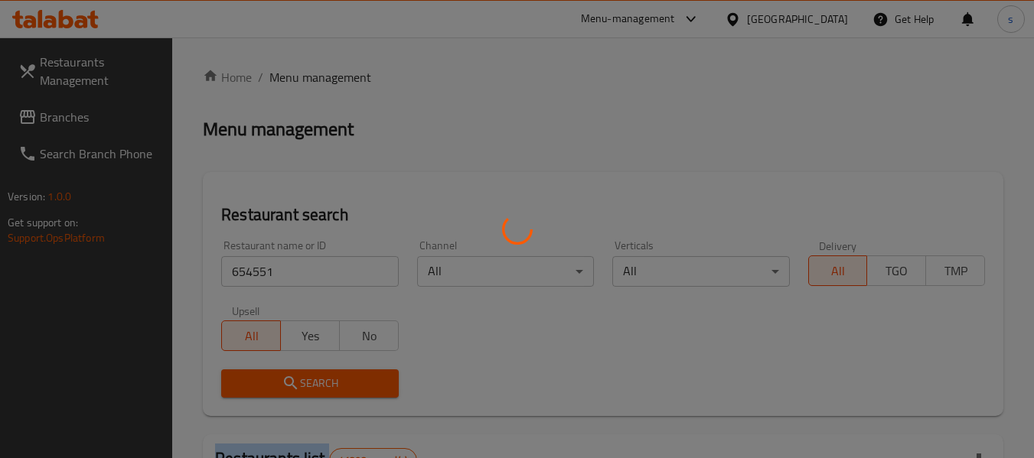
click at [310, 377] on div at bounding box center [517, 229] width 1034 height 458
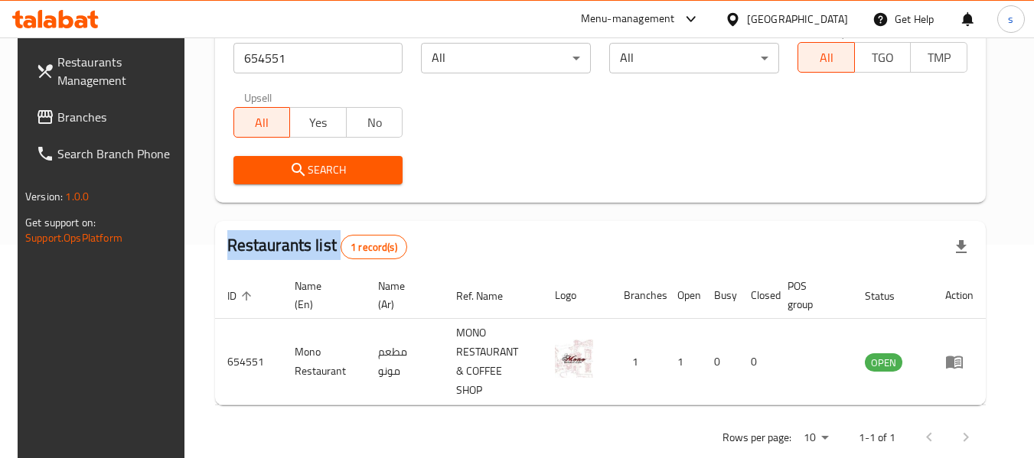
scroll to position [224, 0]
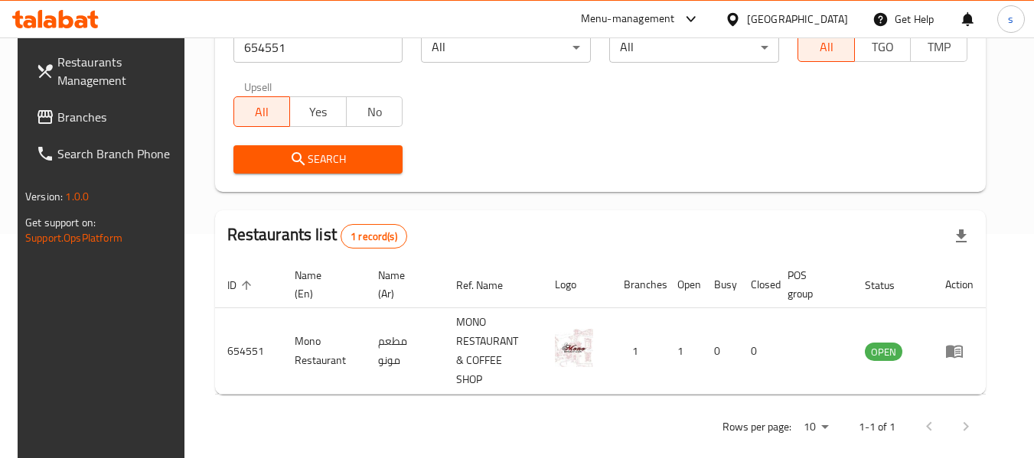
click at [794, 19] on div "[GEOGRAPHIC_DATA]" at bounding box center [797, 19] width 101 height 17
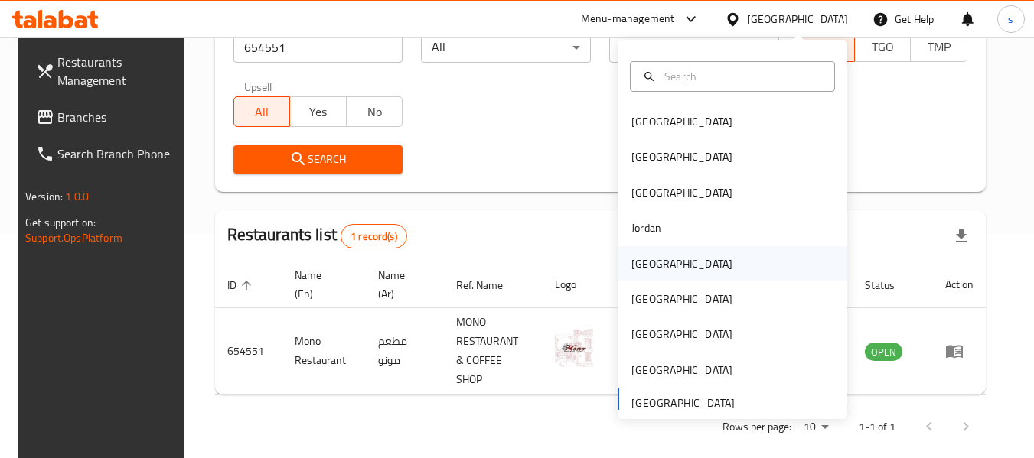
click at [669, 267] on div "[GEOGRAPHIC_DATA]" at bounding box center [733, 263] width 230 height 35
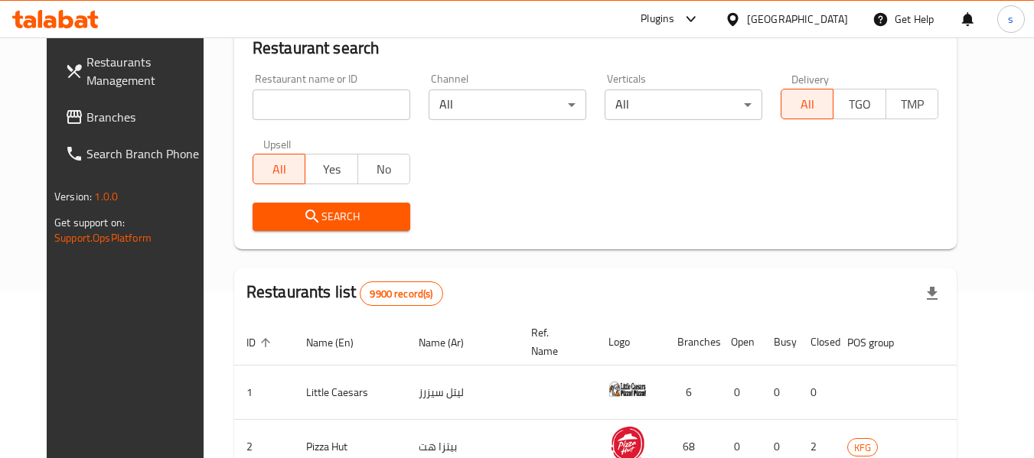
scroll to position [224, 0]
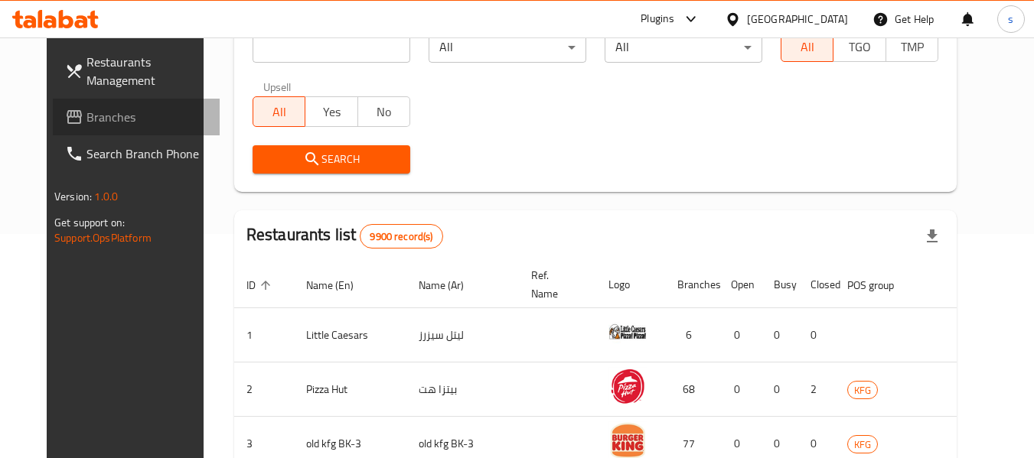
click at [86, 113] on span "Branches" at bounding box center [146, 117] width 121 height 18
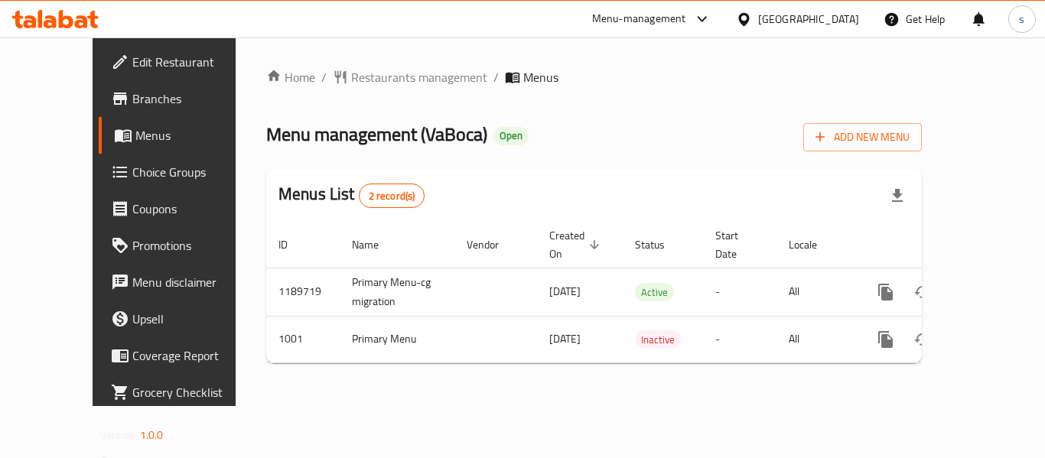
click at [752, 11] on icon at bounding box center [744, 19] width 16 height 16
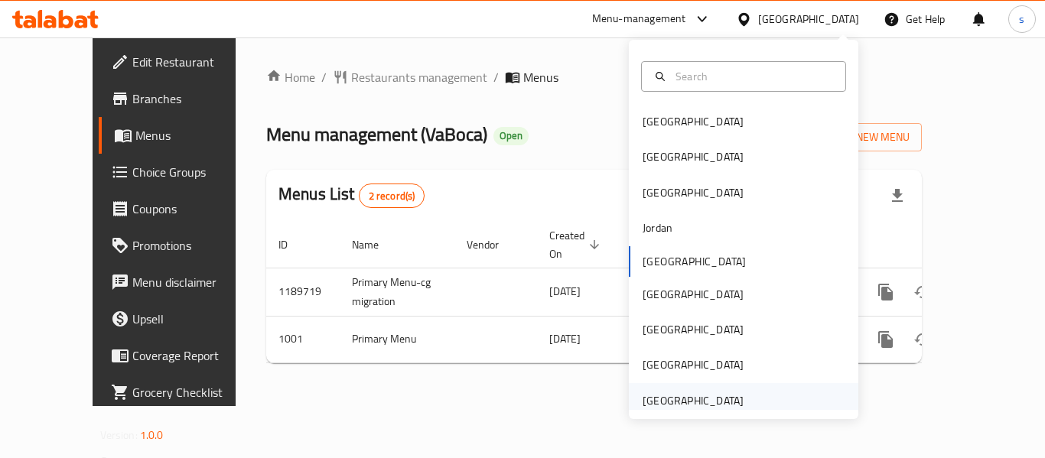
click at [703, 405] on div "[GEOGRAPHIC_DATA]" at bounding box center [693, 401] width 101 height 17
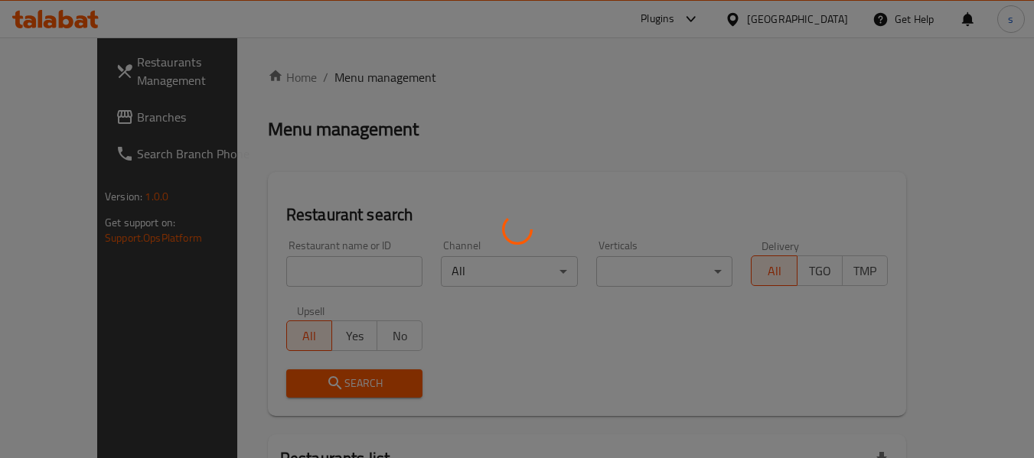
click at [70, 120] on div at bounding box center [517, 229] width 1034 height 458
click at [76, 117] on div at bounding box center [517, 229] width 1034 height 458
click at [77, 117] on div at bounding box center [517, 229] width 1034 height 458
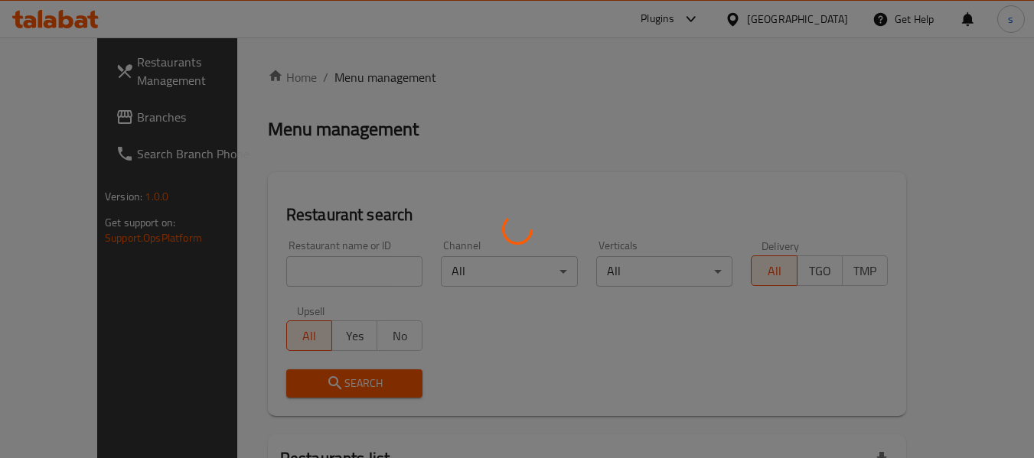
click at [77, 117] on div at bounding box center [517, 229] width 1034 height 458
click at [96, 118] on div at bounding box center [517, 229] width 1034 height 458
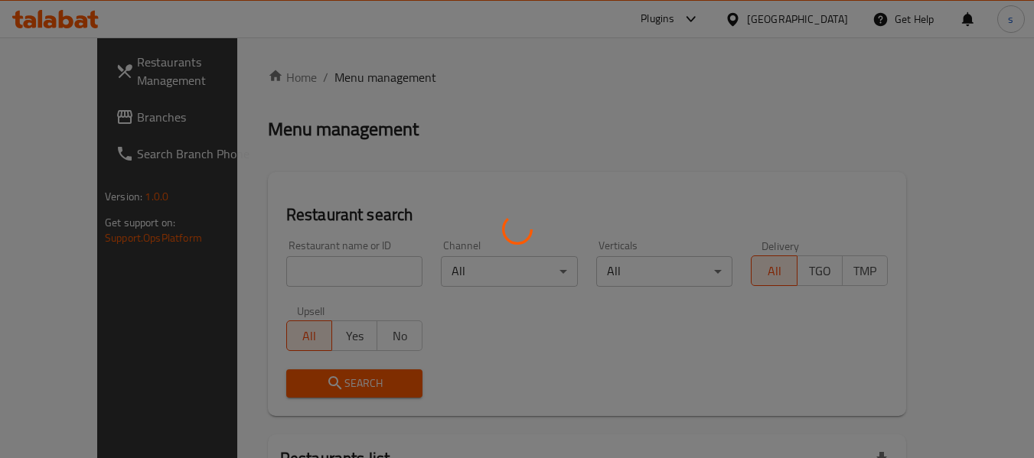
click at [96, 118] on div at bounding box center [517, 229] width 1034 height 458
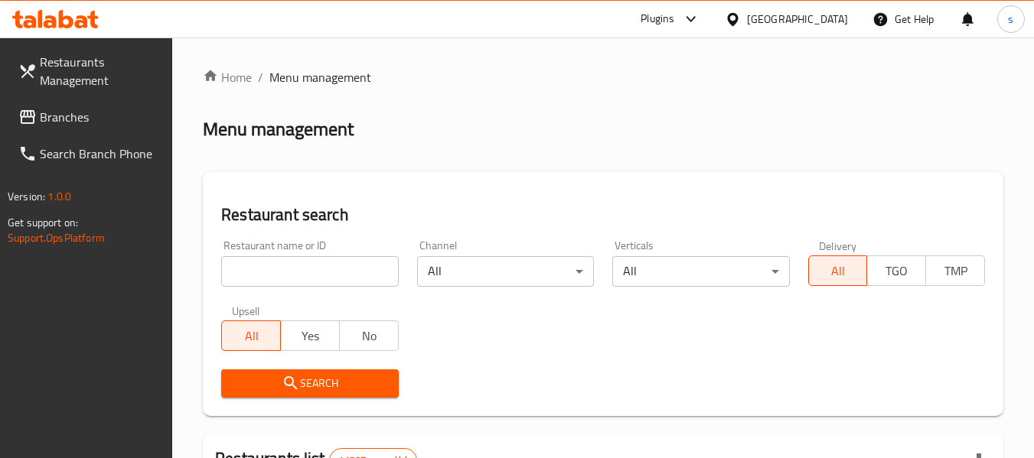
click at [96, 118] on span "Branches" at bounding box center [100, 117] width 121 height 18
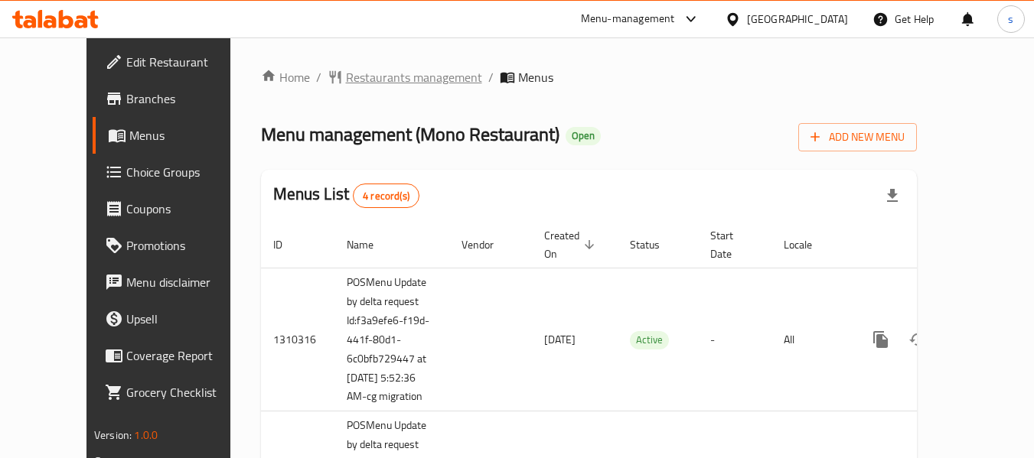
click at [346, 79] on span "Restaurants management" at bounding box center [414, 77] width 136 height 18
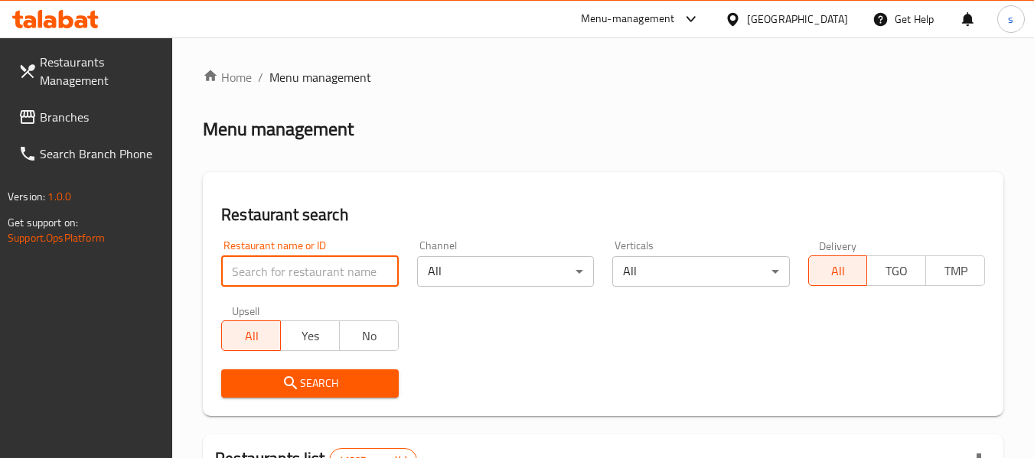
click at [268, 261] on input "search" at bounding box center [309, 271] width 177 height 31
paste input "654551"
type input "654551"
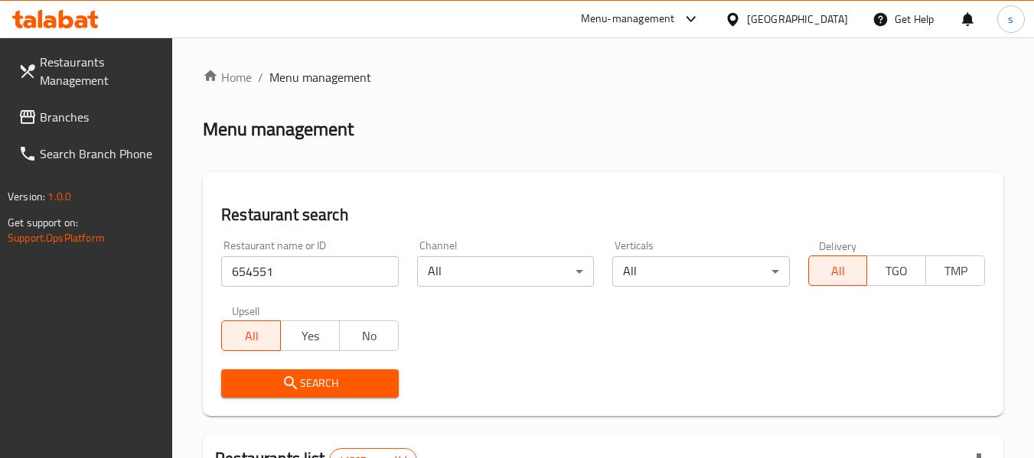
click at [347, 373] on button "Search" at bounding box center [309, 384] width 177 height 28
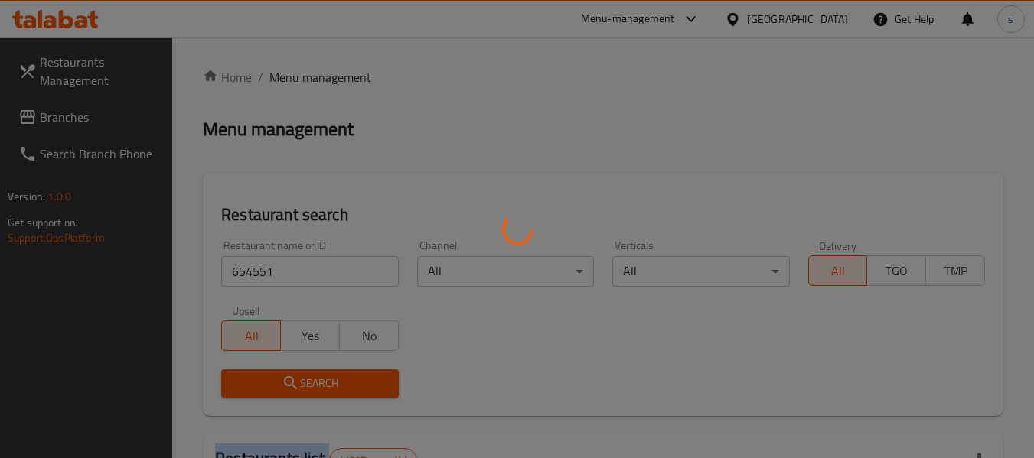
click at [347, 373] on div at bounding box center [517, 229] width 1034 height 458
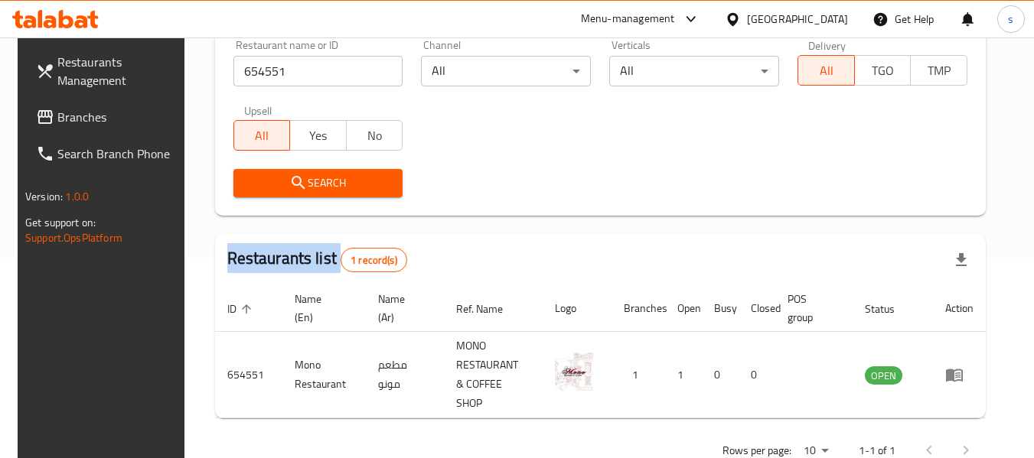
scroll to position [224, 0]
